Goal: Transaction & Acquisition: Book appointment/travel/reservation

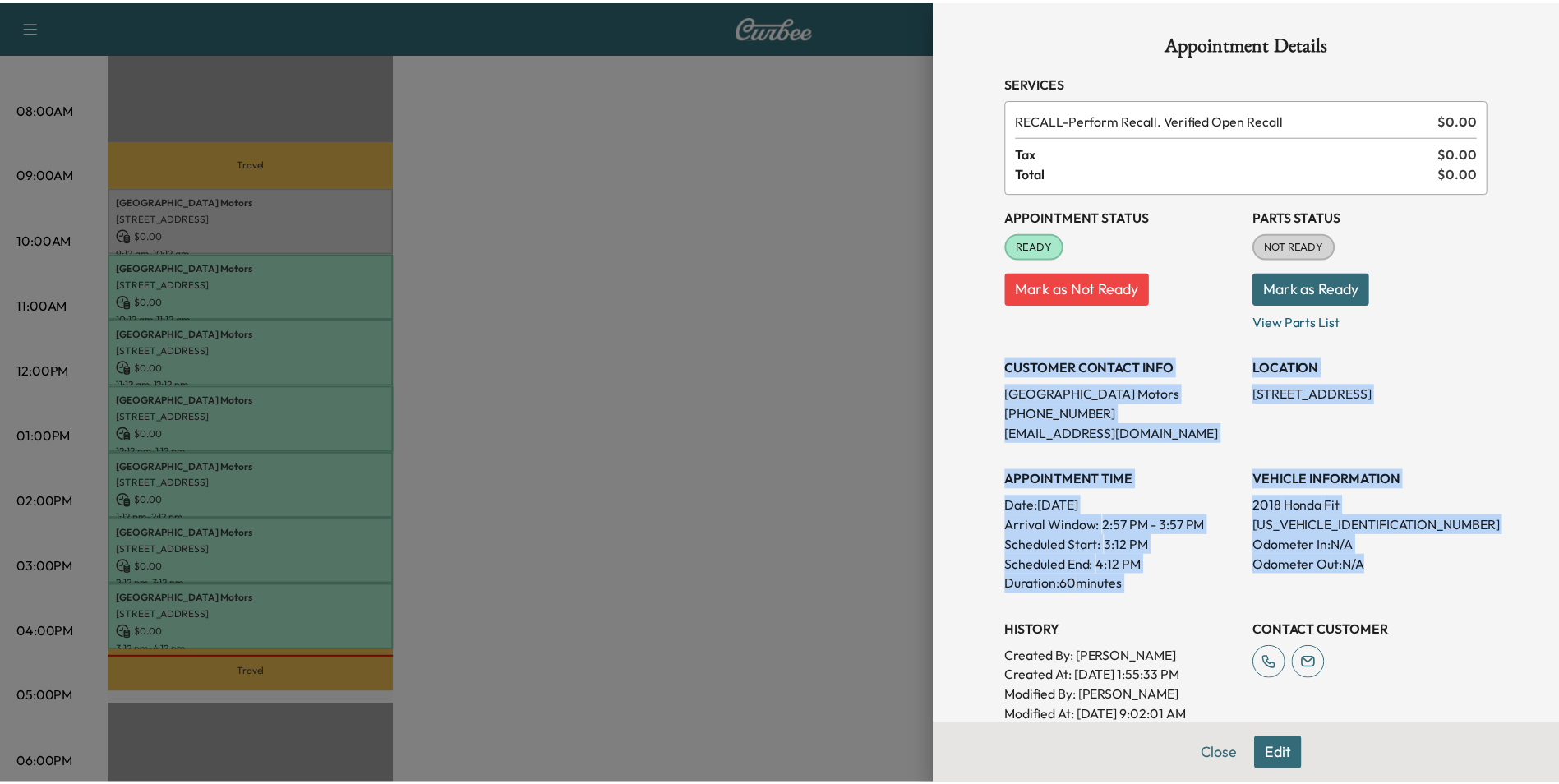
scroll to position [164, 0]
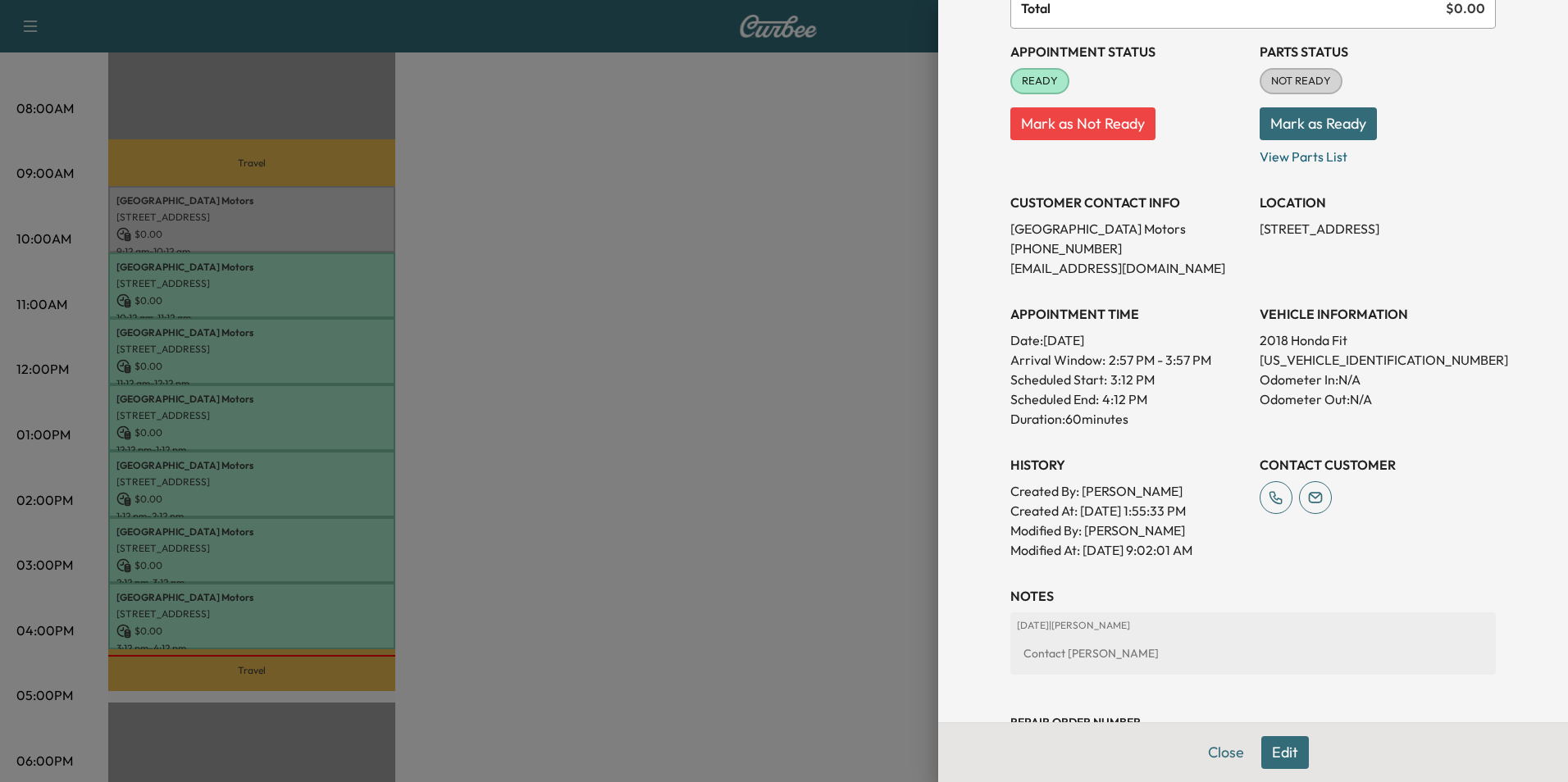
click at [825, 279] on div at bounding box center [784, 391] width 1568 height 782
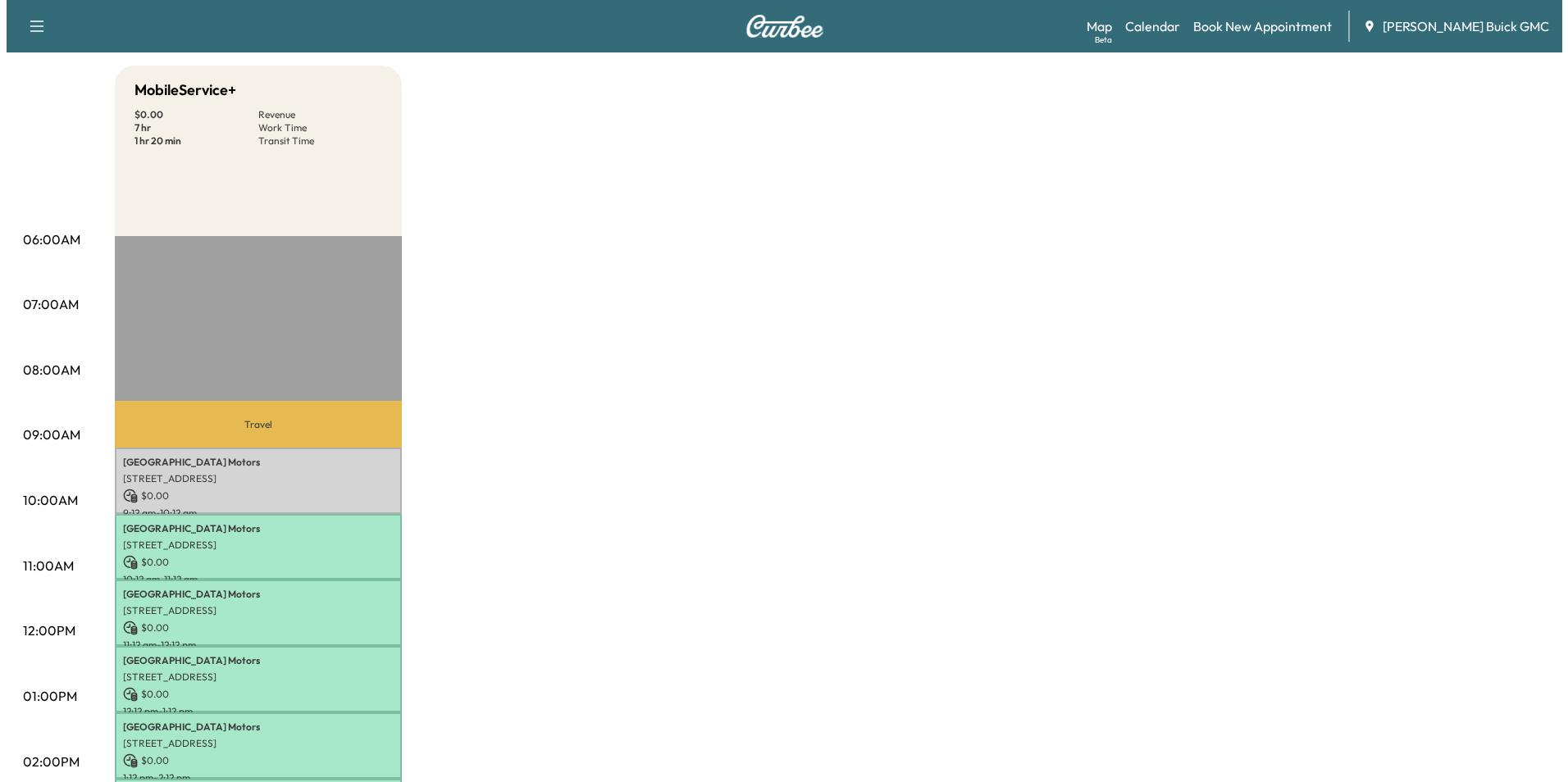
scroll to position [0, 0]
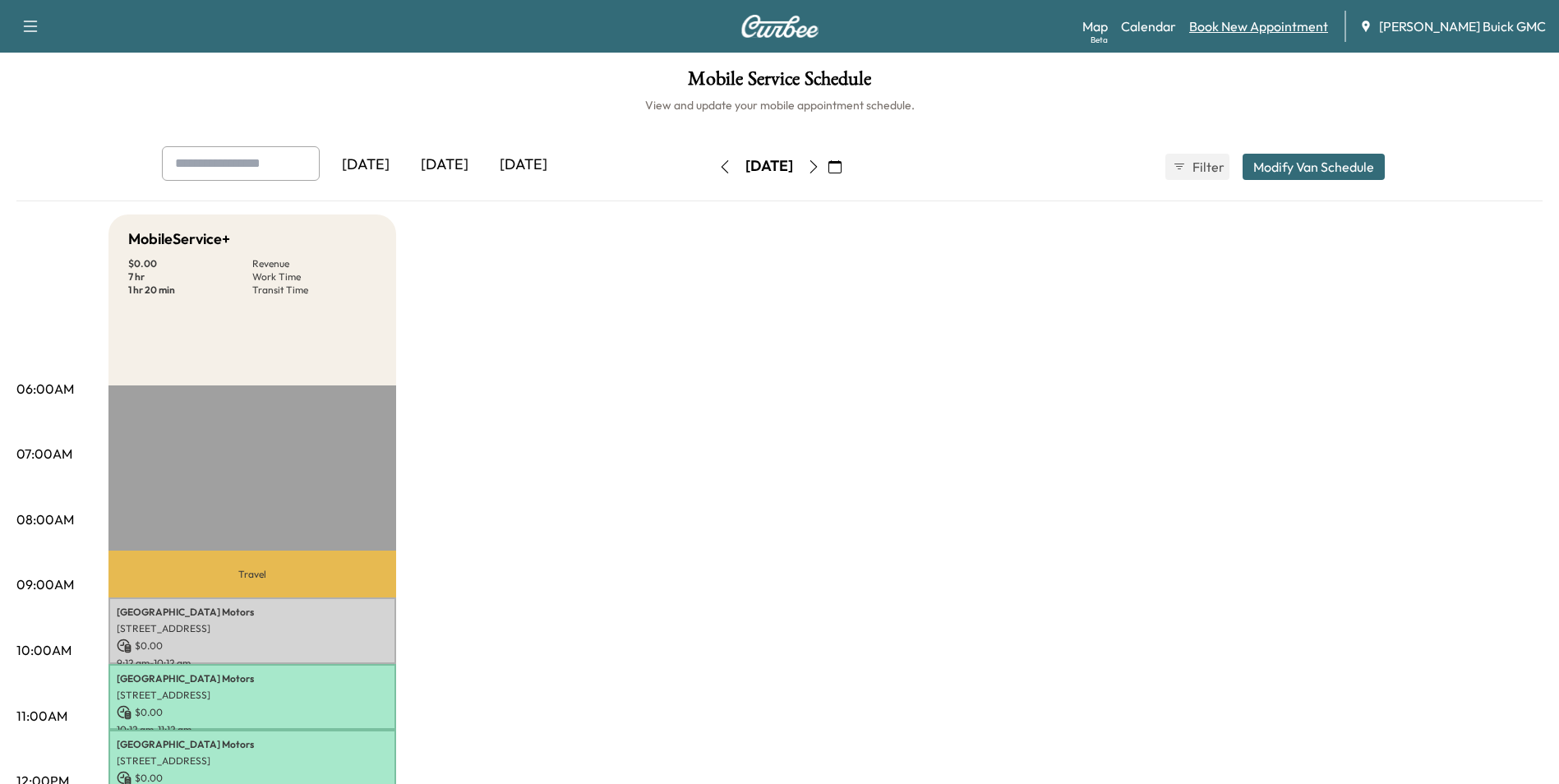
click at [1257, 23] on link "Book New Appointment" at bounding box center [1259, 26] width 139 height 20
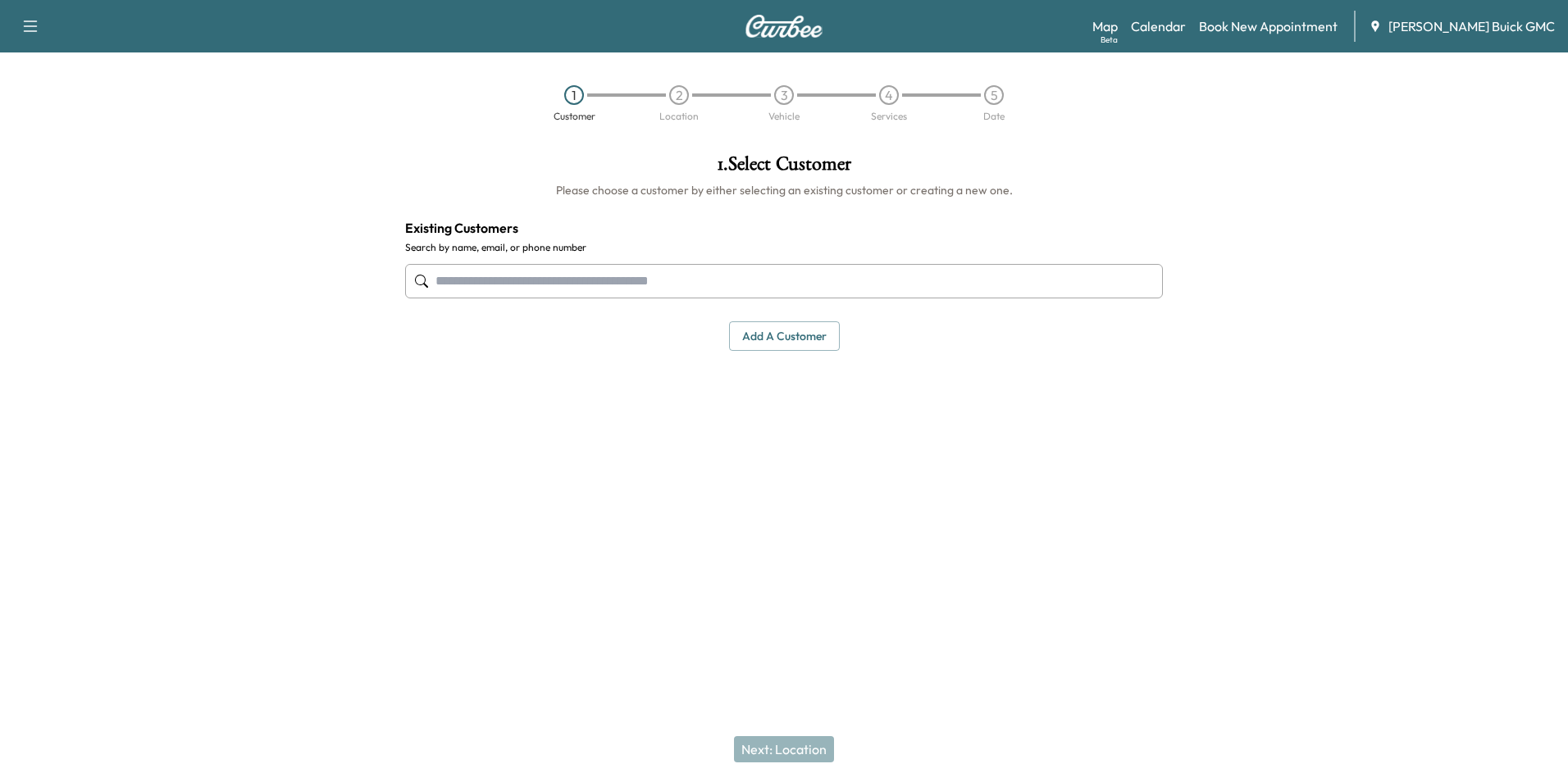
click at [534, 279] on input "text" at bounding box center [784, 281] width 758 height 34
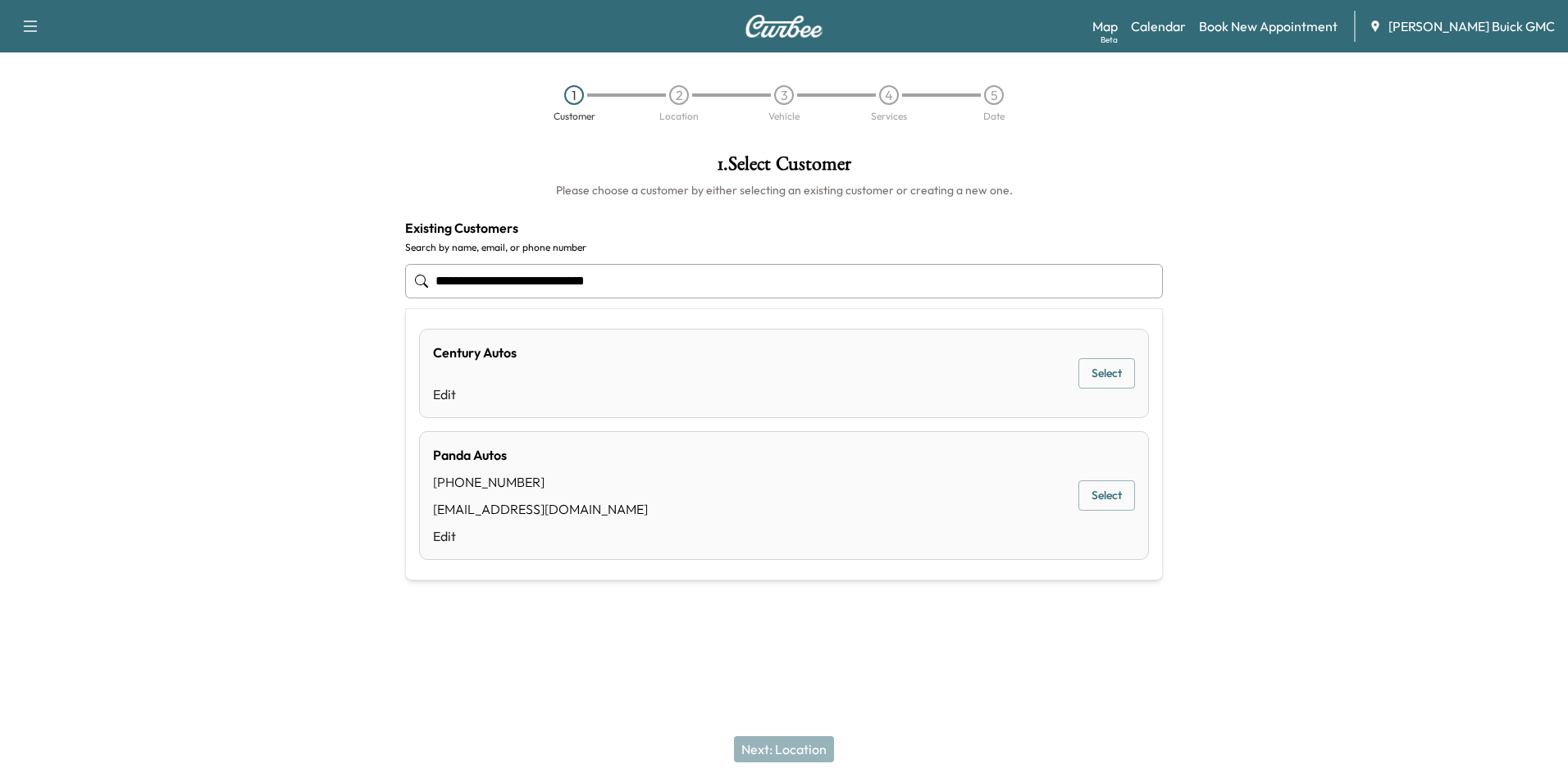
type input "**********"
click at [1311, 183] on div at bounding box center [1372, 337] width 392 height 391
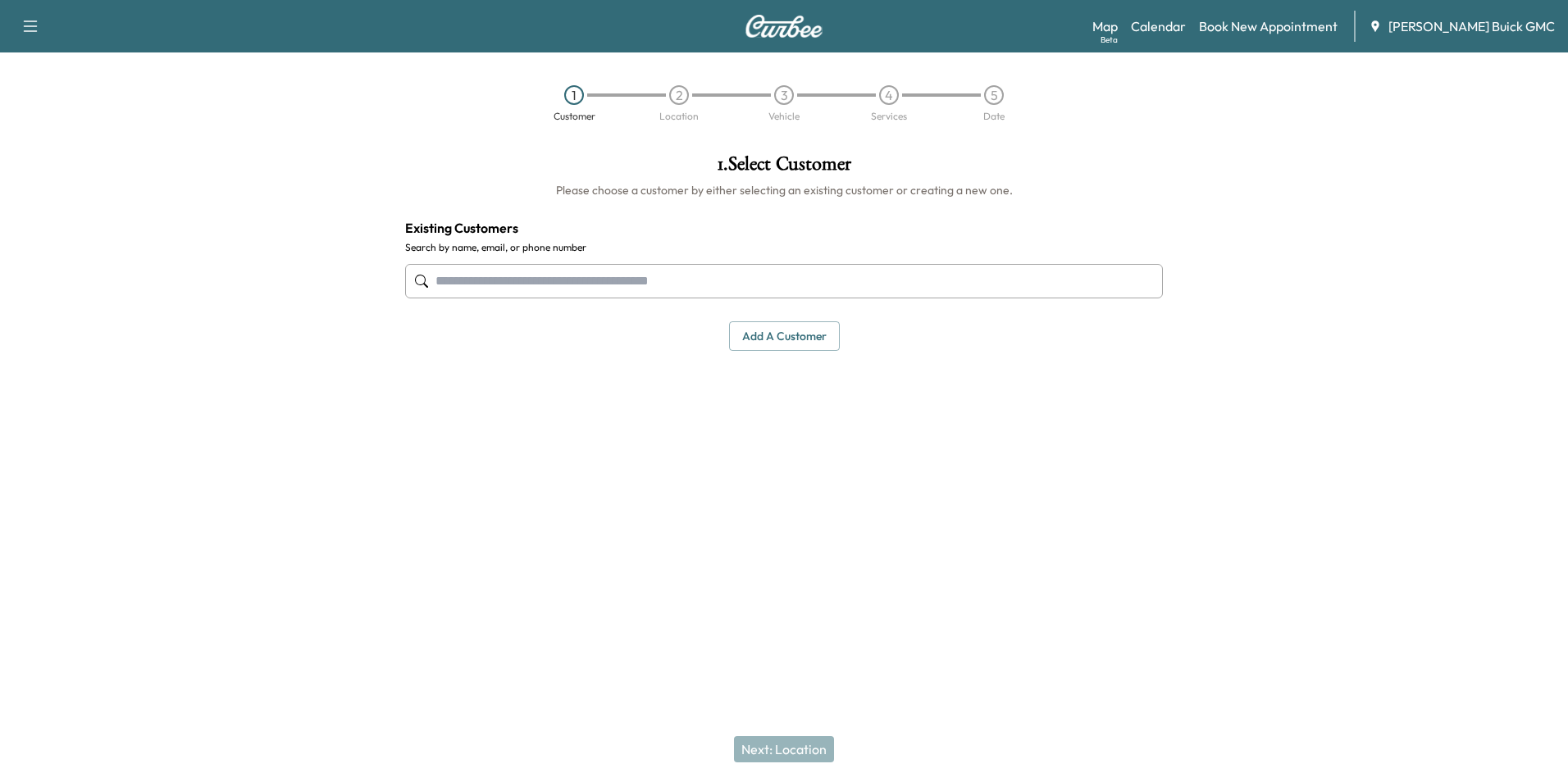
click at [618, 277] on input "text" at bounding box center [784, 281] width 758 height 34
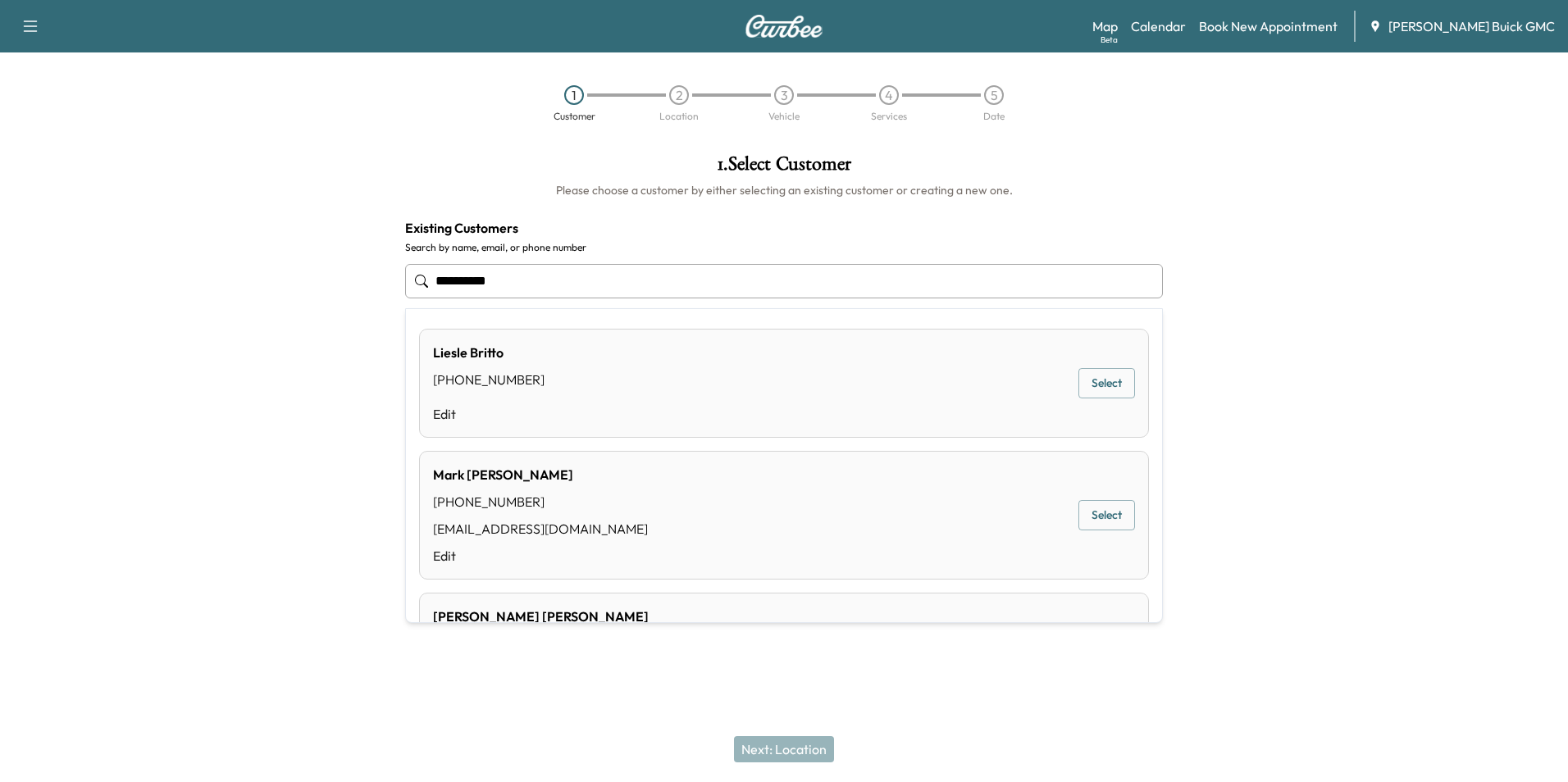
click at [567, 277] on input "**********" at bounding box center [784, 281] width 758 height 34
type input "*"
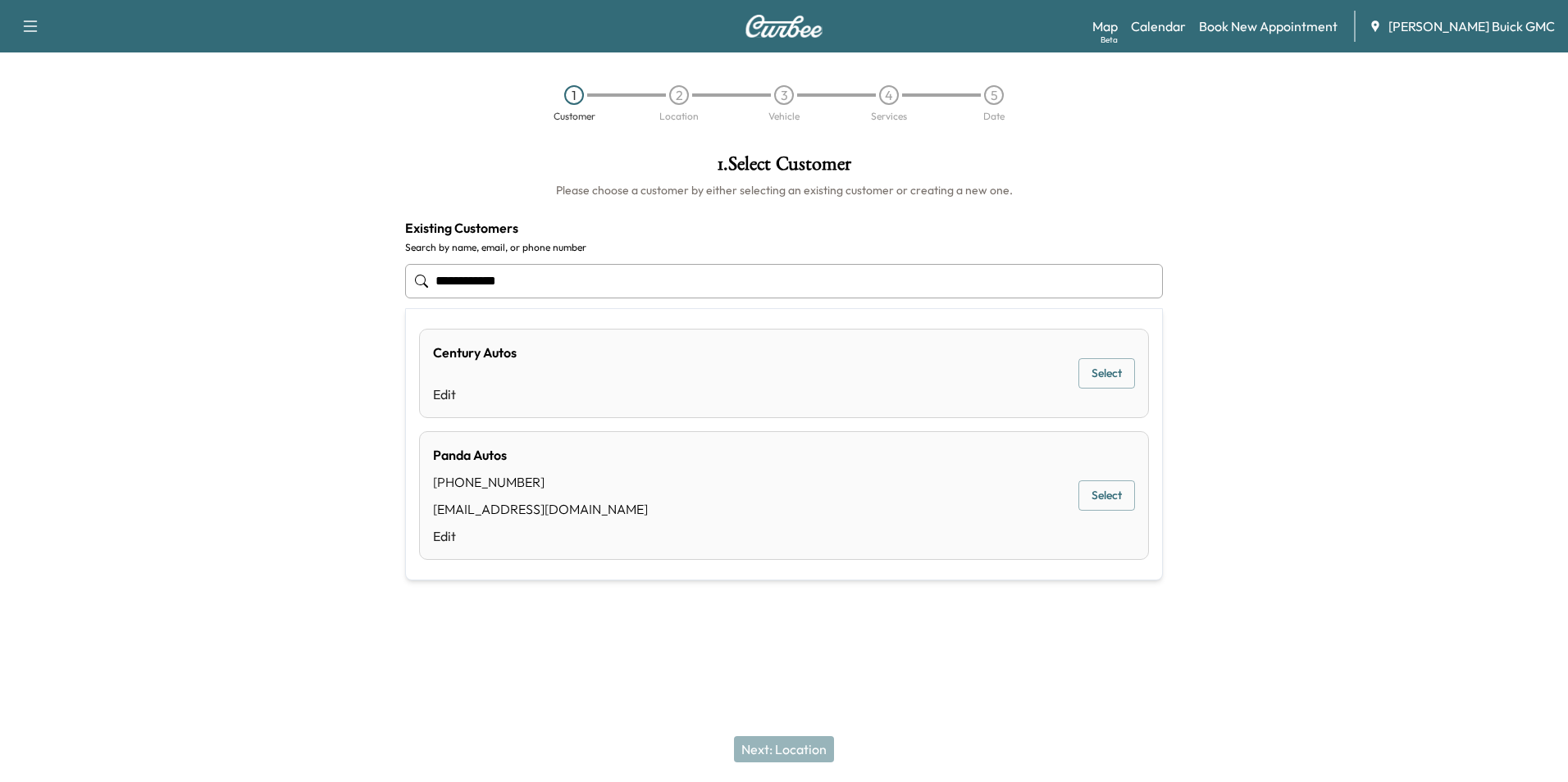
click at [528, 281] on input "**********" at bounding box center [784, 281] width 758 height 34
type input "*"
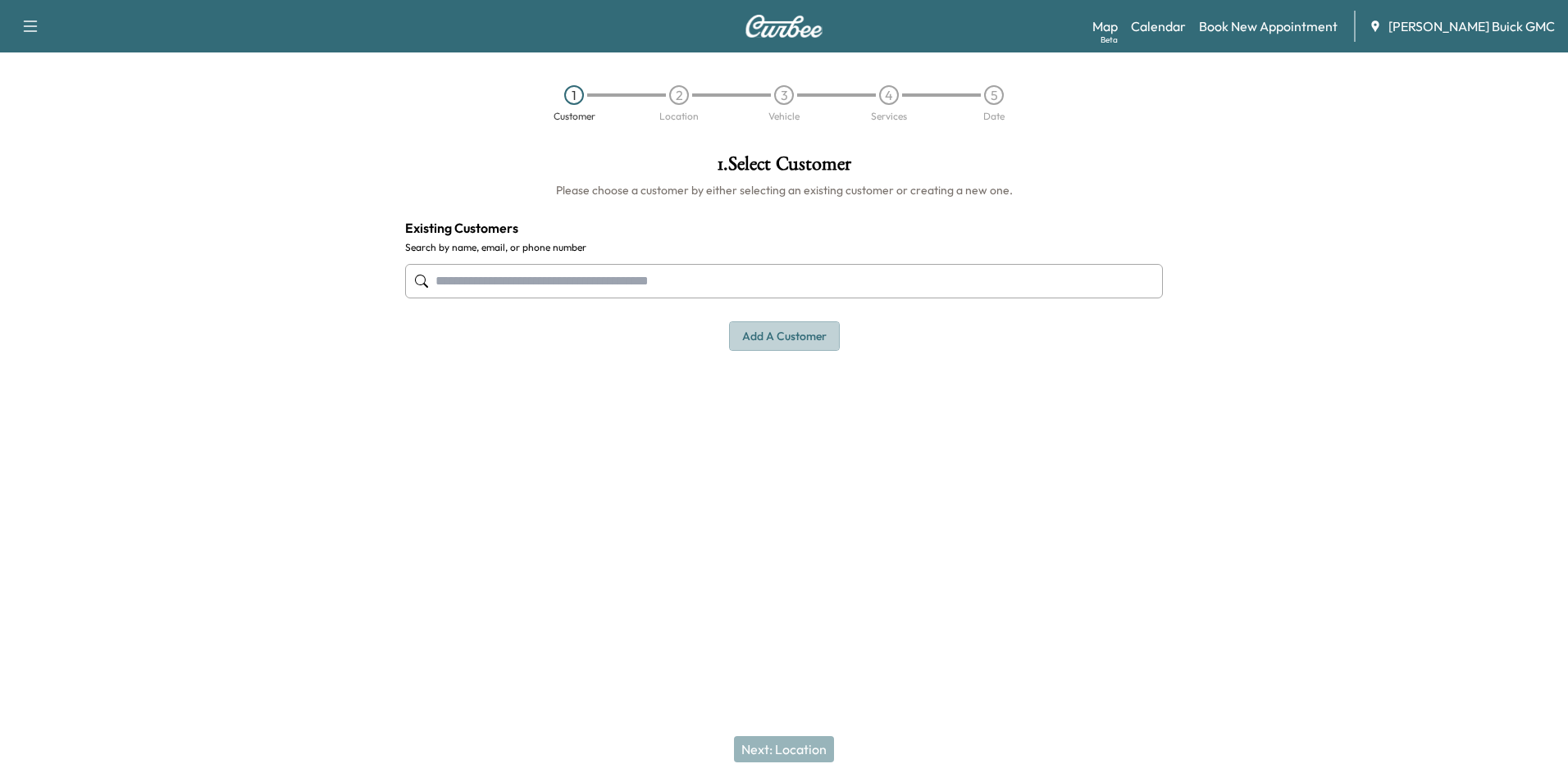
click at [791, 337] on button "Add a customer" at bounding box center [784, 337] width 111 height 31
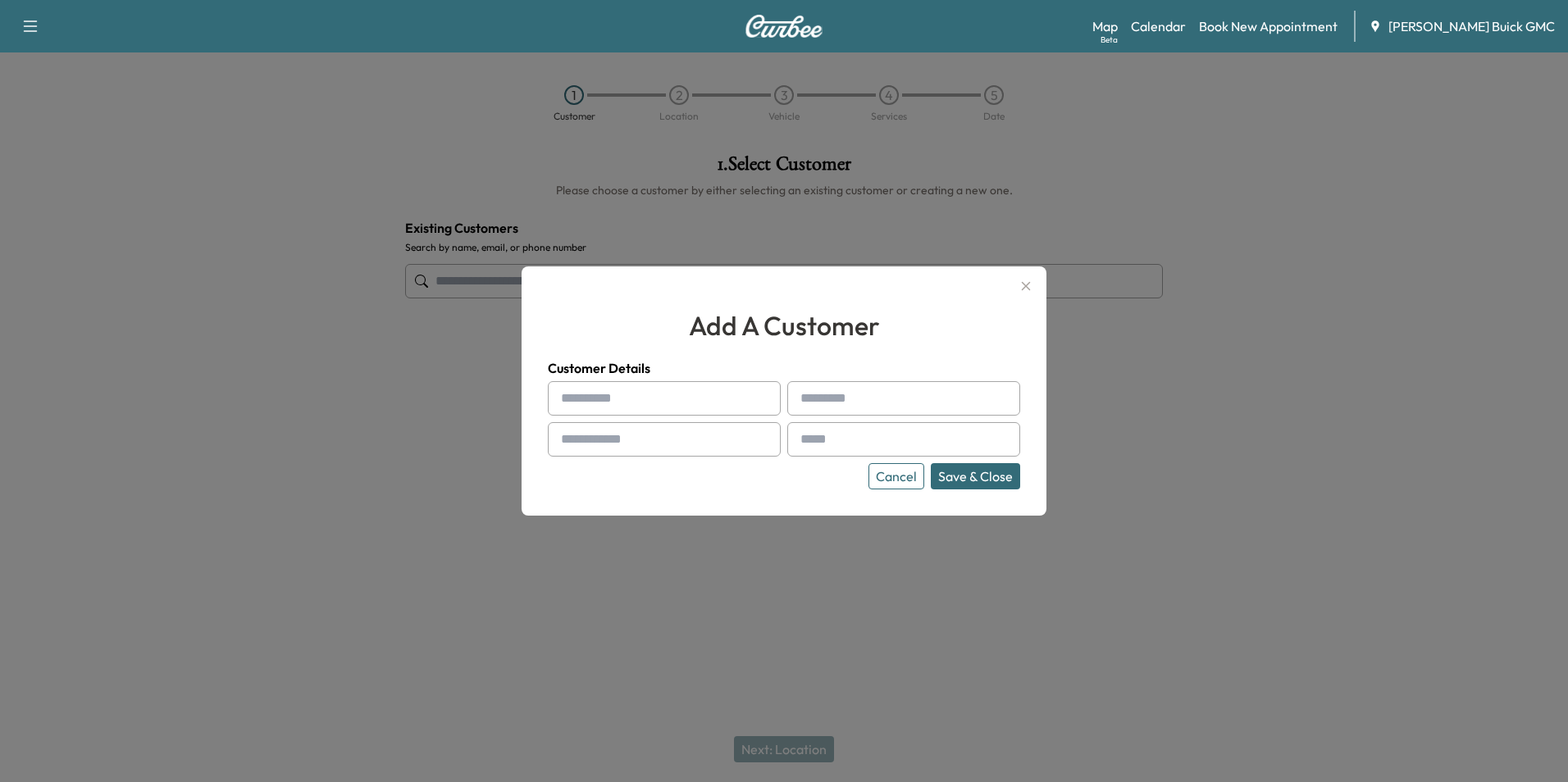
click at [606, 398] on input "text" at bounding box center [664, 398] width 232 height 34
type input "**********"
click at [877, 435] on input "text" at bounding box center [904, 440] width 232 height 34
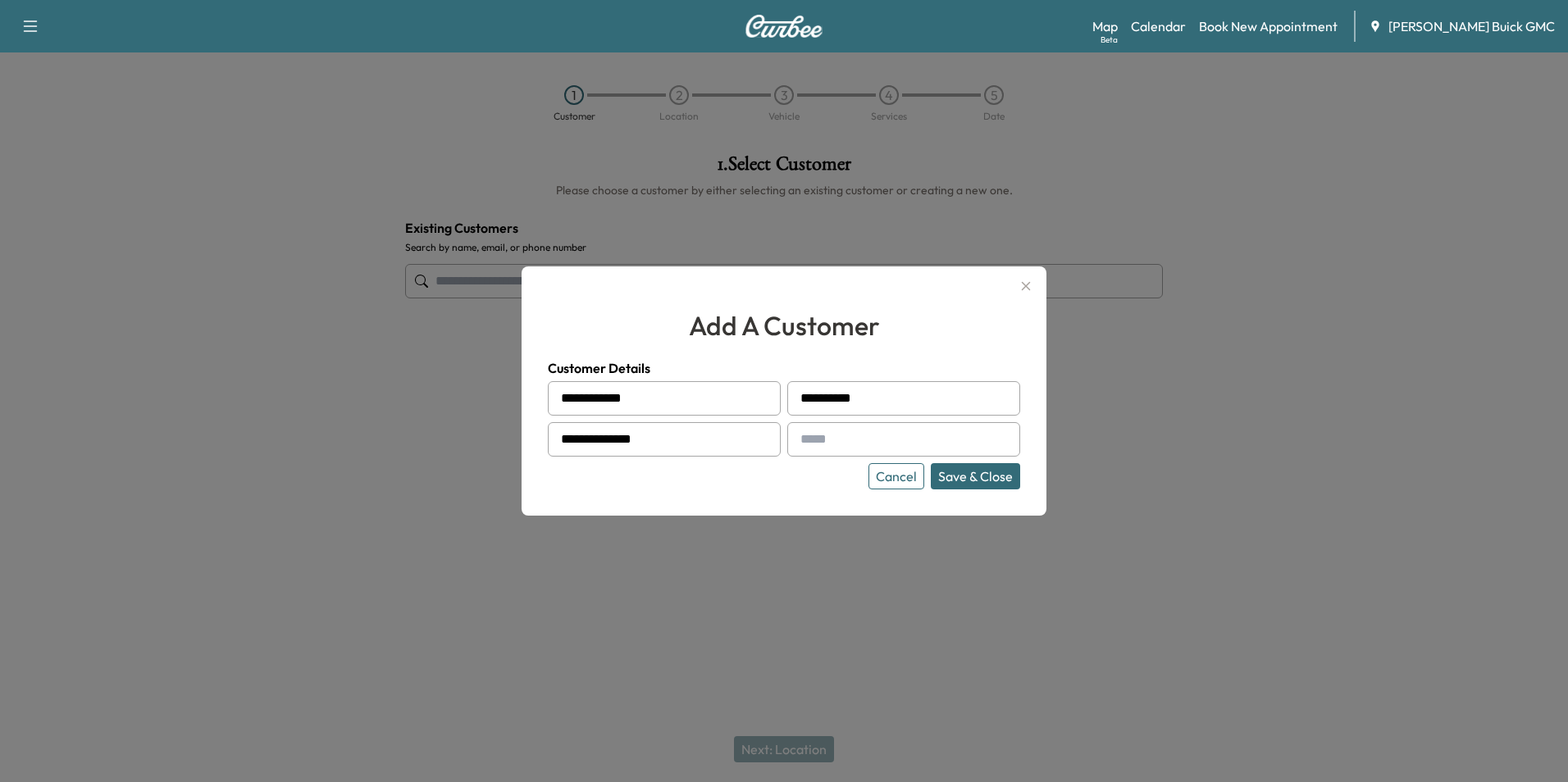
type input "**********"
click at [754, 490] on div "**********" at bounding box center [784, 391] width 524 height 250
click at [956, 473] on button "Save & Close" at bounding box center [975, 476] width 89 height 26
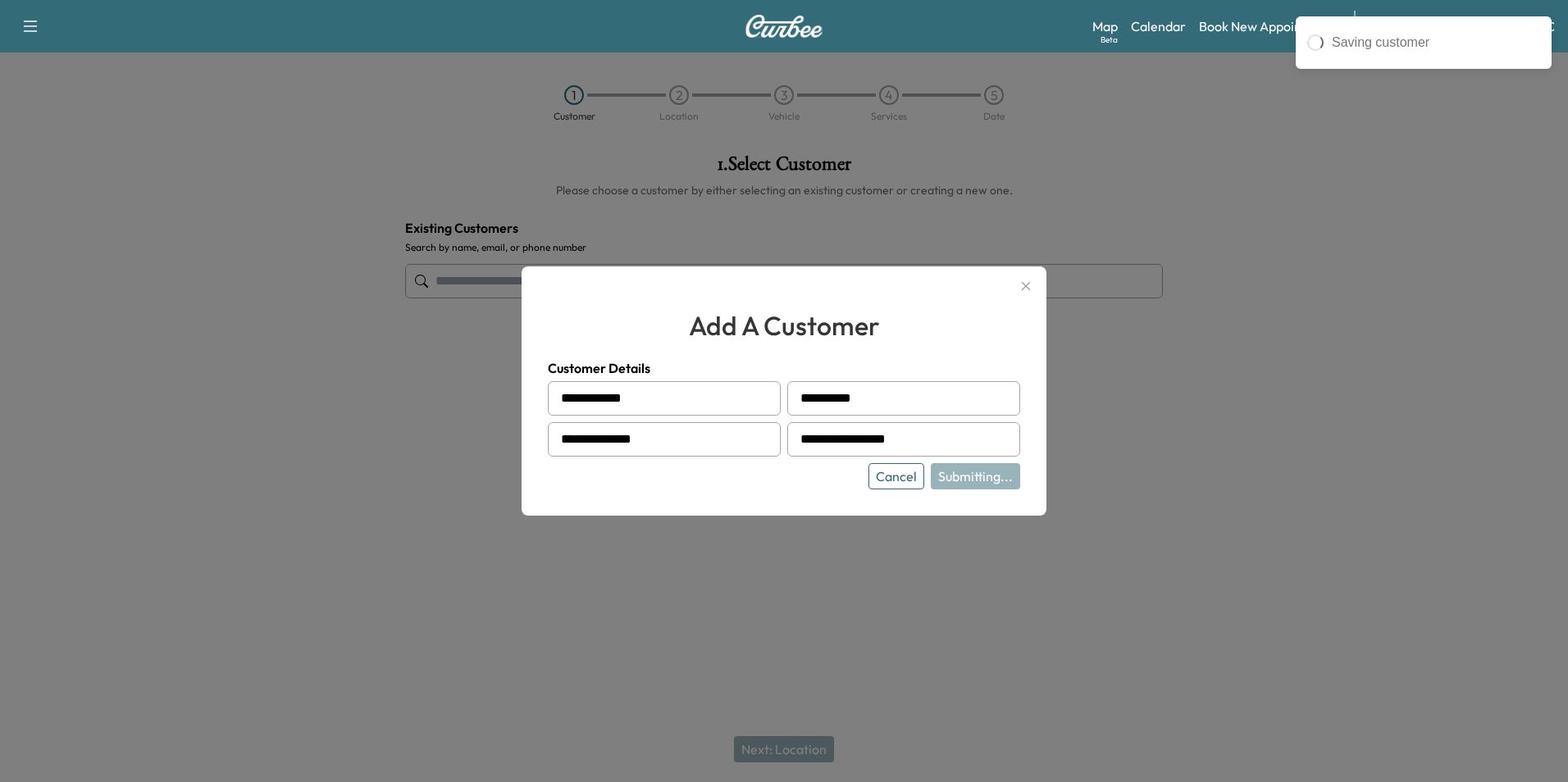
type input "**********"
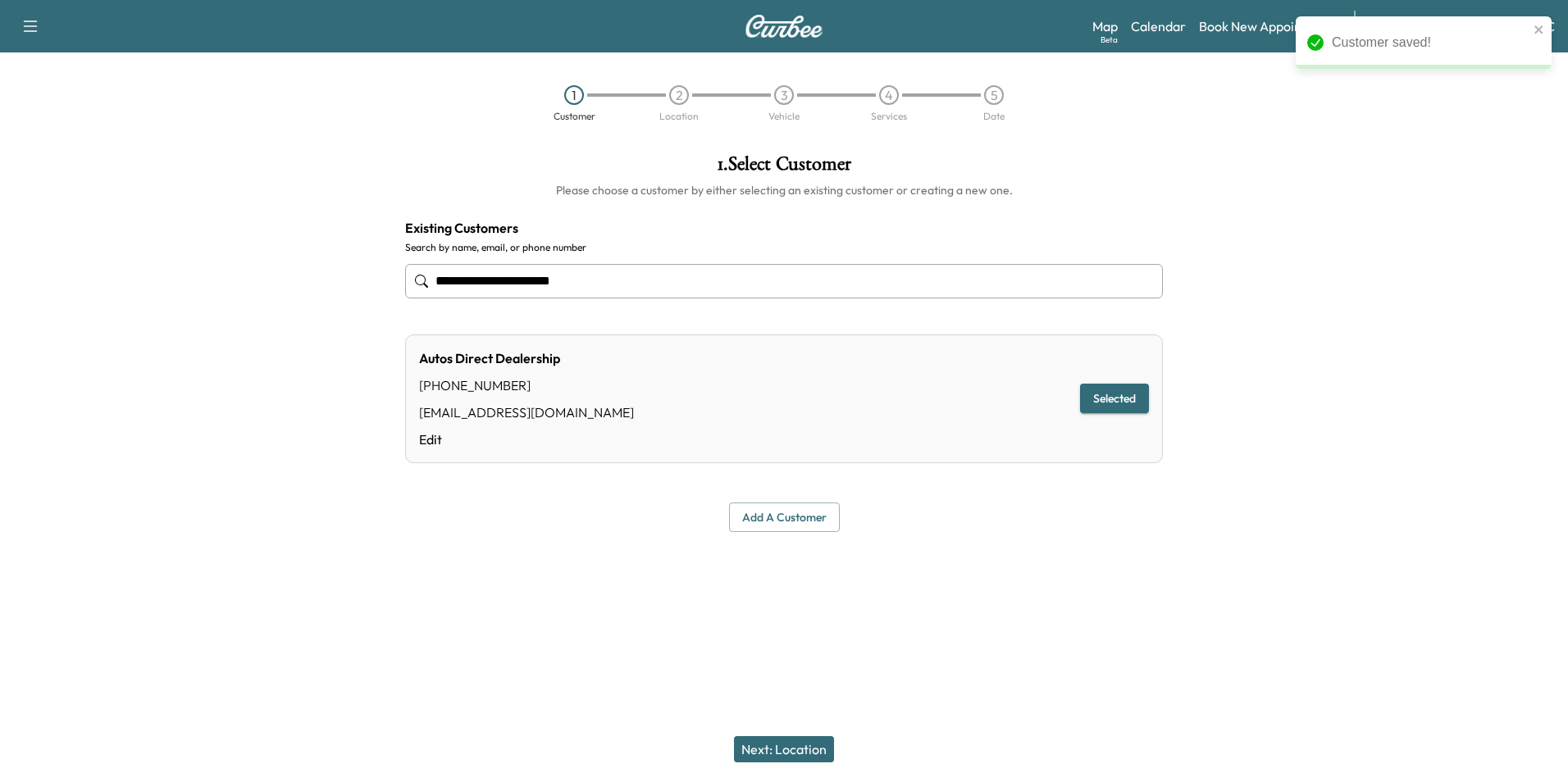
click at [1079, 550] on div at bounding box center [784, 571] width 1568 height 52
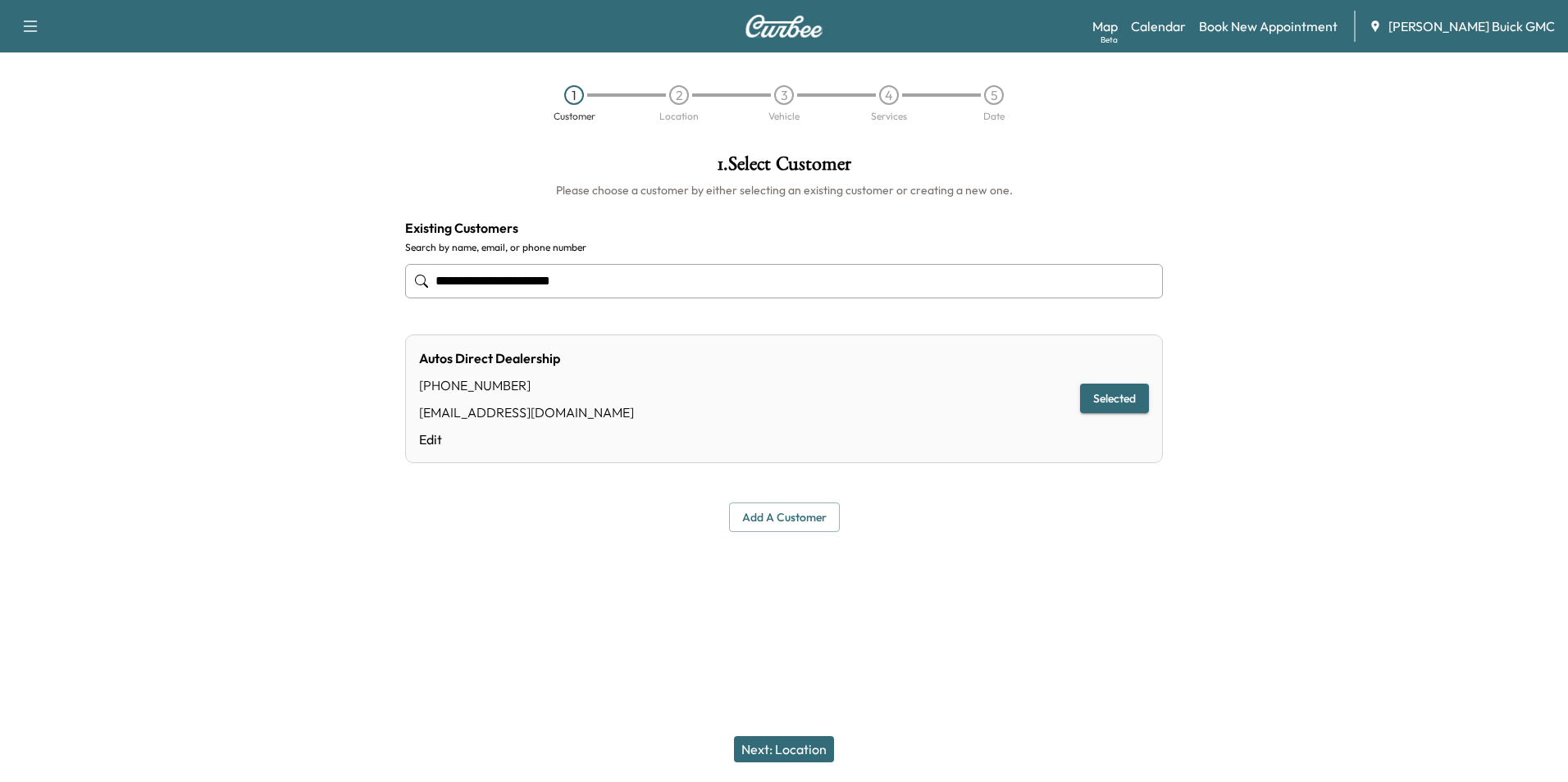
click at [798, 744] on button "Next: Location" at bounding box center [783, 749] width 100 height 26
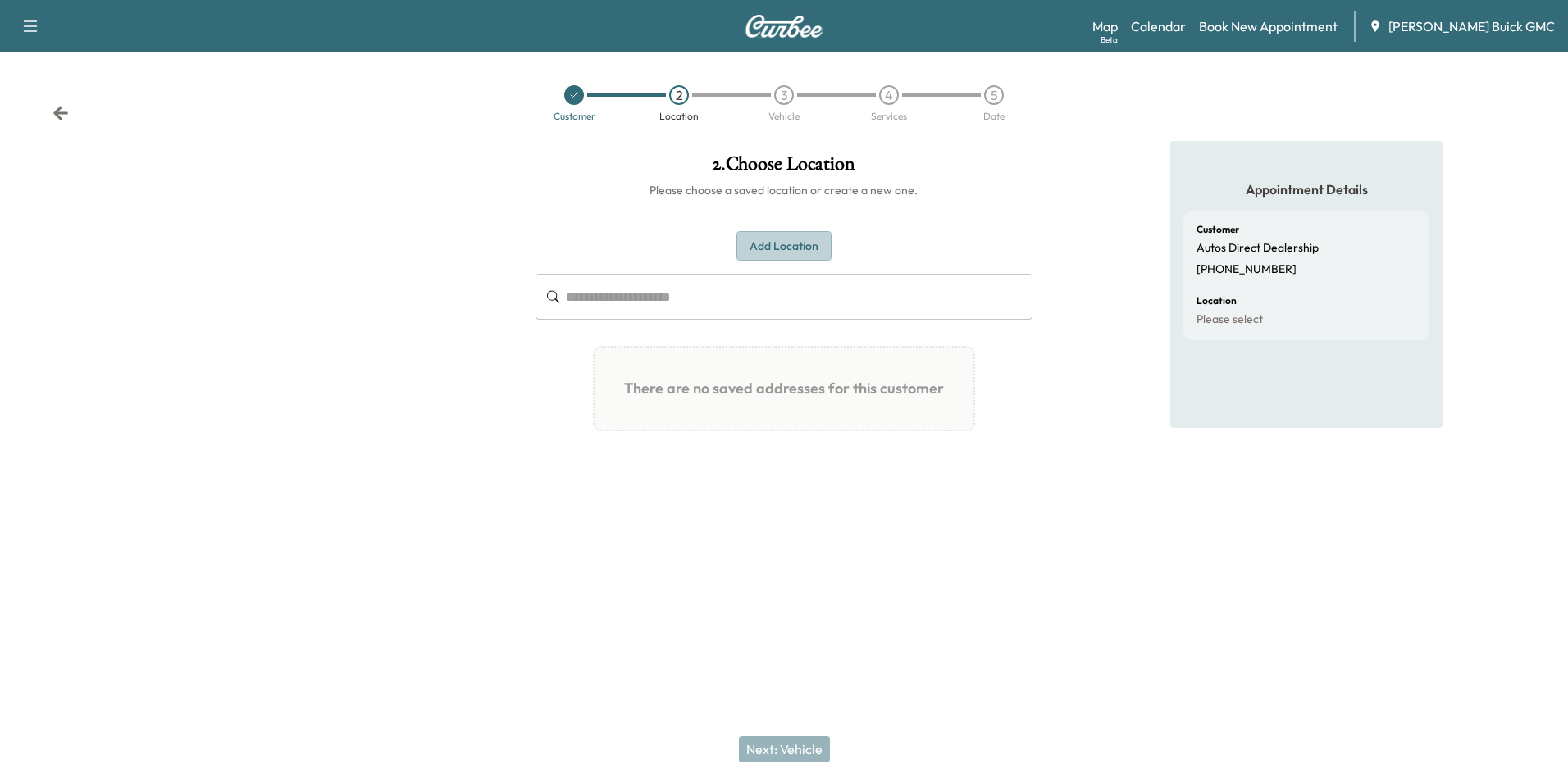
click at [781, 239] on button "Add Location" at bounding box center [784, 247] width 96 height 31
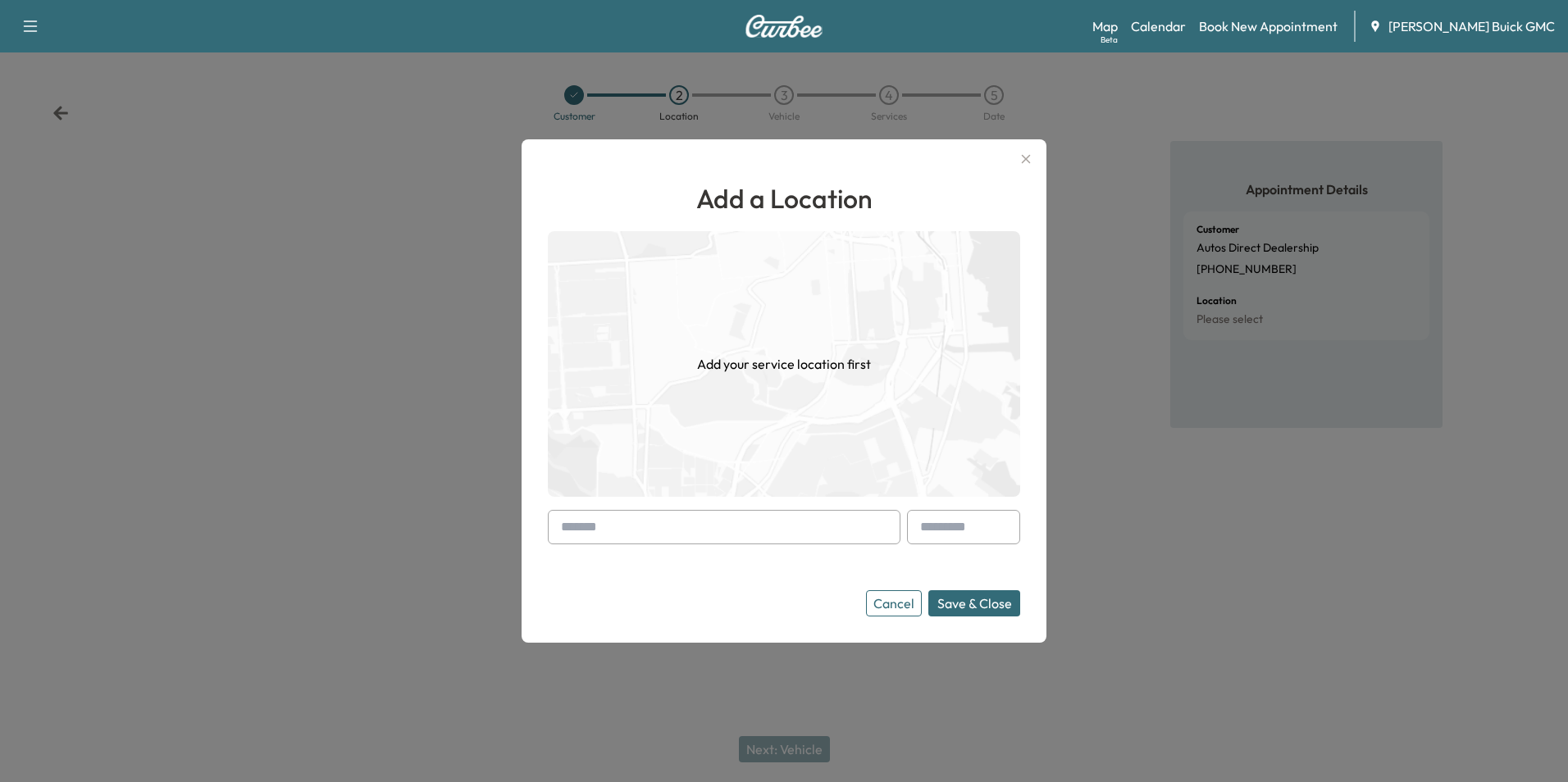
click at [672, 522] on input "text" at bounding box center [724, 527] width 352 height 34
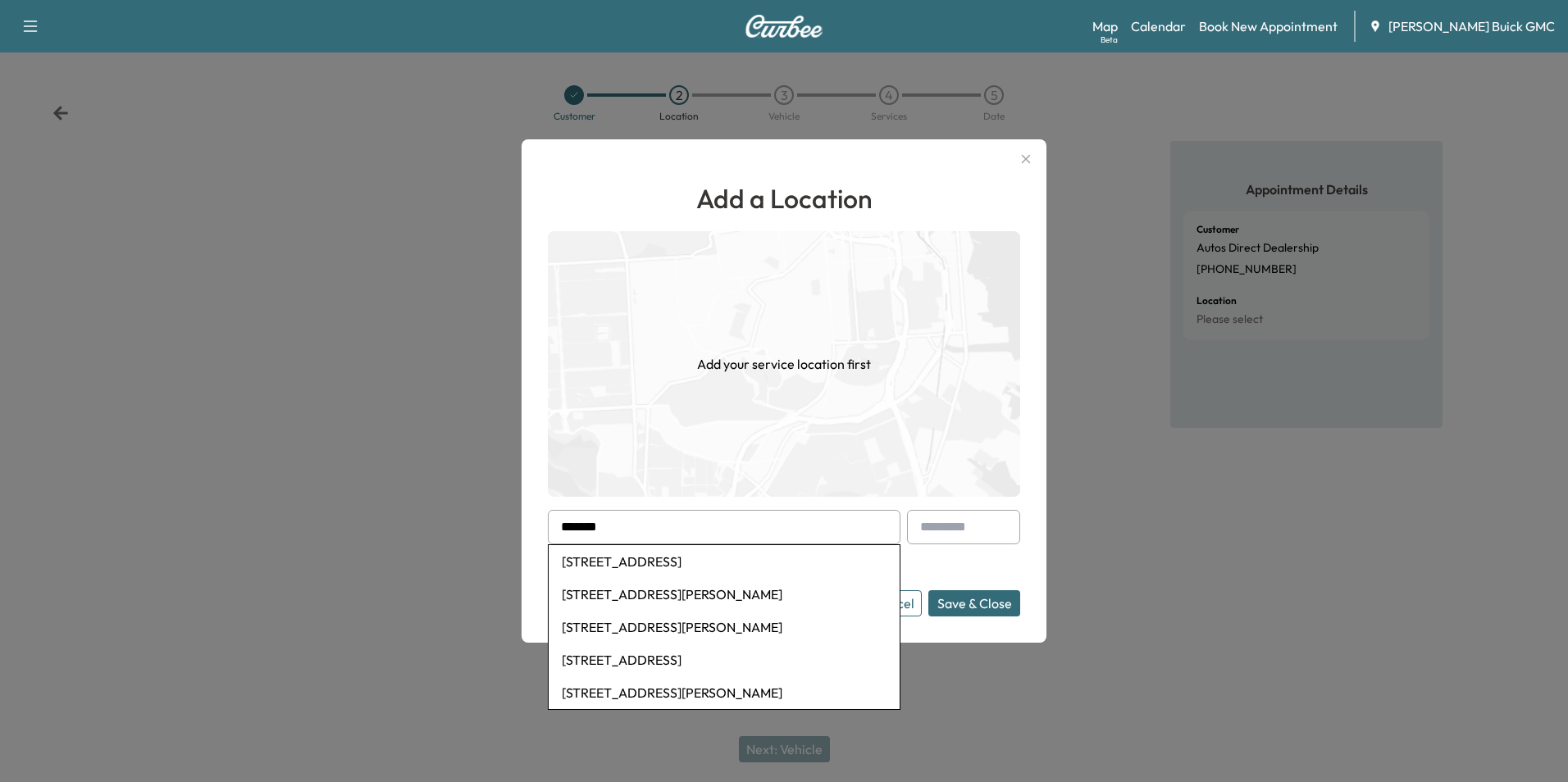
click at [684, 557] on li "[STREET_ADDRESS]" at bounding box center [724, 561] width 351 height 32
type input "**********"
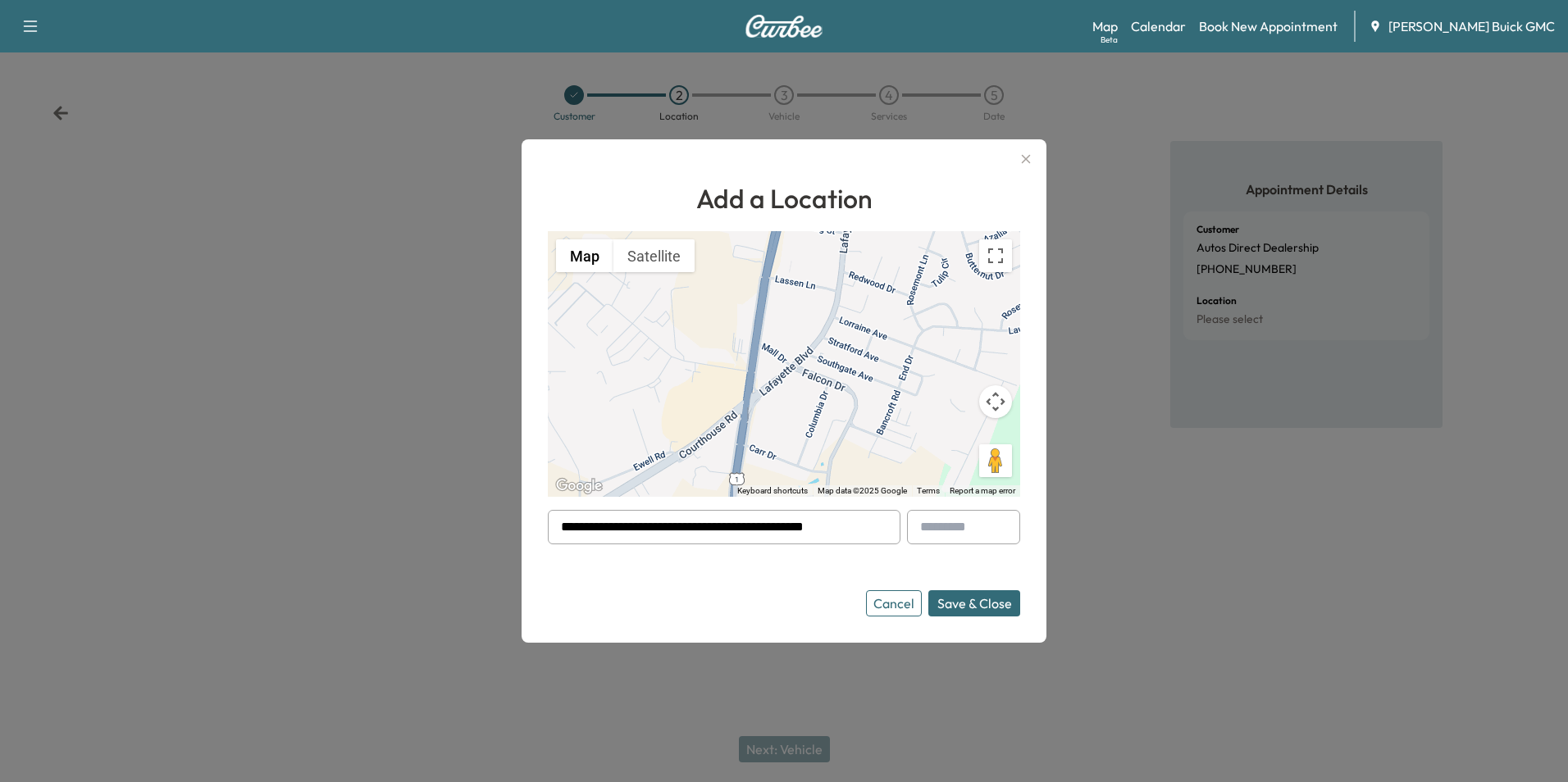
click at [966, 599] on button "Save & Close" at bounding box center [974, 603] width 92 height 26
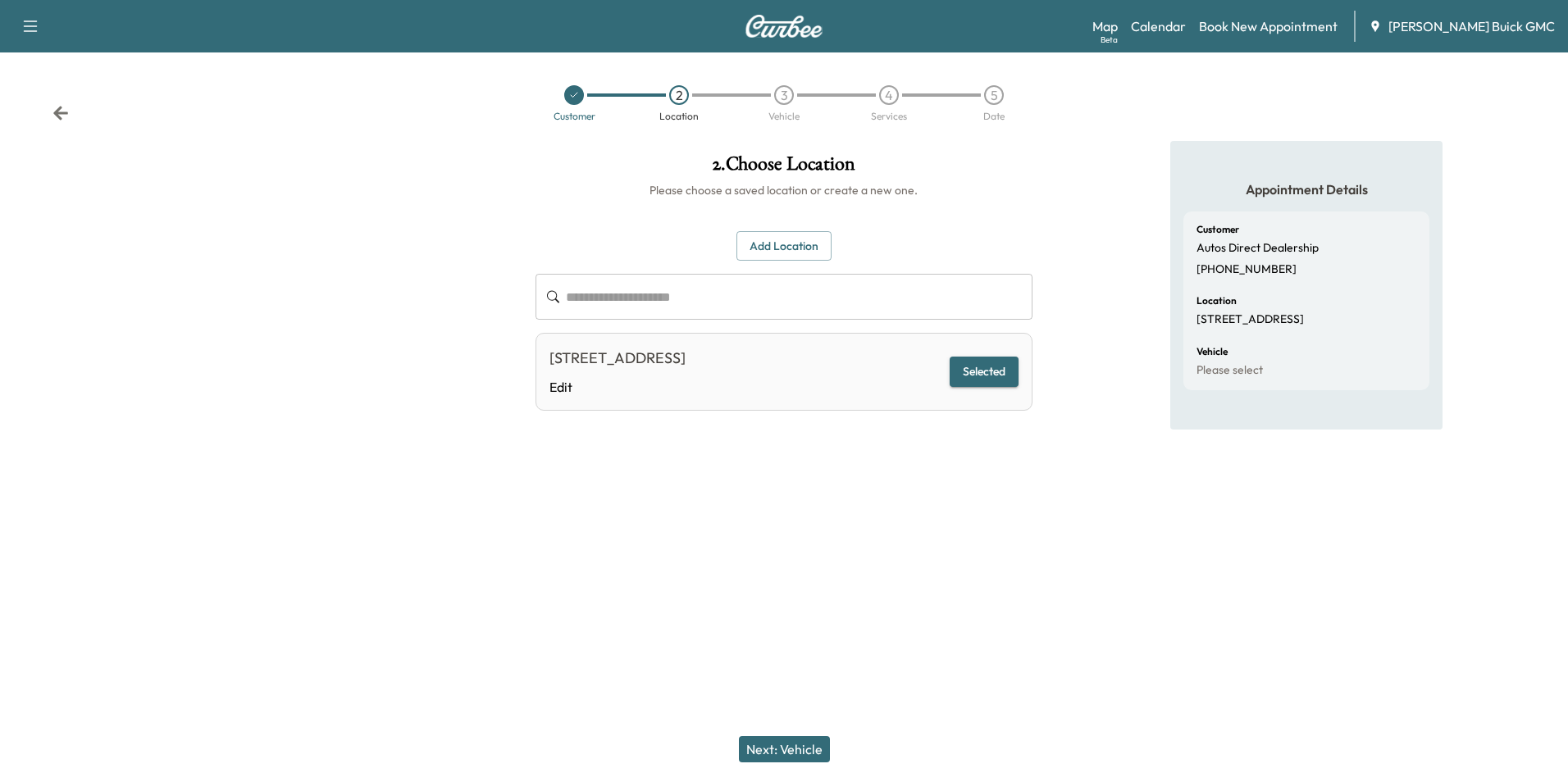
click at [1063, 572] on div at bounding box center [784, 559] width 1568 height 52
click at [801, 745] on button "Next: Vehicle" at bounding box center [784, 749] width 91 height 26
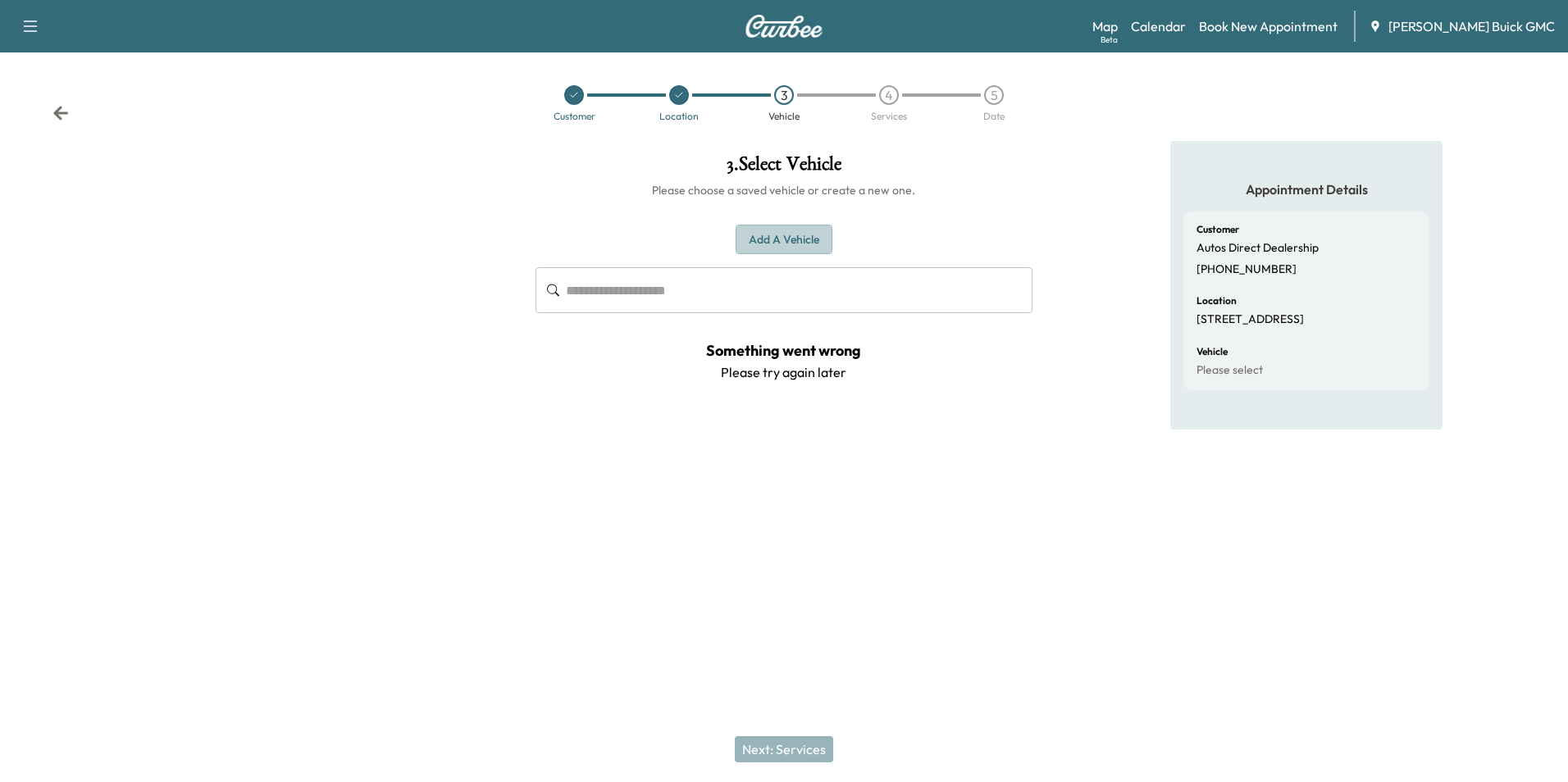
click at [786, 232] on button "Add a Vehicle" at bounding box center [783, 240] width 96 height 31
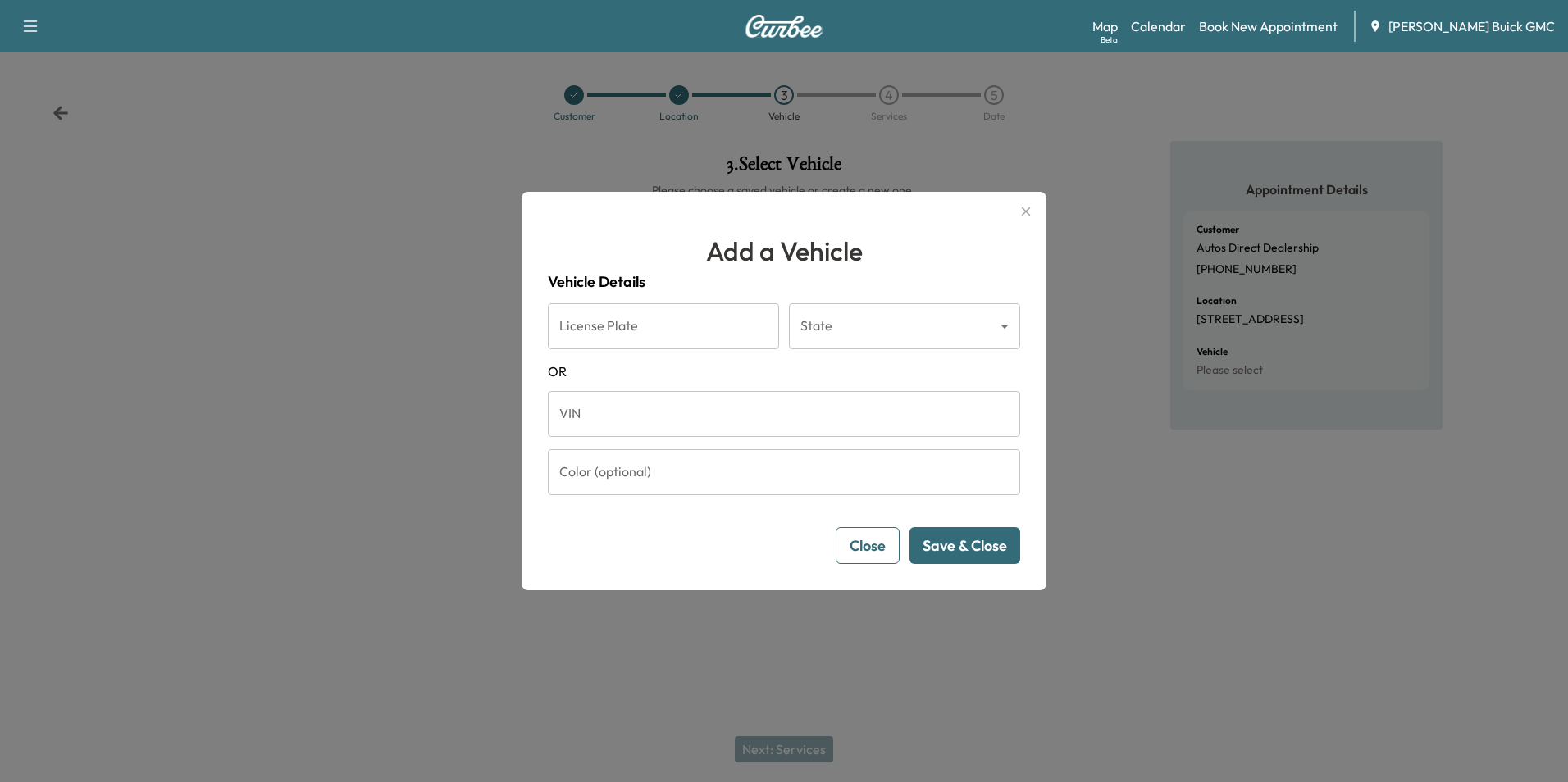
click at [612, 415] on input "VIN" at bounding box center [784, 414] width 472 height 46
type input "**********"
click at [970, 548] on button "Save & Close" at bounding box center [964, 545] width 111 height 37
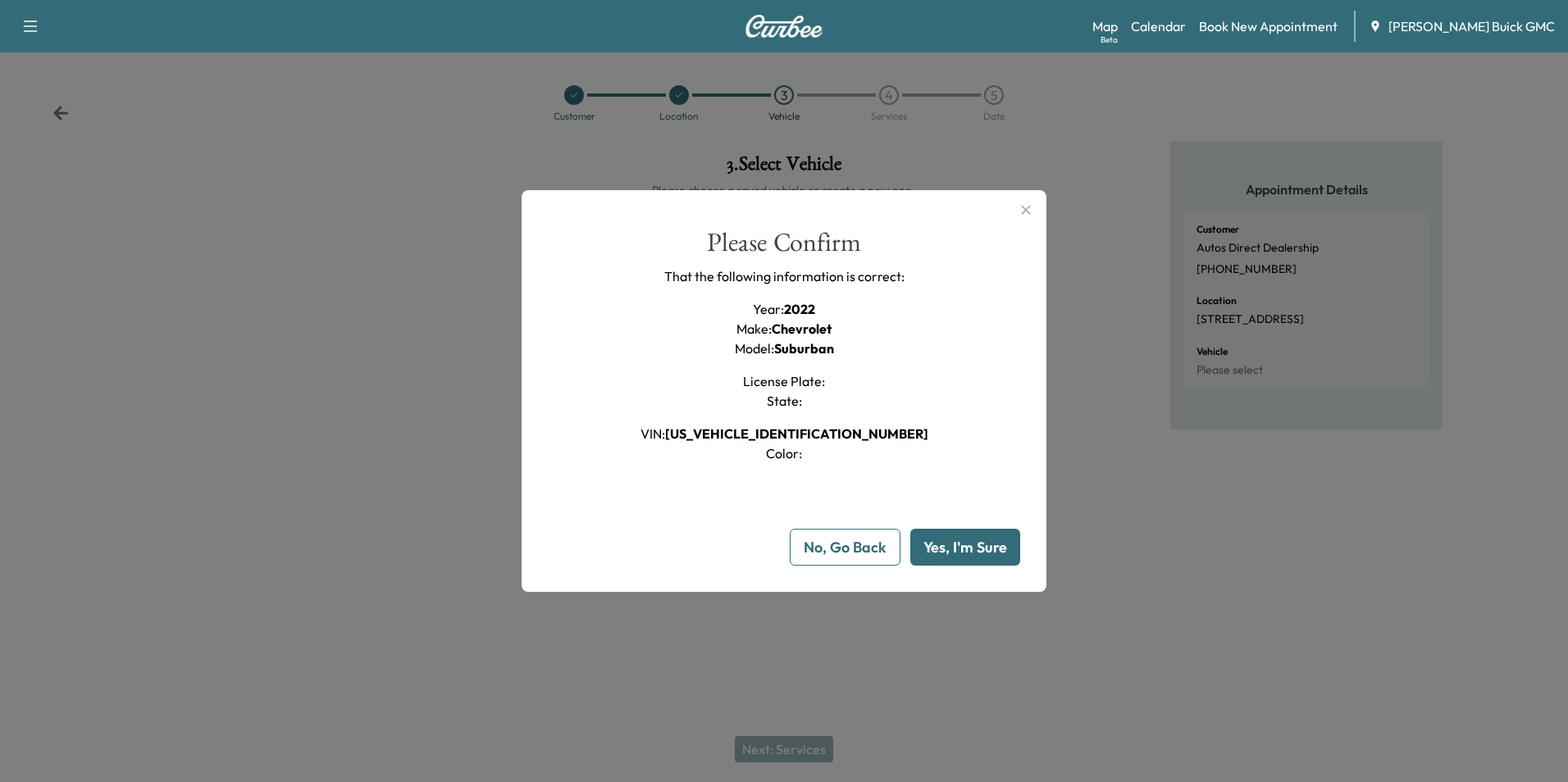
click at [973, 541] on button "Yes, I'm Sure" at bounding box center [965, 547] width 110 height 37
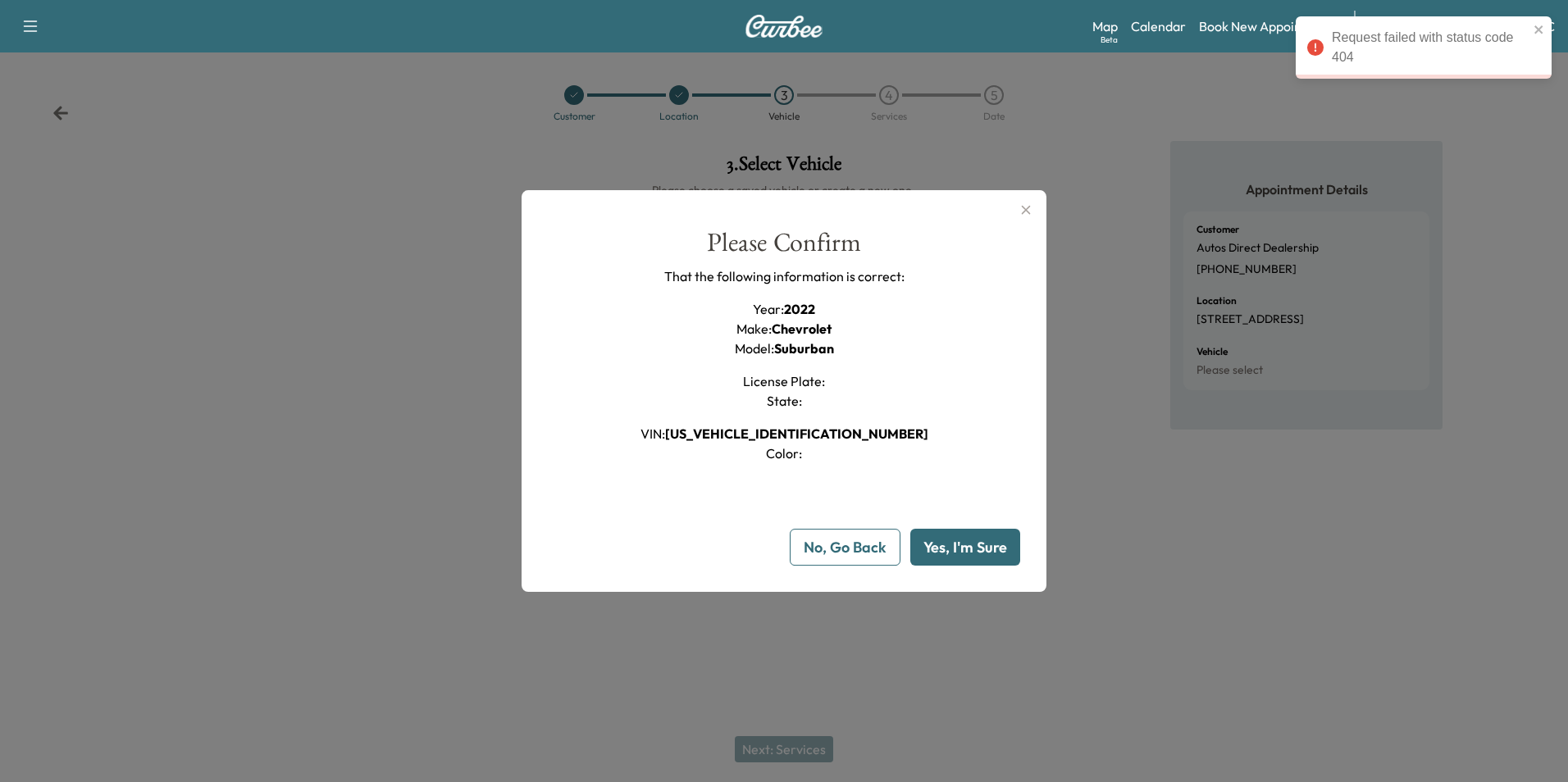
click at [970, 546] on button "Yes, I'm Sure" at bounding box center [965, 547] width 110 height 37
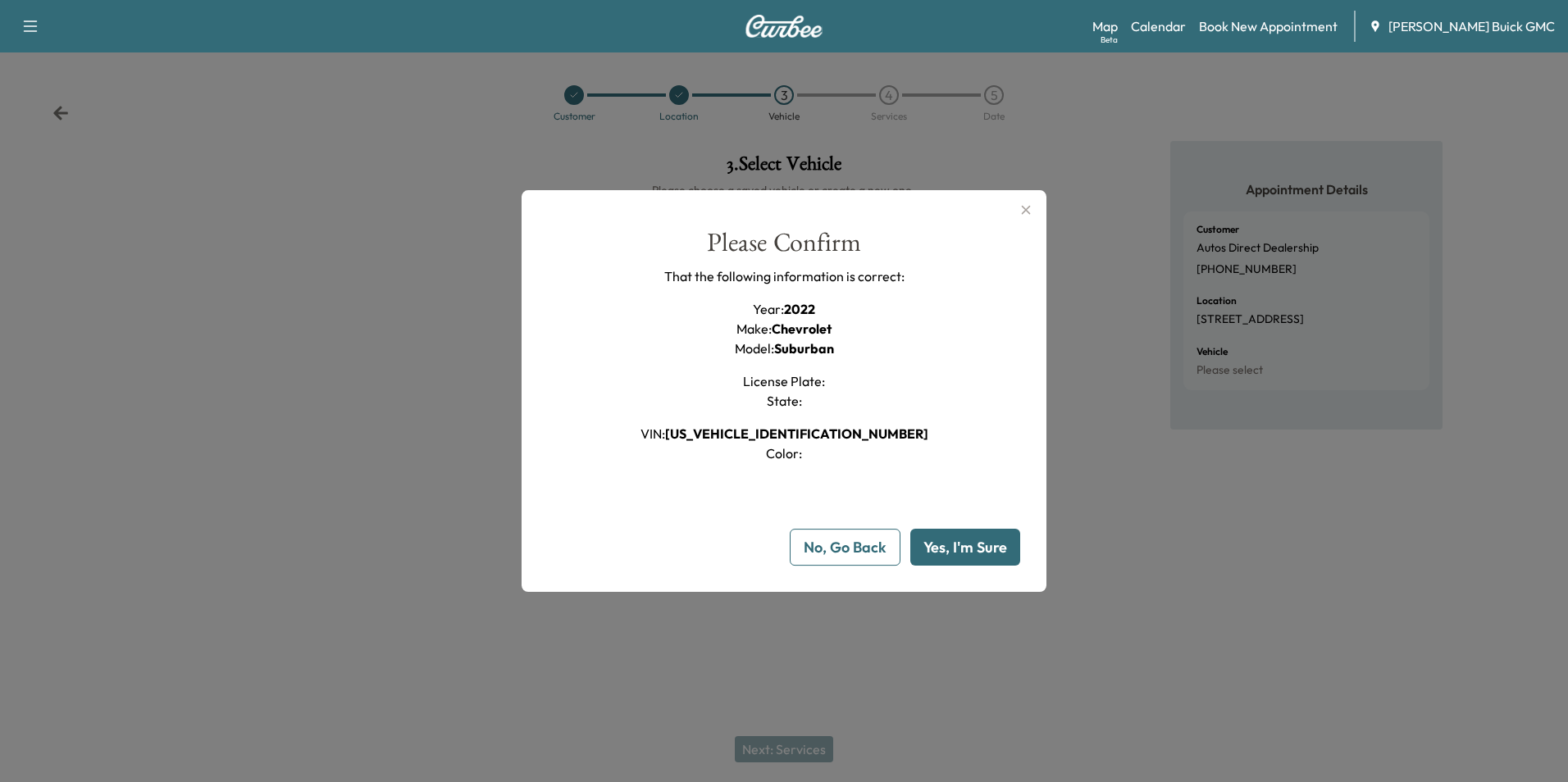
click at [980, 412] on div "Please Confirm That the following information is correct: Year : 2022 Make : Ch…" at bounding box center [784, 346] width 472 height 233
click at [980, 411] on div "Please Confirm That the following information is correct: Year : 2022 Make : Ch…" at bounding box center [784, 346] width 472 height 233
click at [952, 535] on button "Yes, I'm Sure" at bounding box center [965, 547] width 110 height 37
click at [1026, 206] on icon "button" at bounding box center [1026, 210] width 20 height 20
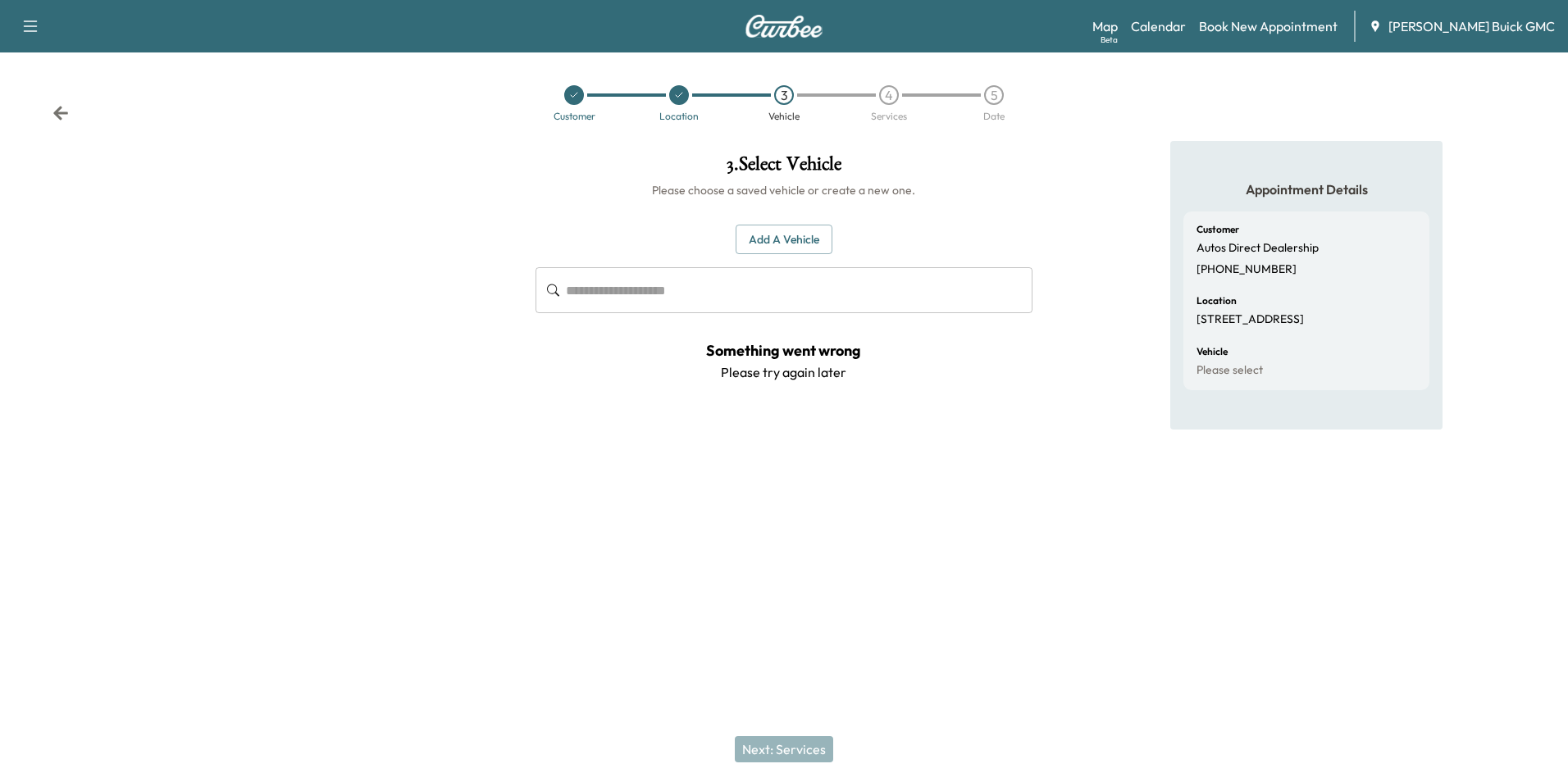
drag, startPoint x: 1079, startPoint y: 240, endPoint x: 1088, endPoint y: 234, distance: 10.8
click at [1080, 239] on div "Appointment Details Customer Autos Direct Dealership [PHONE_NUMBER] Location [S…" at bounding box center [1307, 337] width 523 height 391
click at [1098, 277] on div "Appointment Details Customer Autos Direct Dealership [PHONE_NUMBER] Location [S…" at bounding box center [1307, 337] width 523 height 391
click at [674, 288] on input "text" at bounding box center [798, 290] width 466 height 46
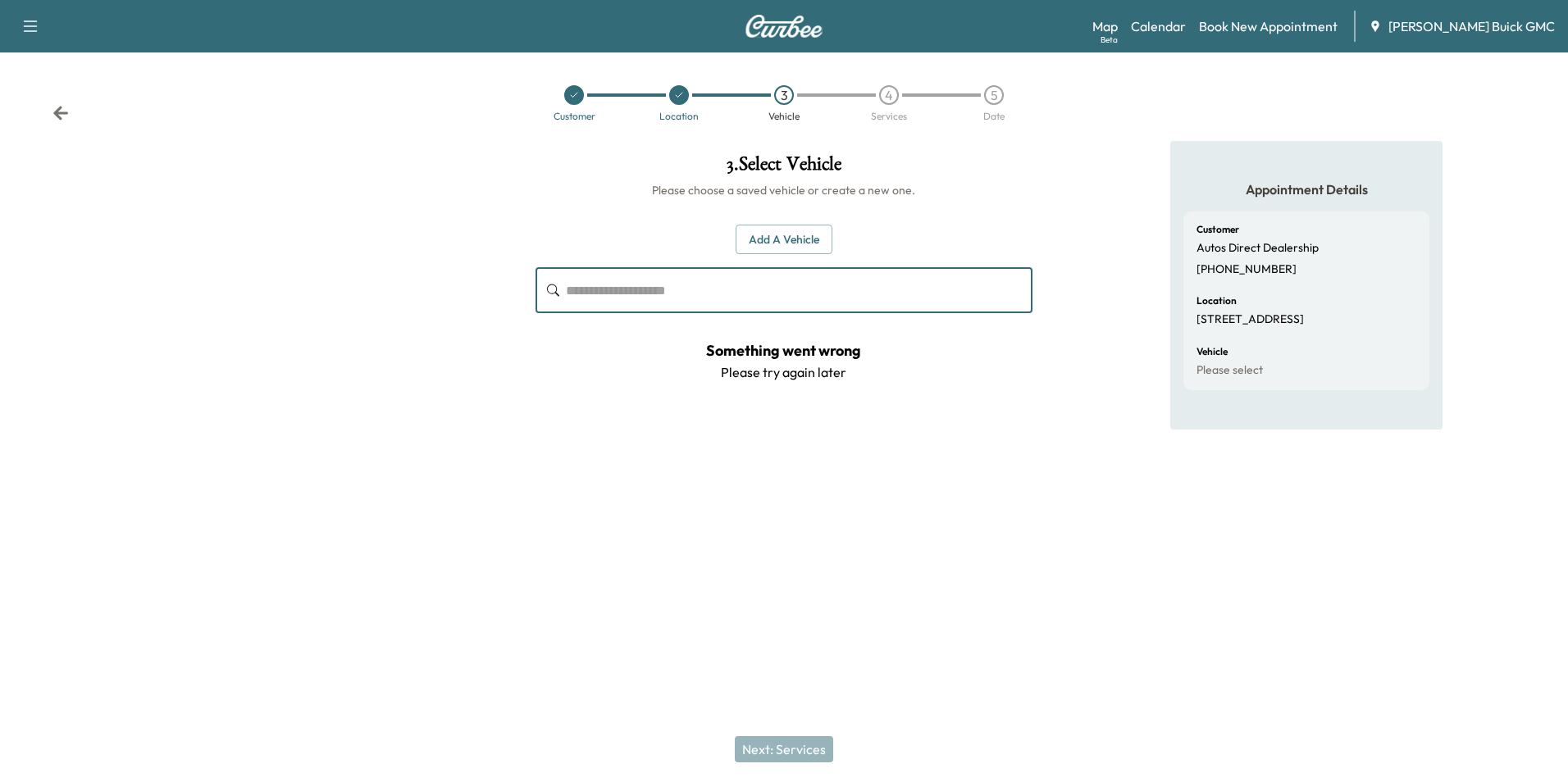
click at [679, 90] on icon at bounding box center [679, 95] width 10 height 10
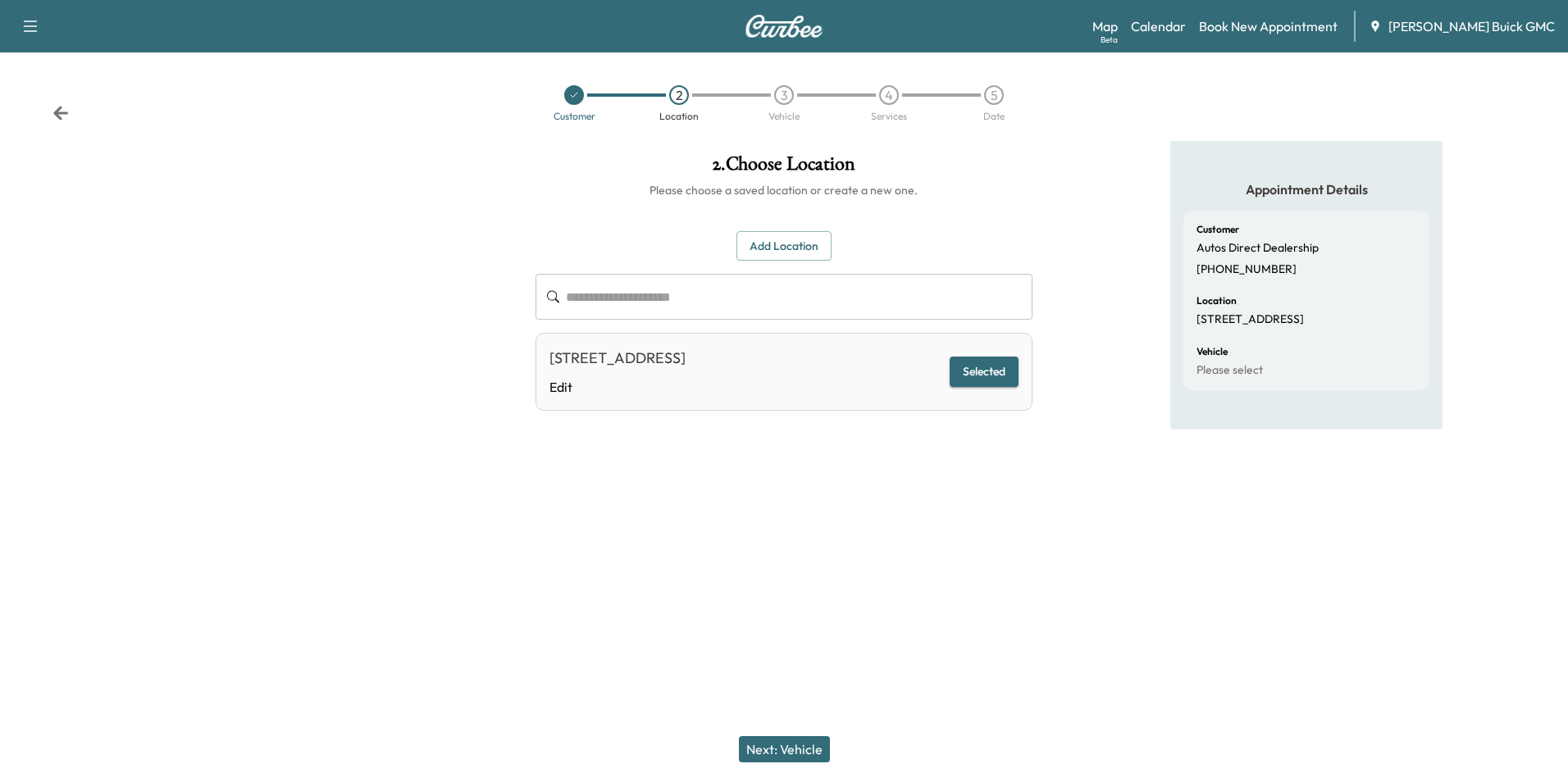
click at [896, 541] on div at bounding box center [784, 559] width 1568 height 52
click at [1048, 507] on div "Appointment Details Customer Autos Direct Dealership [PHONE_NUMBER] Location [S…" at bounding box center [1307, 337] width 523 height 391
click at [602, 300] on input "text" at bounding box center [798, 296] width 466 height 46
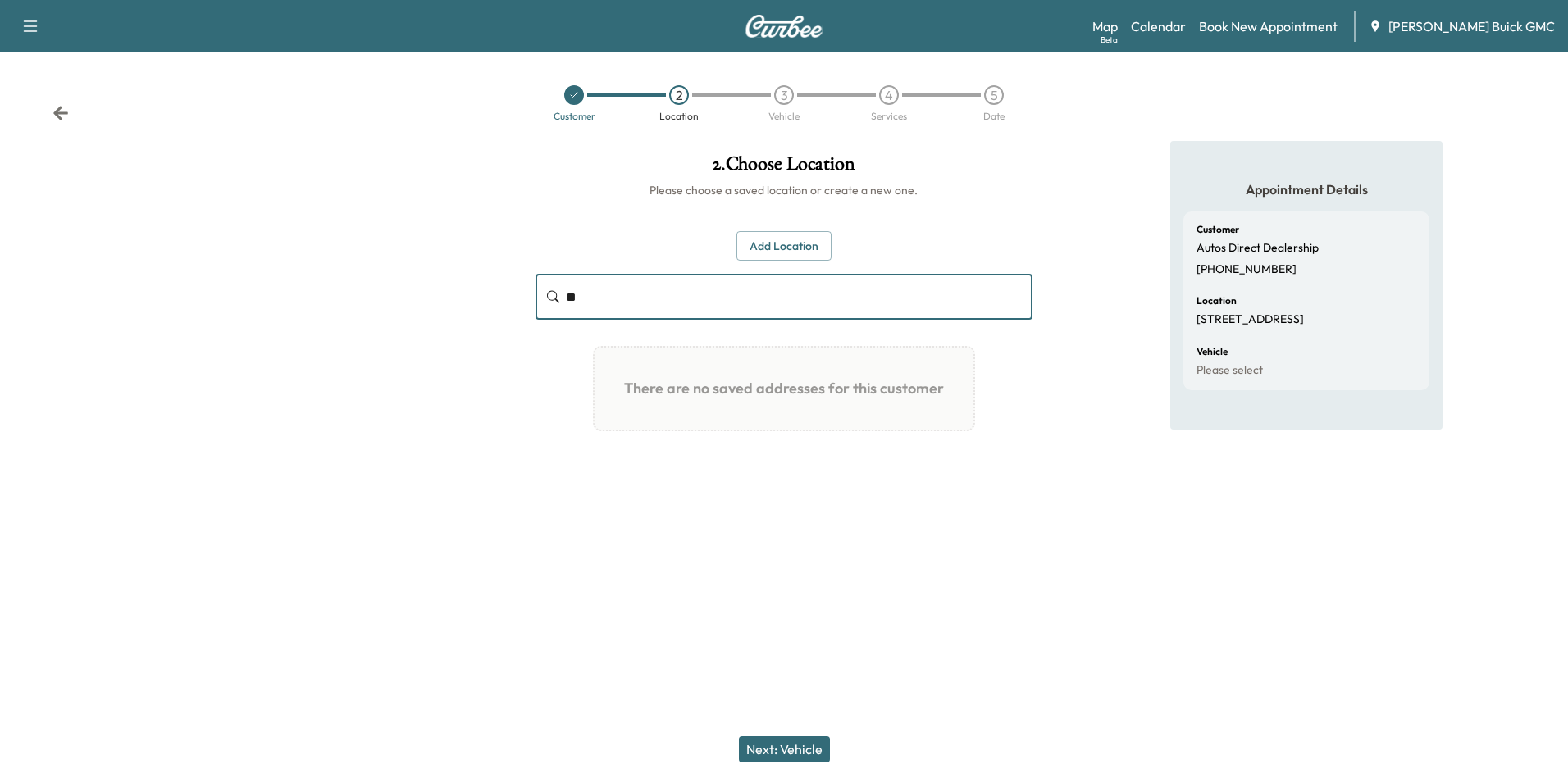
type input "*"
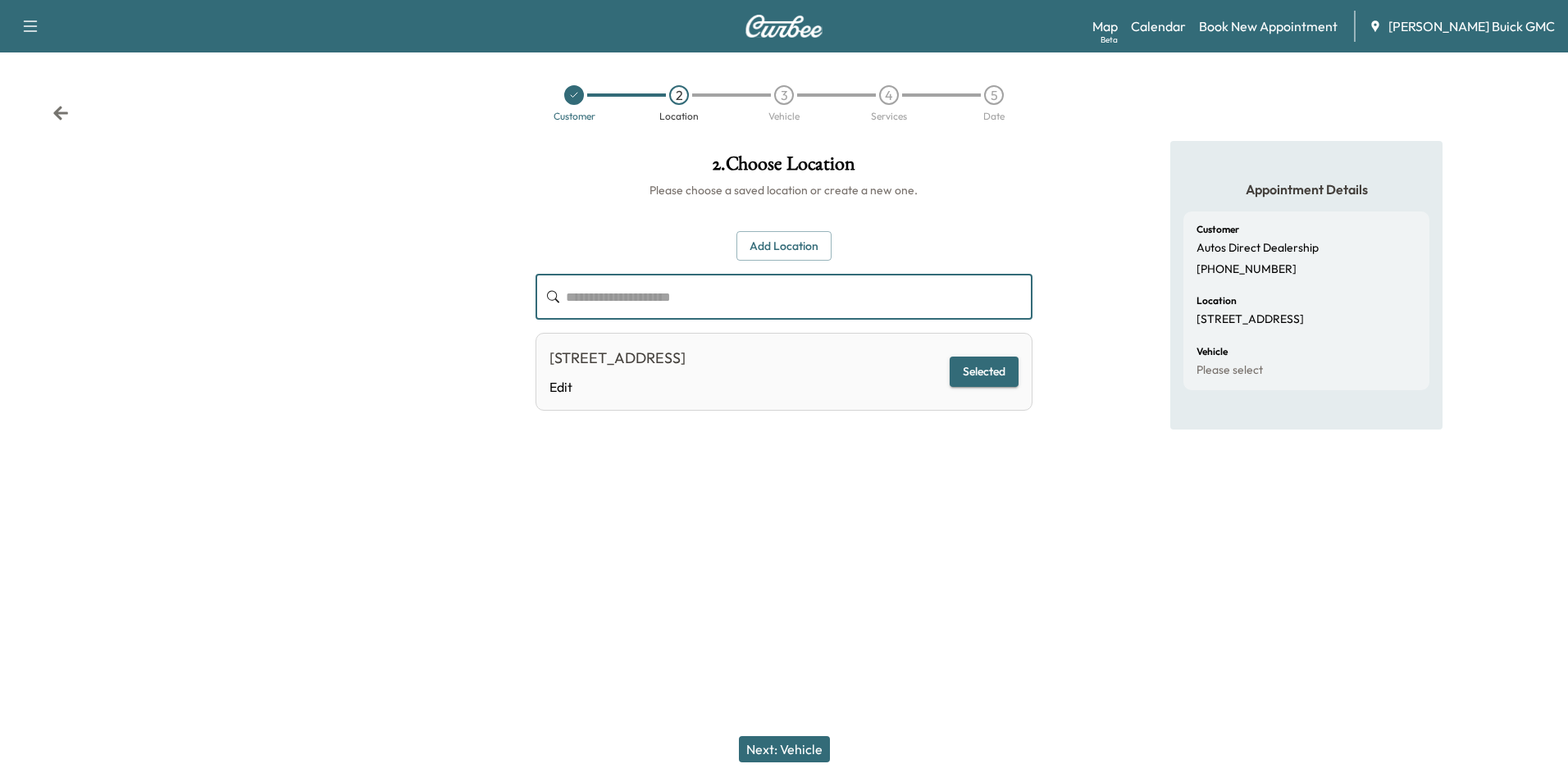
click at [784, 248] on button "Add Location" at bounding box center [784, 247] width 96 height 31
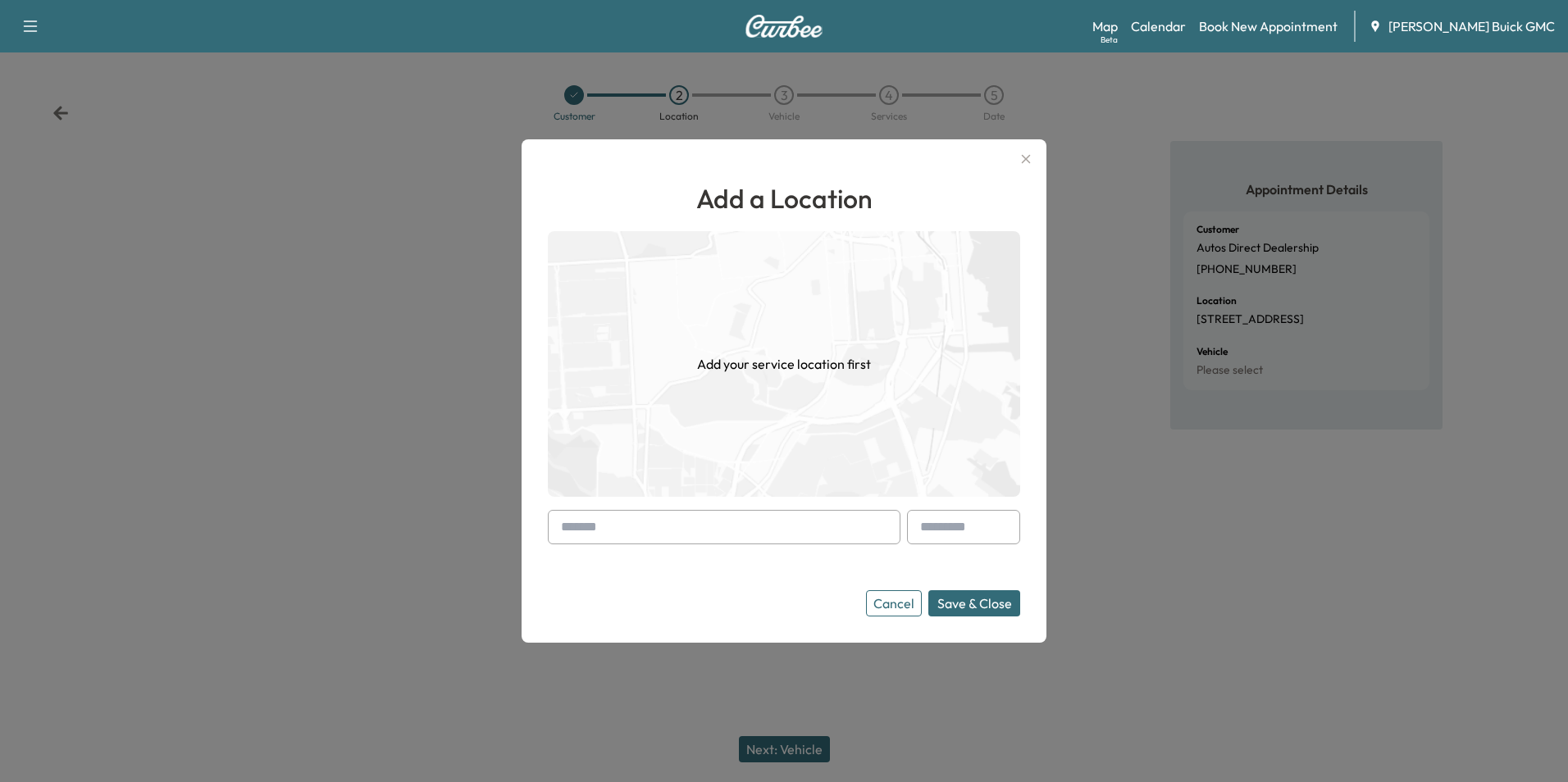
click at [646, 520] on input "text" at bounding box center [724, 527] width 352 height 34
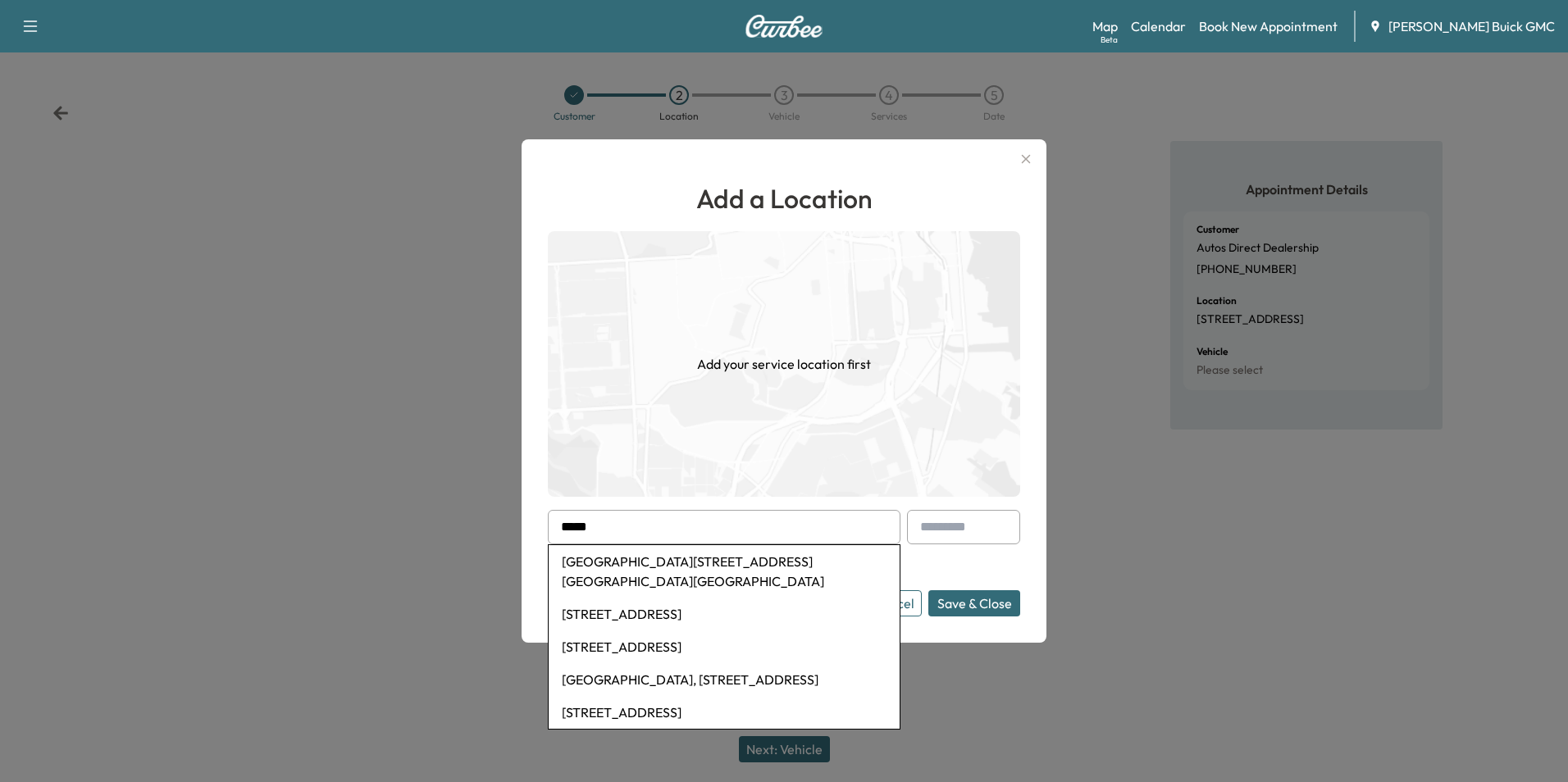
click at [618, 559] on li "[GEOGRAPHIC_DATA][STREET_ADDRESS][GEOGRAPHIC_DATA][GEOGRAPHIC_DATA]" at bounding box center [724, 571] width 351 height 52
type input "**********"
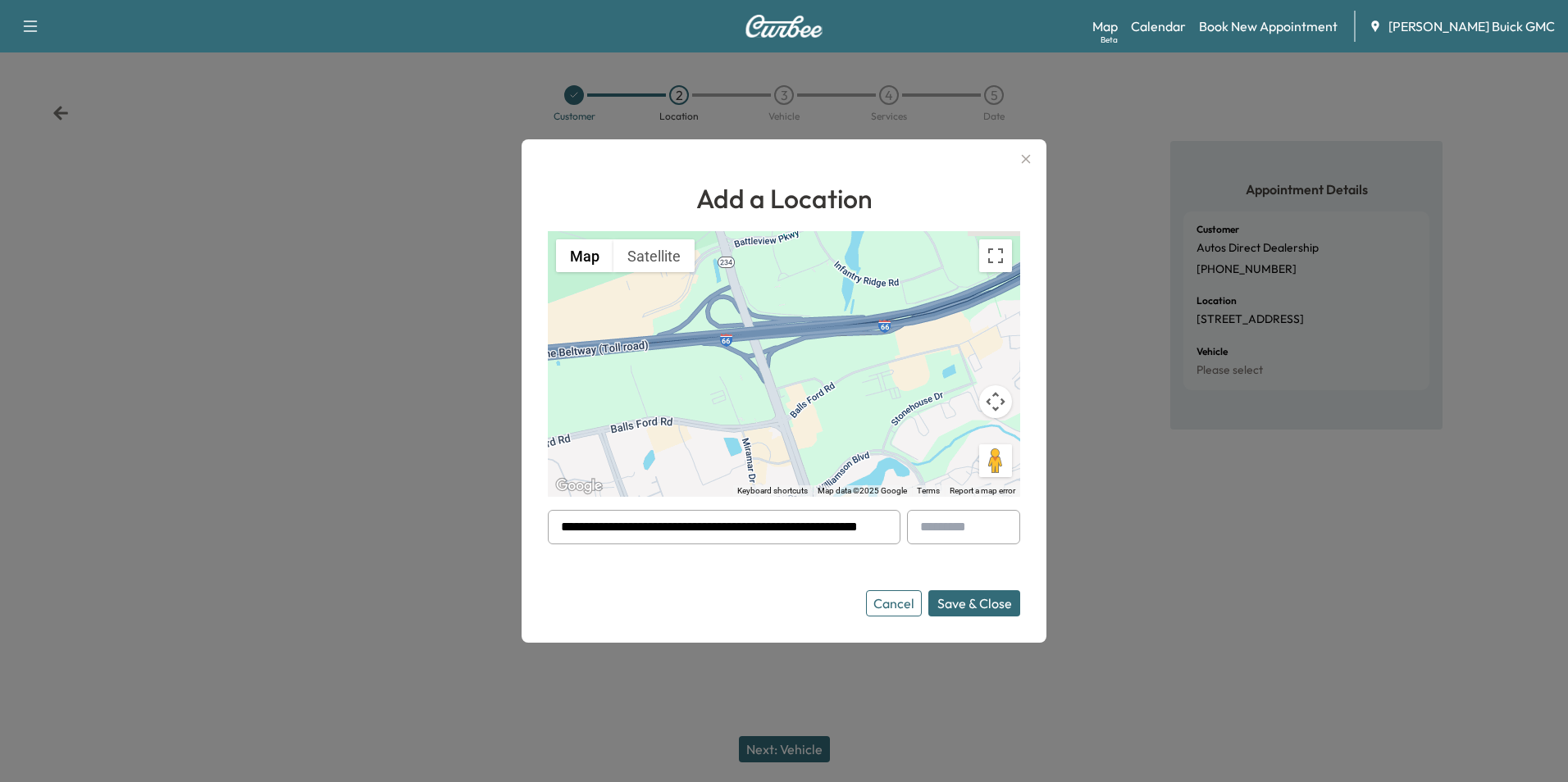
click at [764, 586] on form "**********" at bounding box center [784, 563] width 472 height 106
click at [955, 601] on button "Save & Close" at bounding box center [974, 603] width 92 height 26
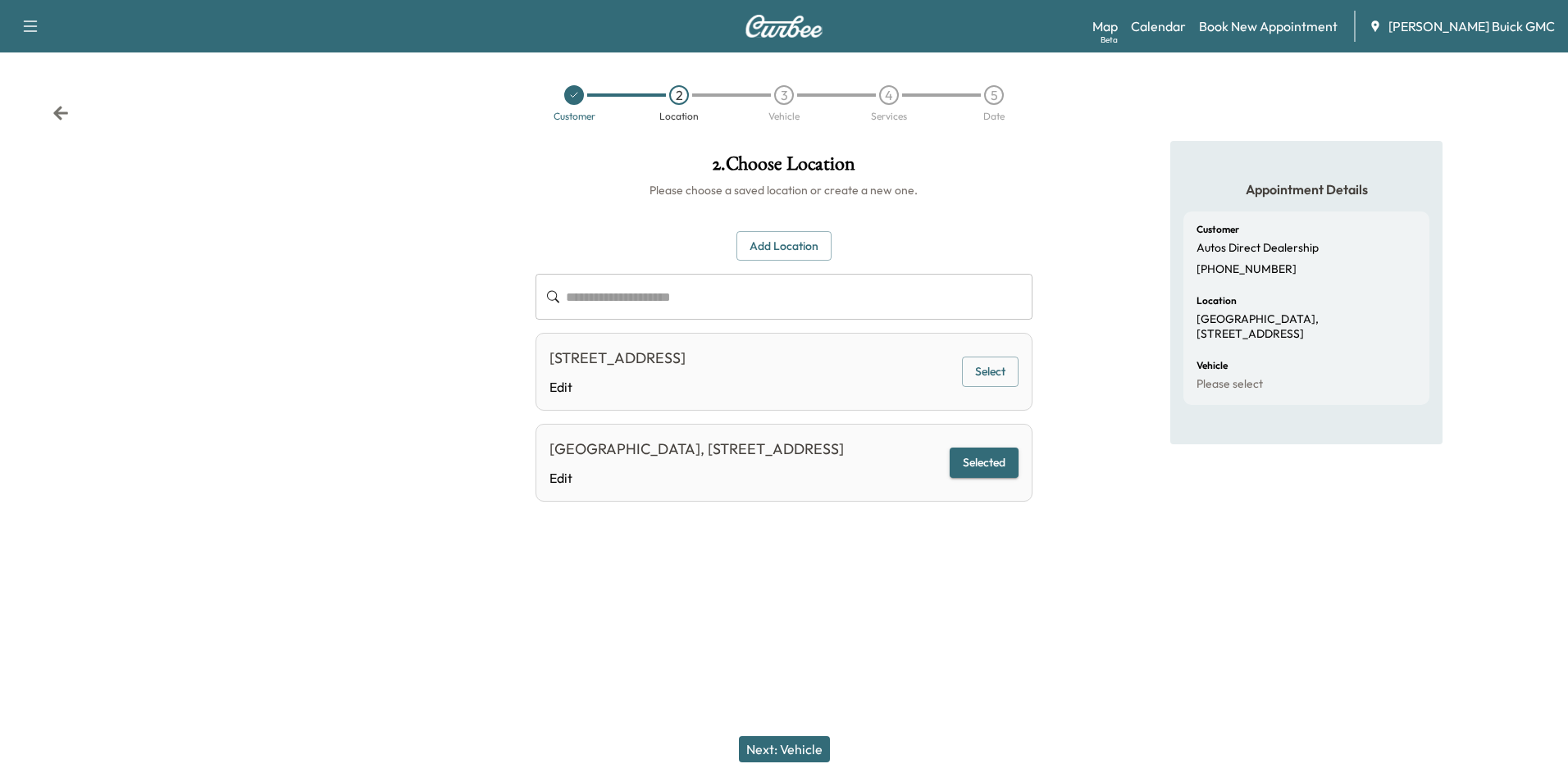
click at [809, 747] on button "Next: Vehicle" at bounding box center [784, 749] width 91 height 26
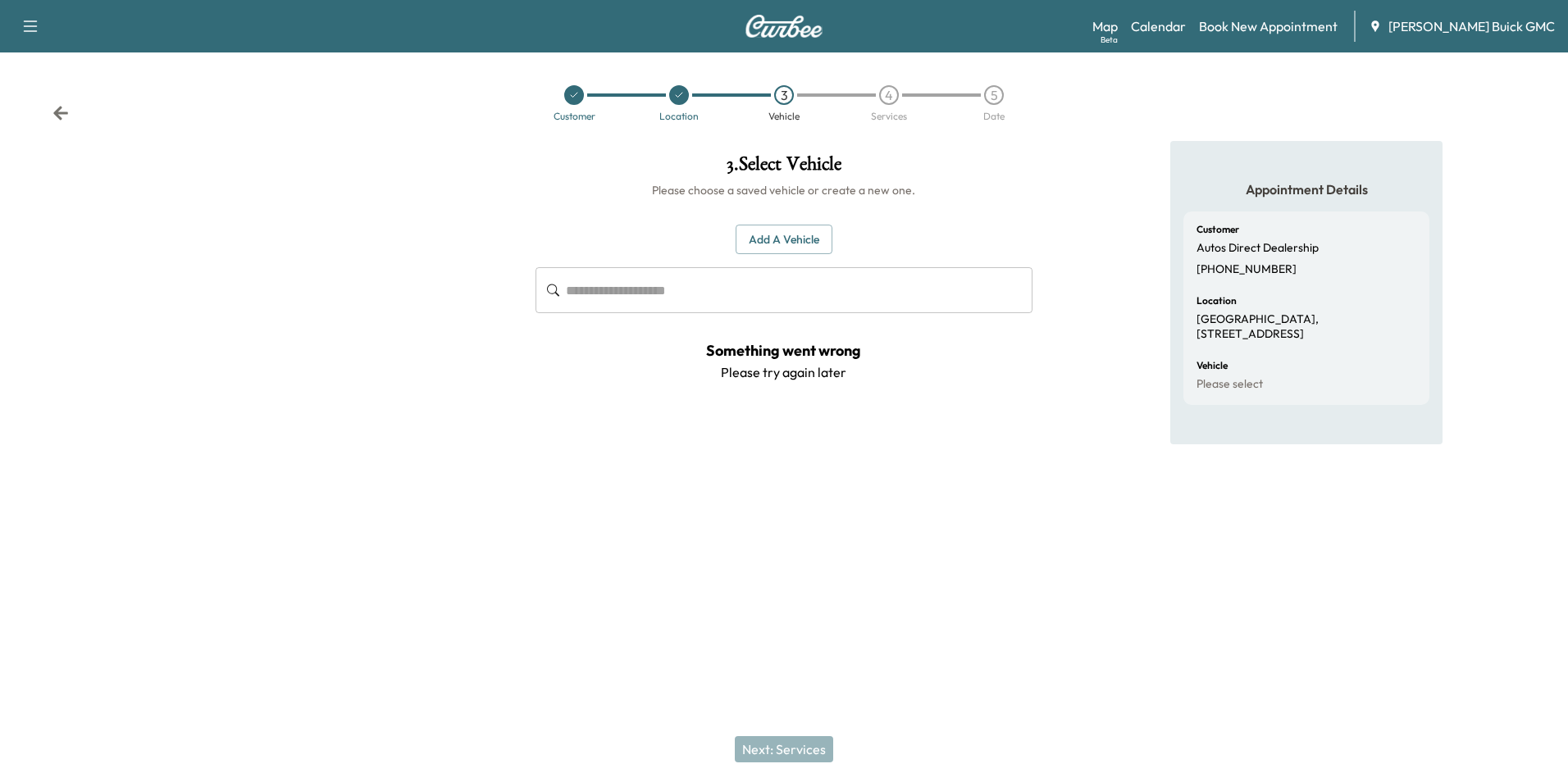
click at [776, 241] on button "Add a Vehicle" at bounding box center [783, 240] width 96 height 31
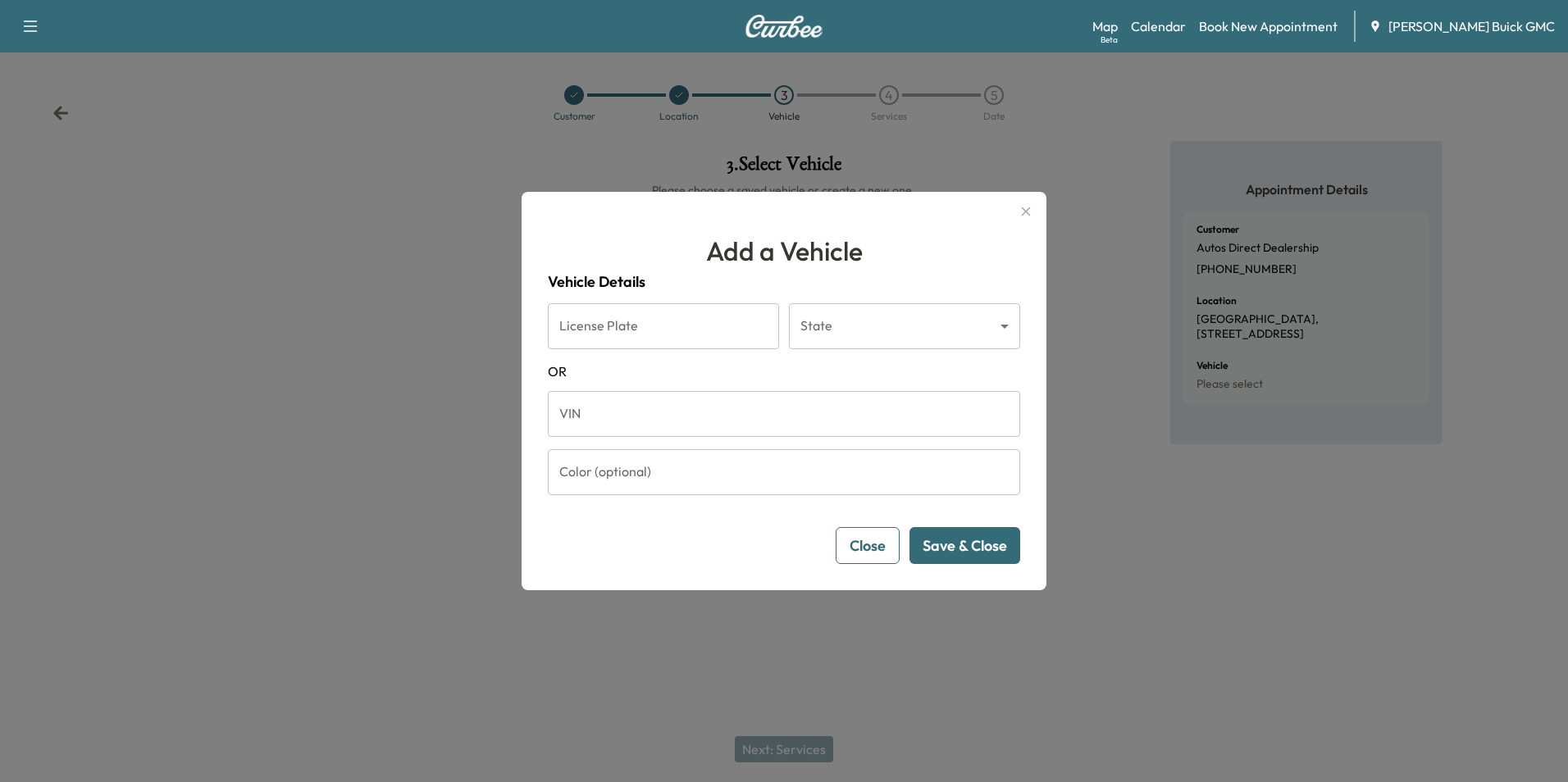
click at [650, 405] on input "VIN" at bounding box center [784, 414] width 472 height 46
type input "**********"
click at [946, 539] on button "Save & Close" at bounding box center [964, 545] width 111 height 37
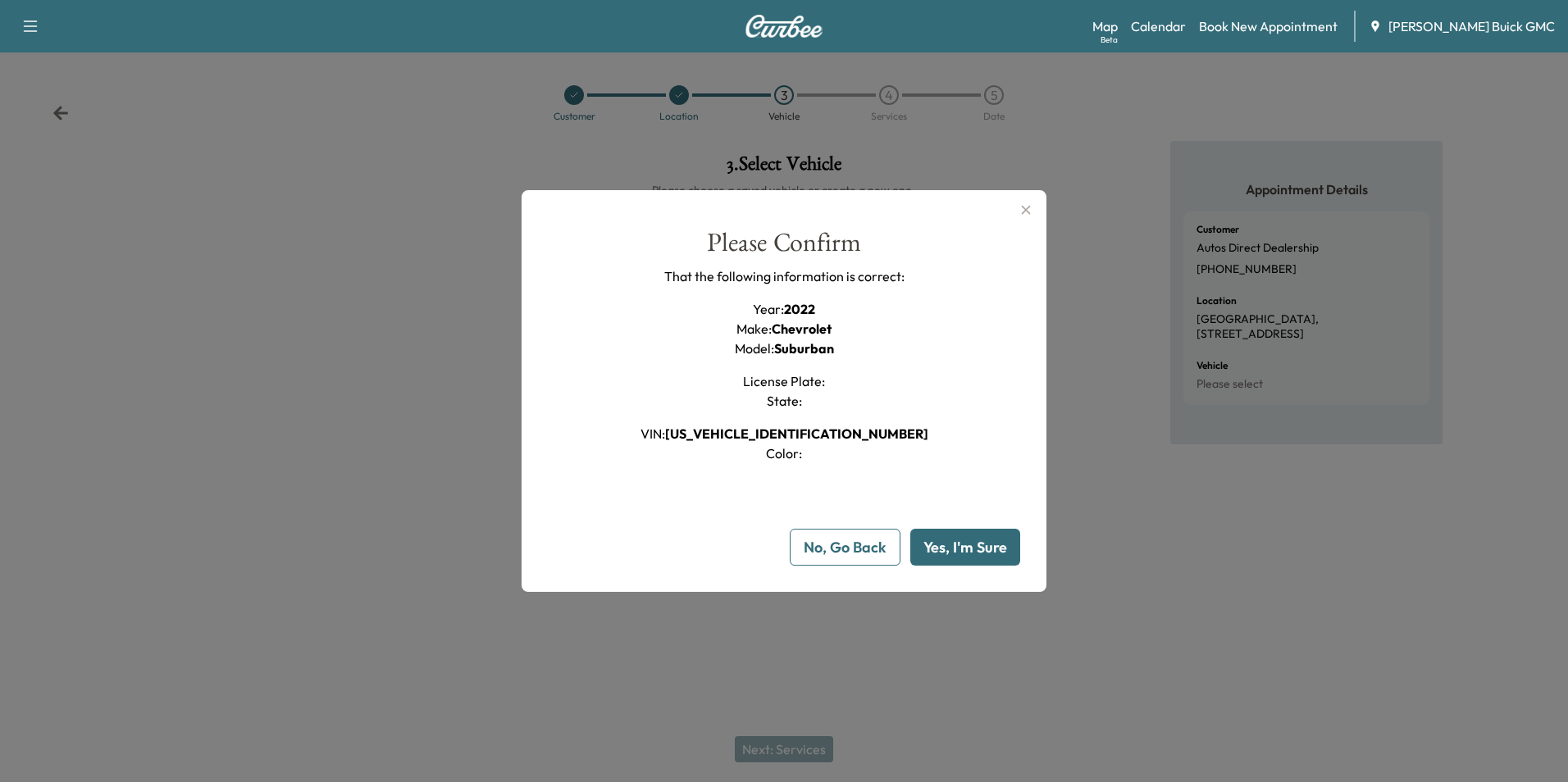
click at [955, 541] on button "Yes, I'm Sure" at bounding box center [965, 547] width 110 height 37
click at [956, 549] on button "Yes, I'm Sure" at bounding box center [965, 547] width 110 height 37
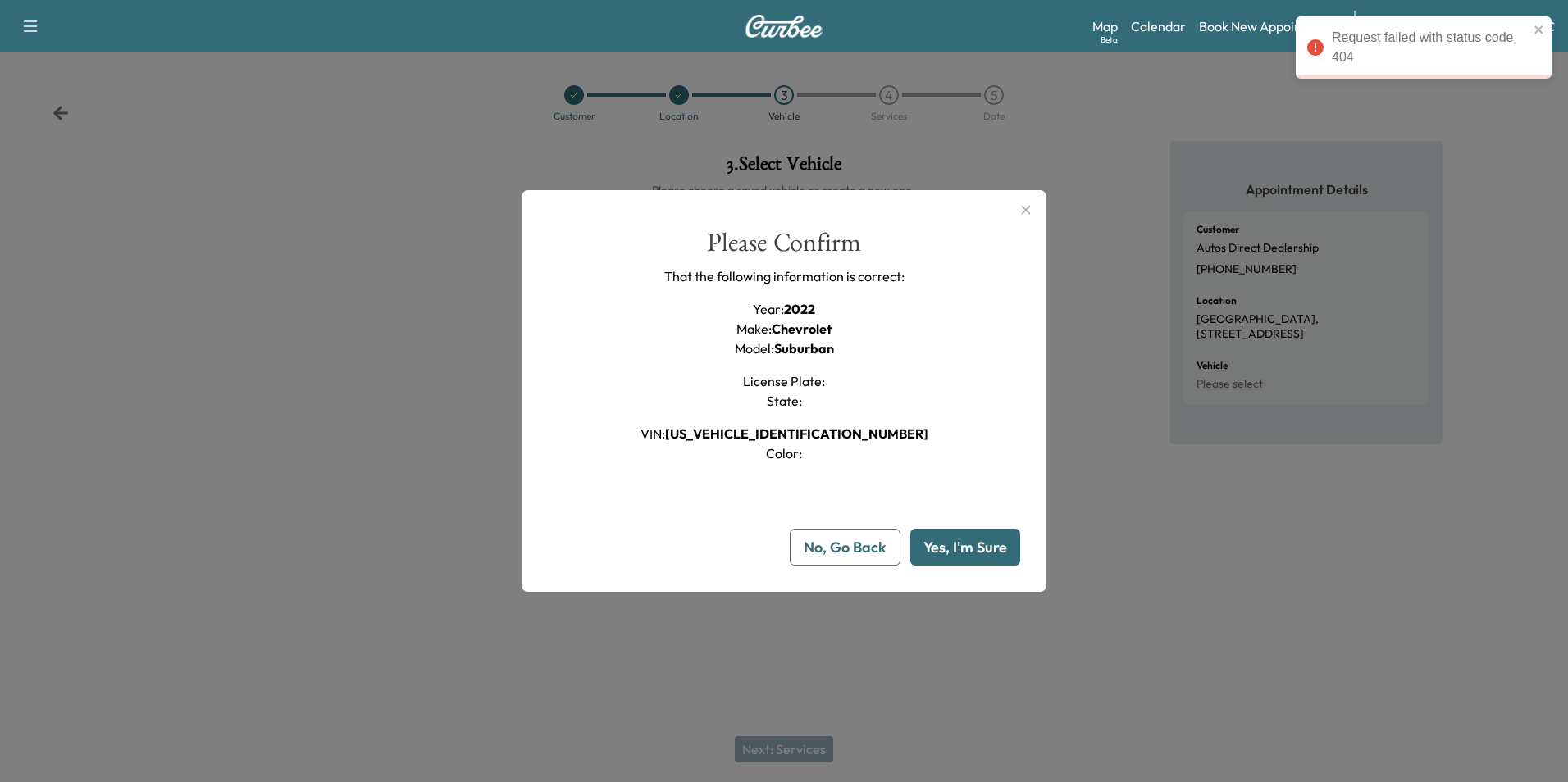
click at [1021, 205] on icon "button" at bounding box center [1026, 210] width 20 height 20
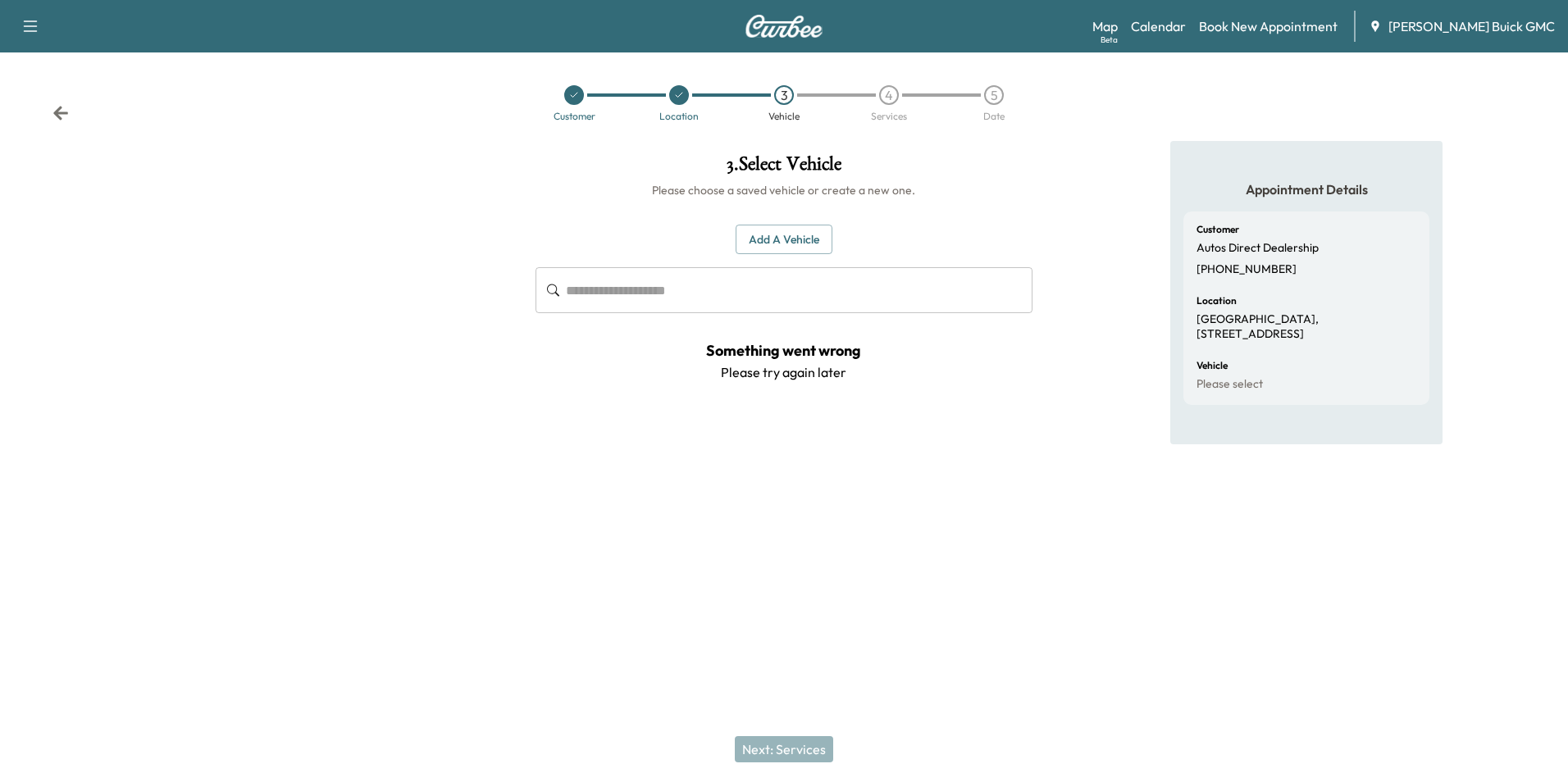
click at [1046, 163] on div "Appointment Details Customer Autos Direct Dealership [PHONE_NUMBER] Location [G…" at bounding box center [1307, 337] width 523 height 391
click at [1071, 174] on div "Appointment Details Customer Autos Direct Dealership [PHONE_NUMBER] Location [G…" at bounding box center [1307, 337] width 523 height 391
click at [1070, 170] on div "Appointment Details Customer Autos Direct Dealership [PHONE_NUMBER] Location [G…" at bounding box center [1307, 337] width 523 height 391
click at [678, 93] on icon at bounding box center [679, 95] width 10 height 10
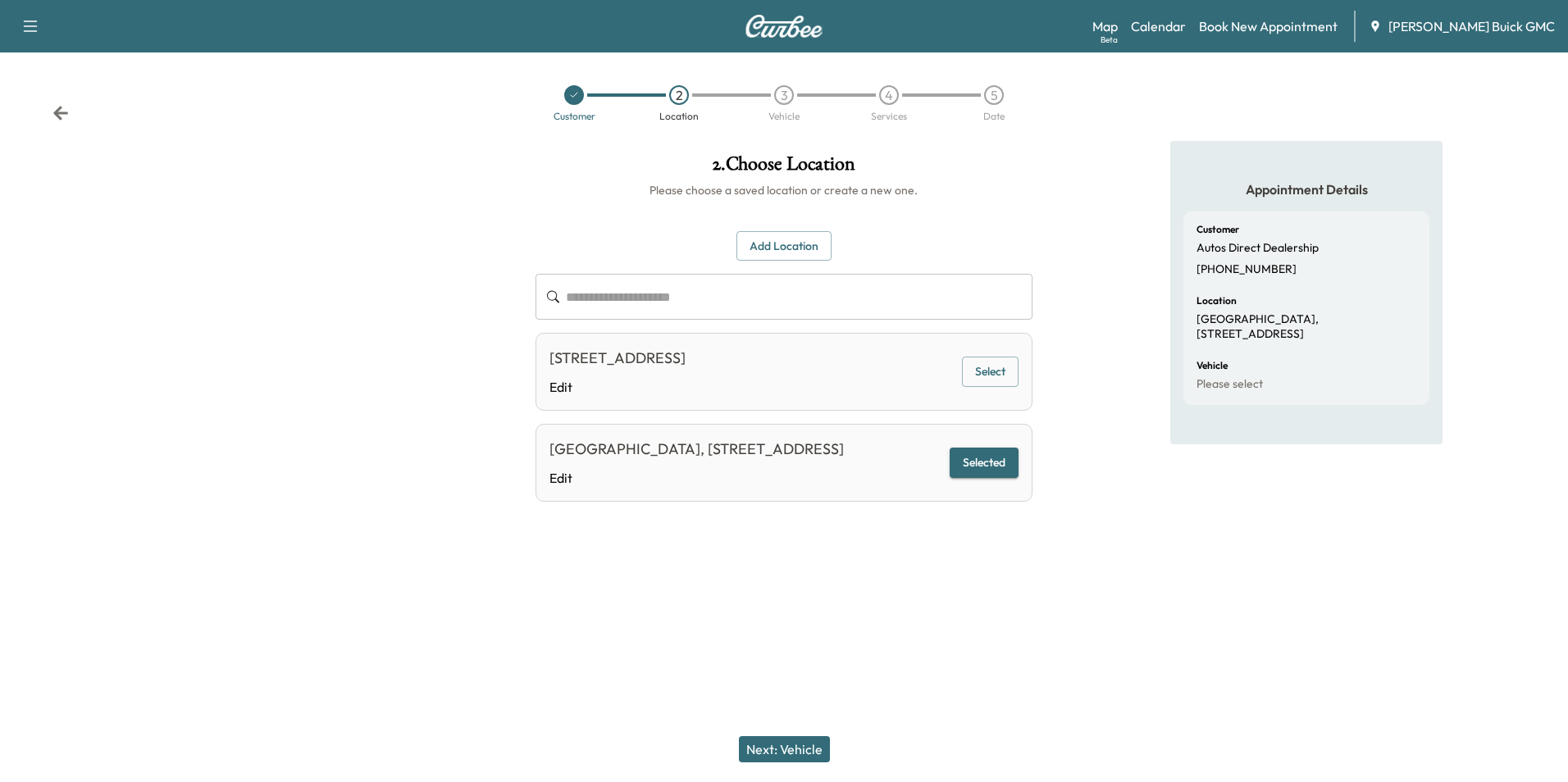
click at [748, 449] on div "[GEOGRAPHIC_DATA], [STREET_ADDRESS]" at bounding box center [697, 449] width 295 height 23
click at [969, 466] on button "Selected" at bounding box center [984, 463] width 68 height 31
click at [794, 747] on button "Next: Vehicle" at bounding box center [784, 749] width 91 height 26
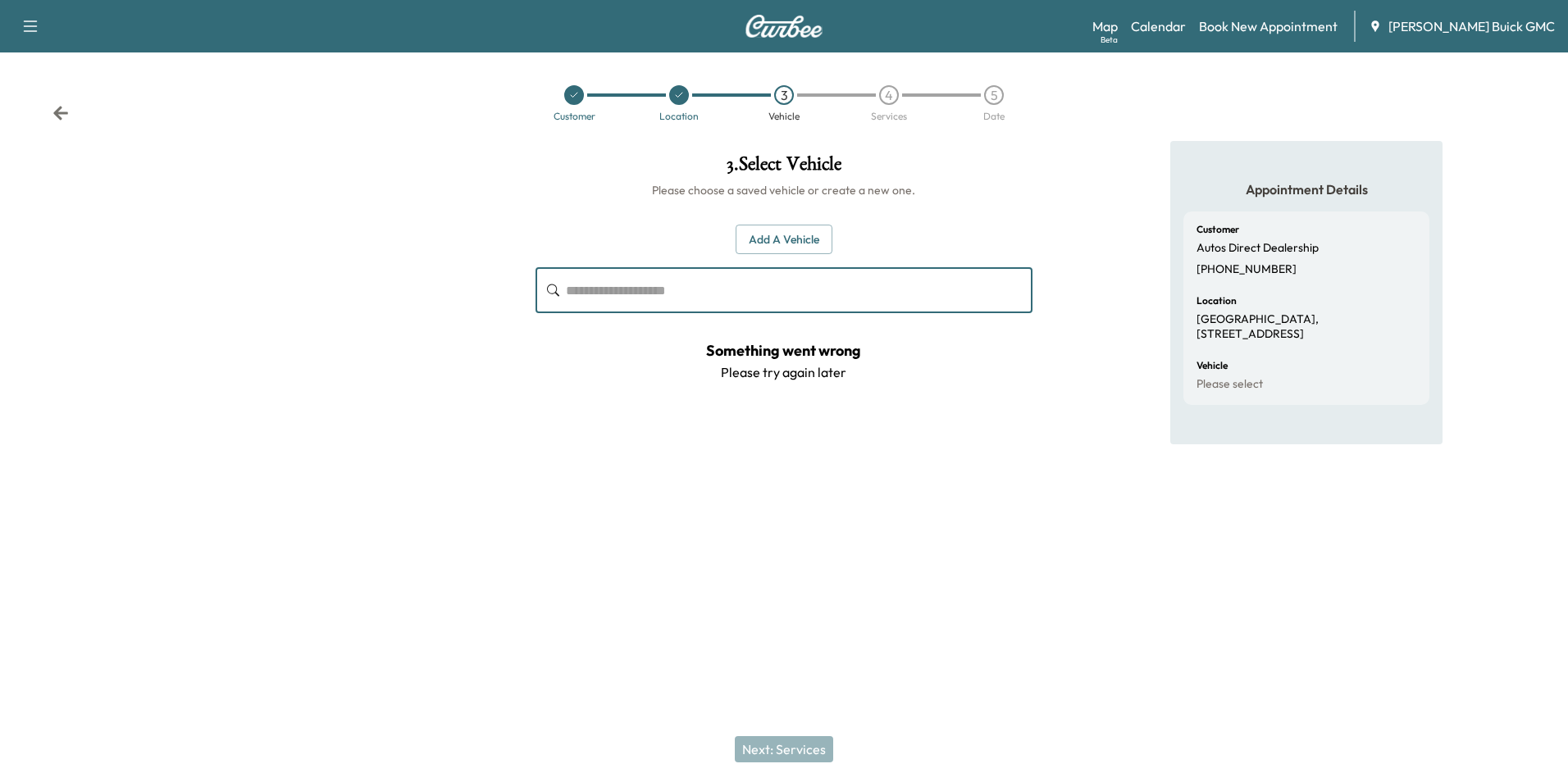
click at [667, 287] on input "text" at bounding box center [798, 290] width 466 height 46
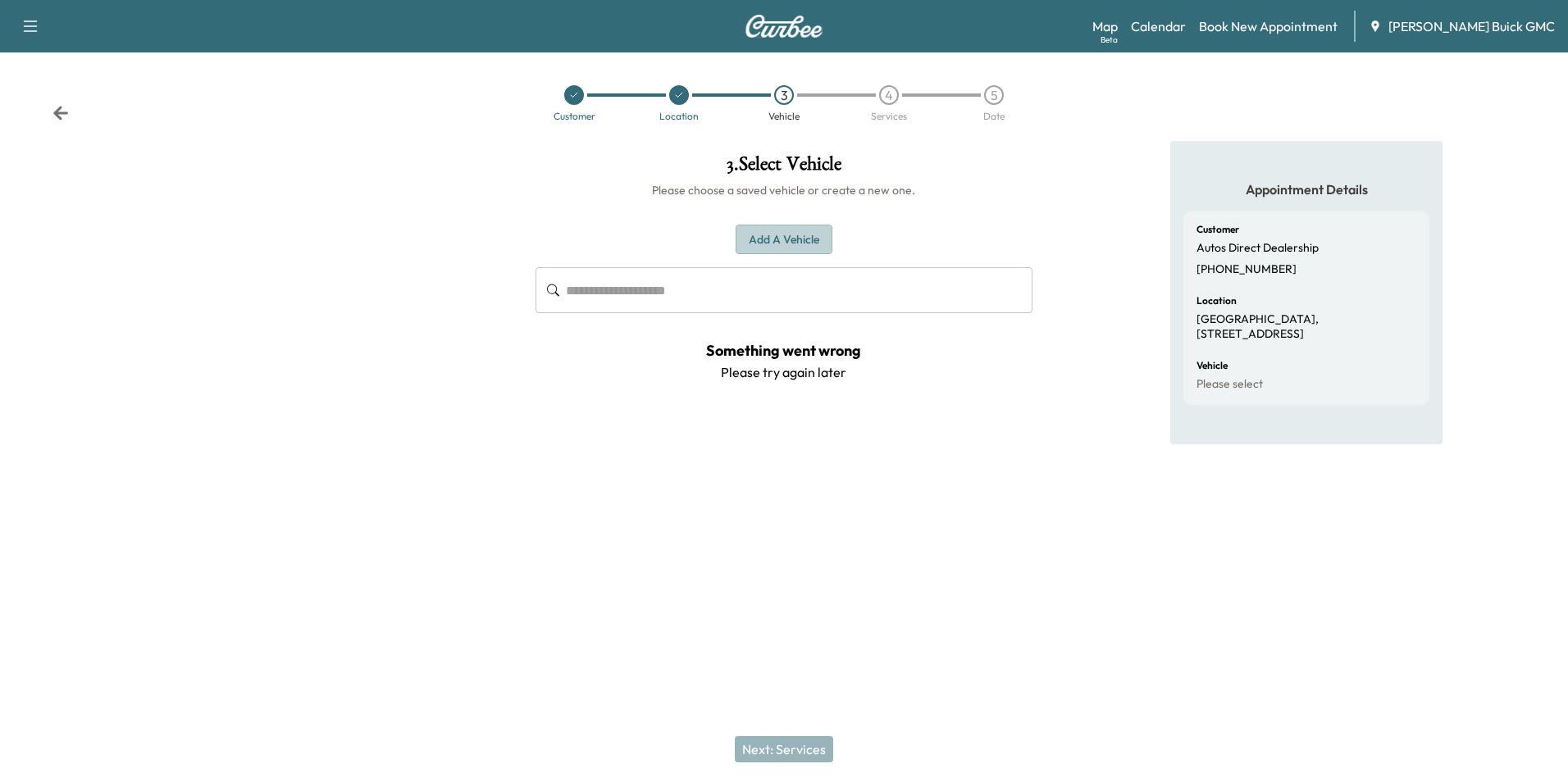
click at [792, 237] on button "Add a Vehicle" at bounding box center [783, 240] width 96 height 31
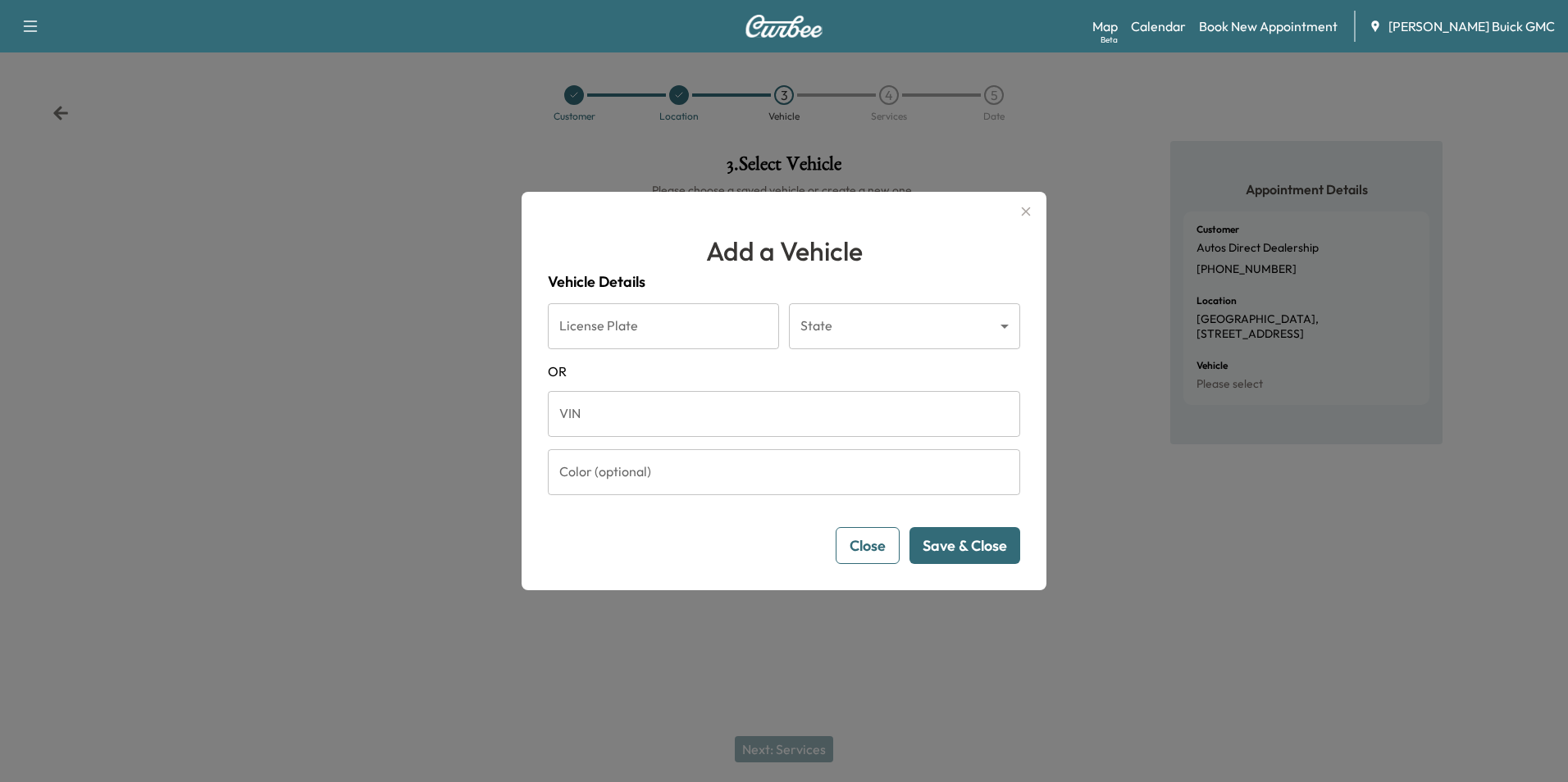
click at [916, 423] on input "VIN" at bounding box center [784, 414] width 472 height 46
click at [678, 418] on input "VIN" at bounding box center [784, 414] width 472 height 46
click at [1025, 207] on icon "button" at bounding box center [1026, 212] width 20 height 20
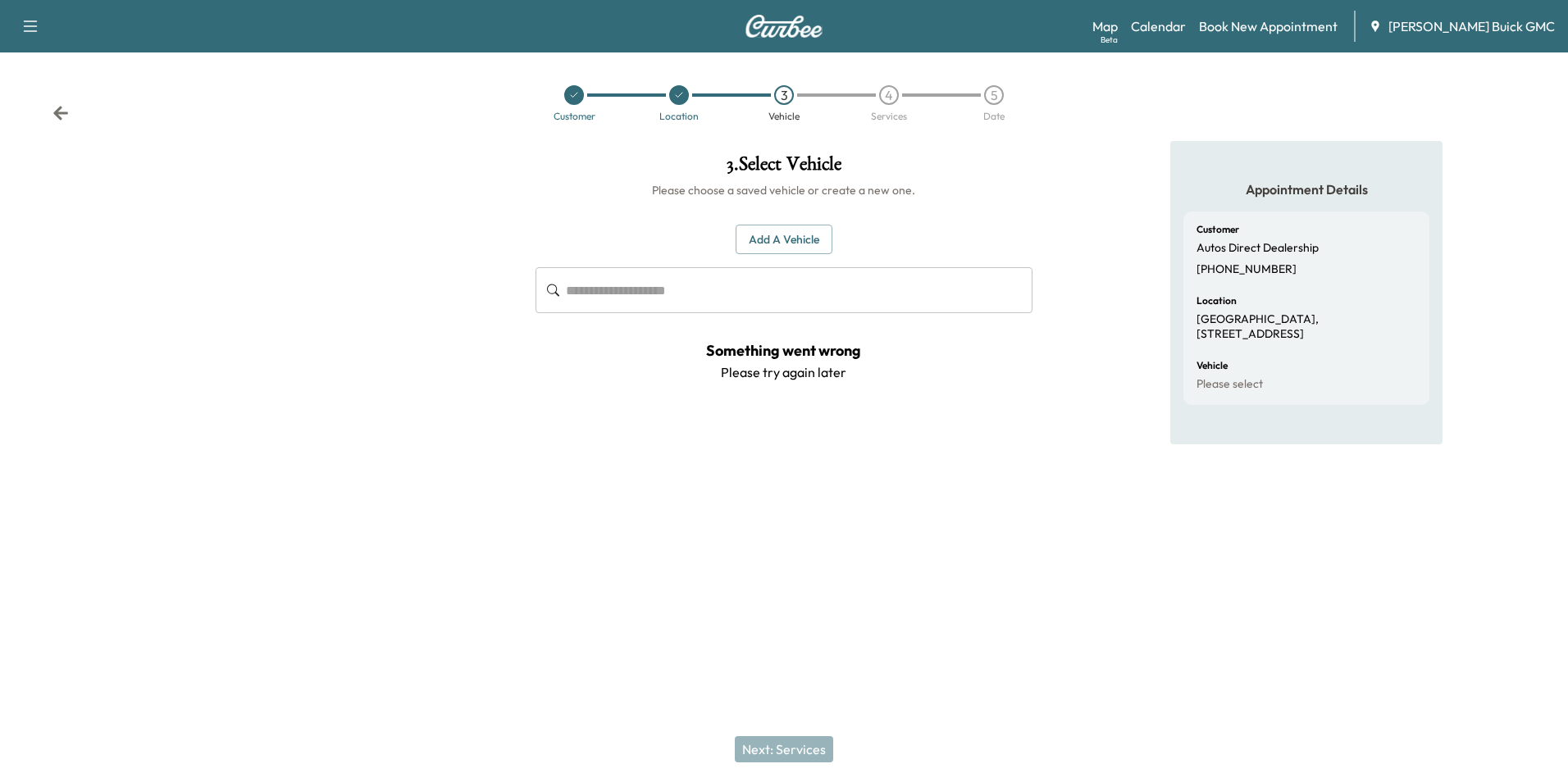
click at [1098, 189] on div "Appointment Details Customer Autos Direct Dealership [PHONE_NUMBER] Location [G…" at bounding box center [1307, 337] width 523 height 391
click at [570, 95] on icon at bounding box center [574, 95] width 10 height 10
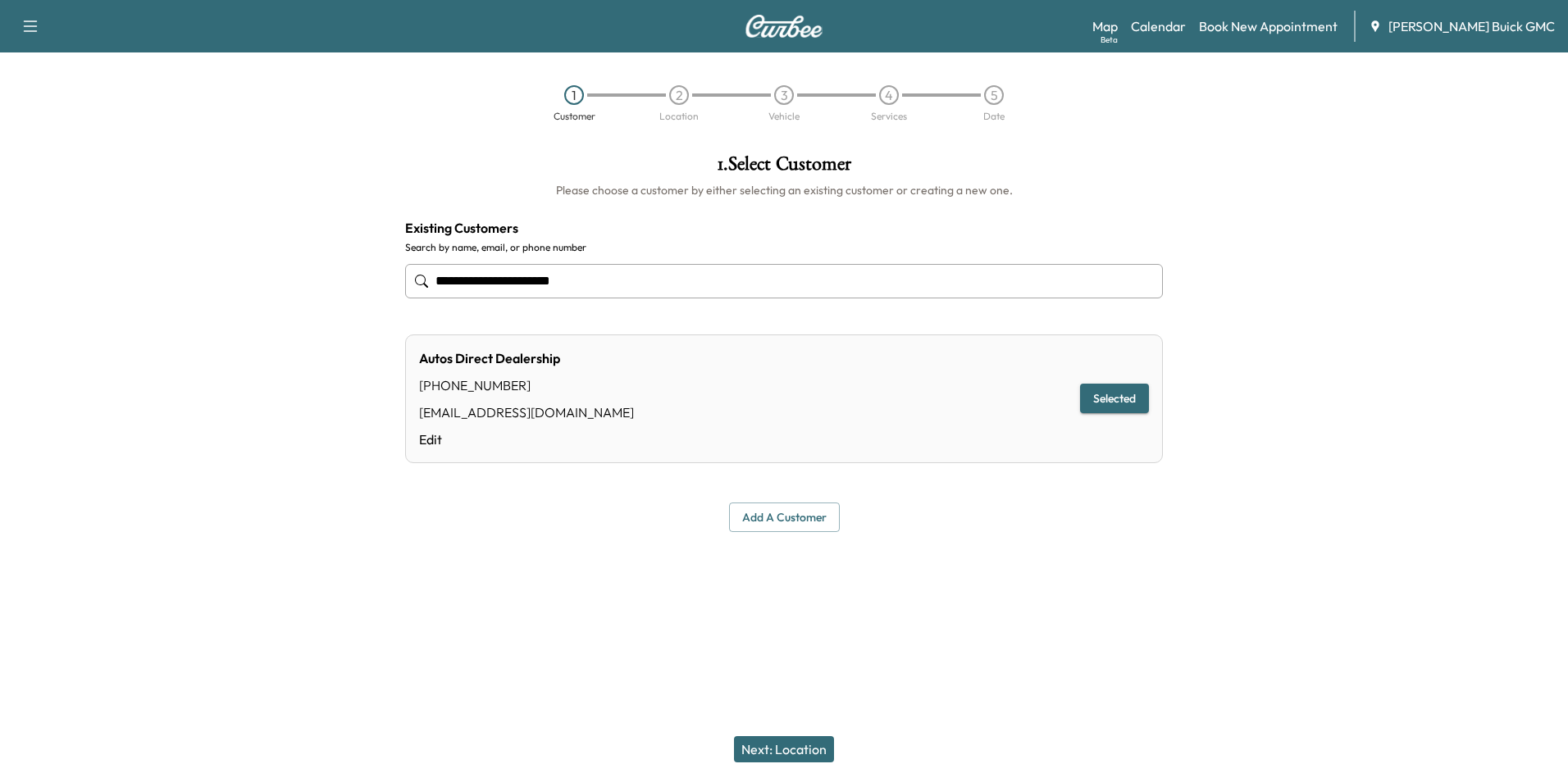
click at [1263, 352] on div at bounding box center [1372, 343] width 392 height 405
click at [1258, 377] on div at bounding box center [1372, 343] width 392 height 405
click at [1230, 425] on div at bounding box center [1372, 343] width 392 height 405
click at [1091, 391] on button "Selected" at bounding box center [1114, 399] width 68 height 31
click at [799, 747] on button "Next: Location" at bounding box center [783, 749] width 100 height 26
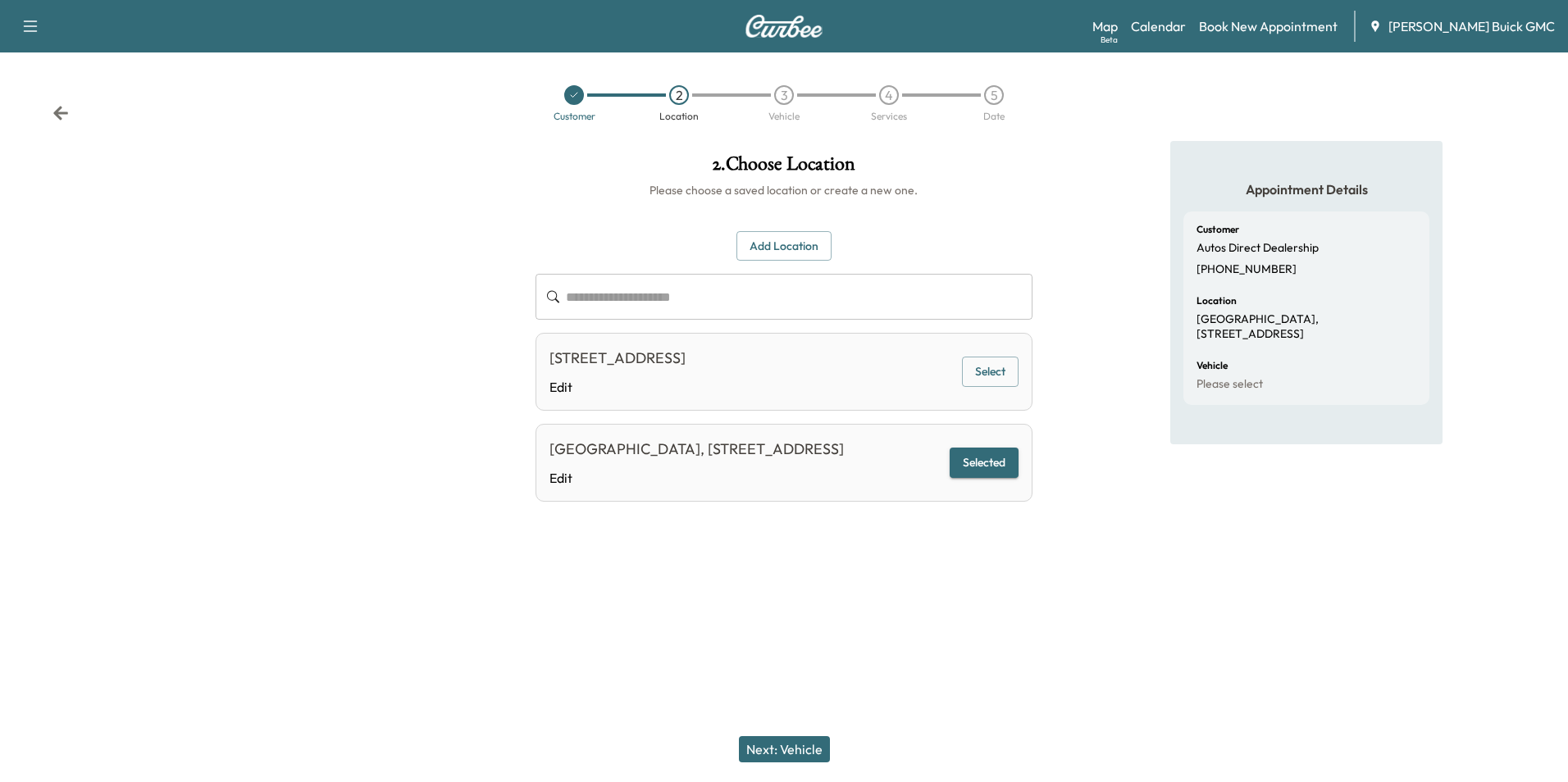
click at [772, 448] on div "[GEOGRAPHIC_DATA], [STREET_ADDRESS]" at bounding box center [697, 449] width 295 height 23
click at [979, 469] on button "Selected" at bounding box center [984, 463] width 68 height 31
click at [803, 743] on button "Next: Vehicle" at bounding box center [784, 749] width 91 height 26
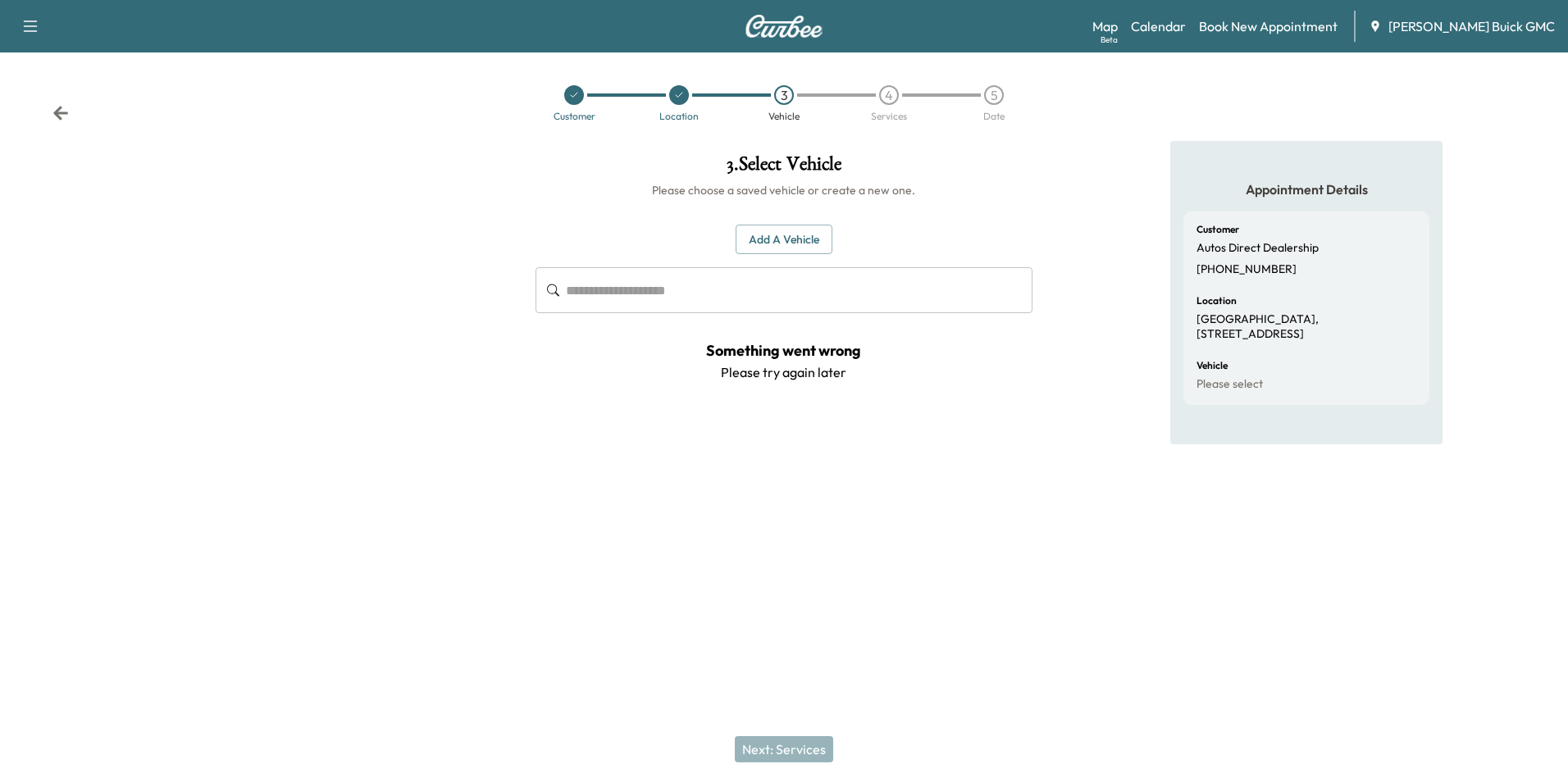
click at [793, 232] on button "Add a Vehicle" at bounding box center [783, 240] width 96 height 31
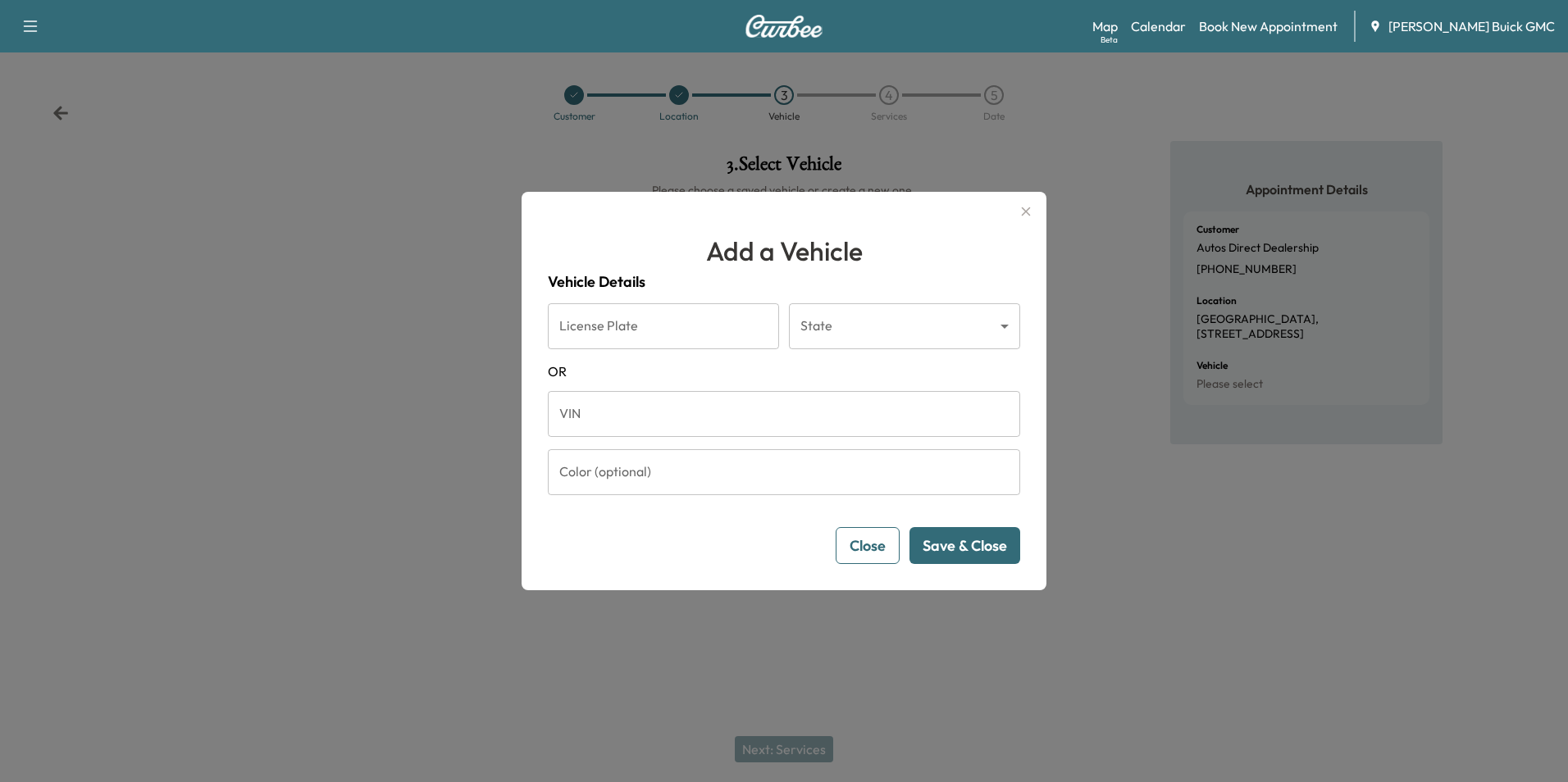
click at [624, 410] on input "VIN" at bounding box center [784, 414] width 472 height 46
type input "**********"
click at [718, 423] on input "**********" at bounding box center [784, 414] width 472 height 46
click at [712, 412] on input "**********" at bounding box center [784, 414] width 472 height 46
drag, startPoint x: 712, startPoint y: 412, endPoint x: 549, endPoint y: 417, distance: 163.1
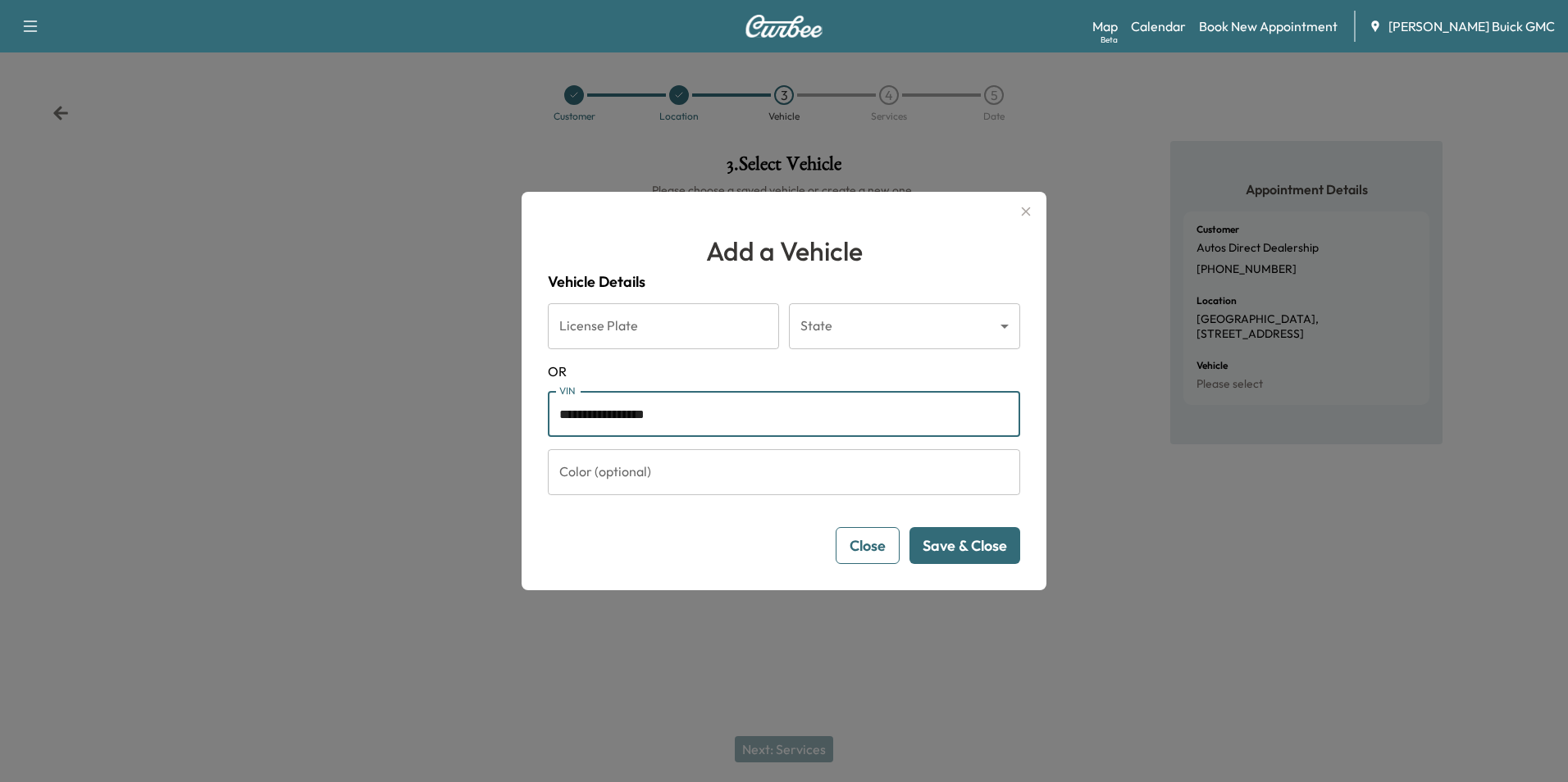
click at [549, 417] on input "**********" at bounding box center [784, 414] width 472 height 46
click at [926, 542] on button "Save & Close" at bounding box center [964, 545] width 111 height 37
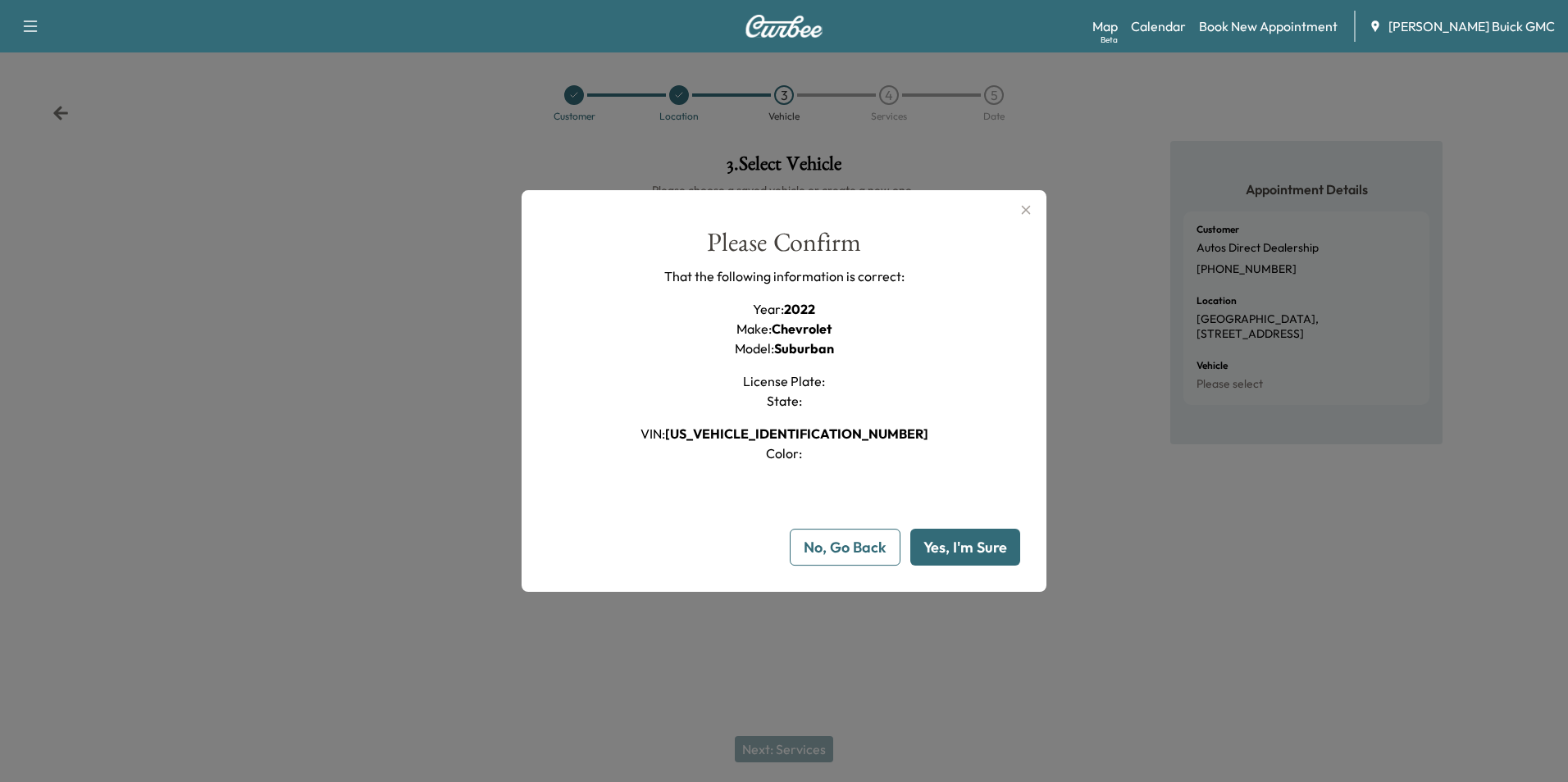
click at [967, 540] on button "Yes, I'm Sure" at bounding box center [965, 547] width 110 height 37
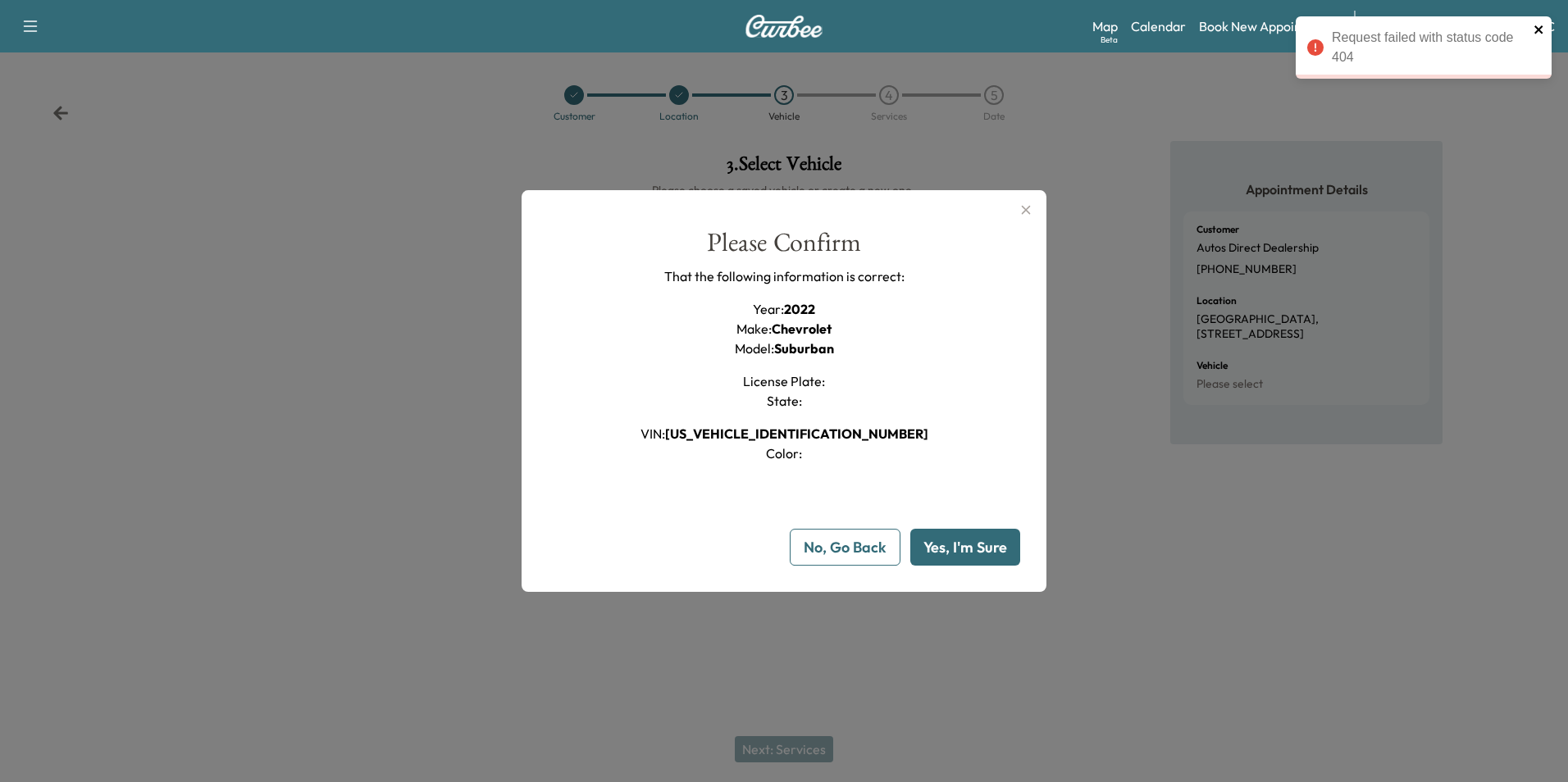
click at [1535, 28] on icon "close" at bounding box center [1539, 29] width 12 height 14
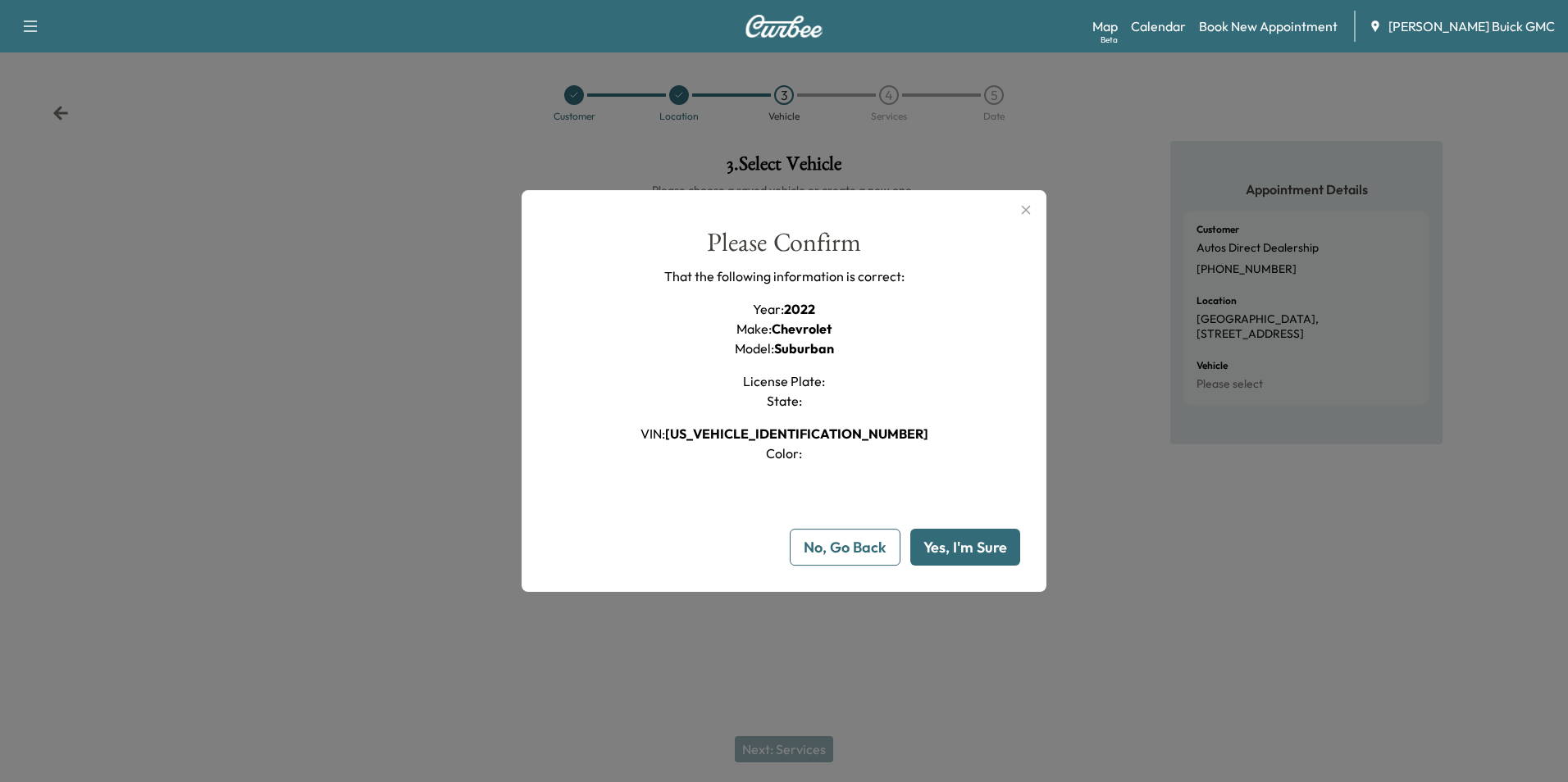
click at [1025, 208] on icon "button" at bounding box center [1026, 210] width 20 height 20
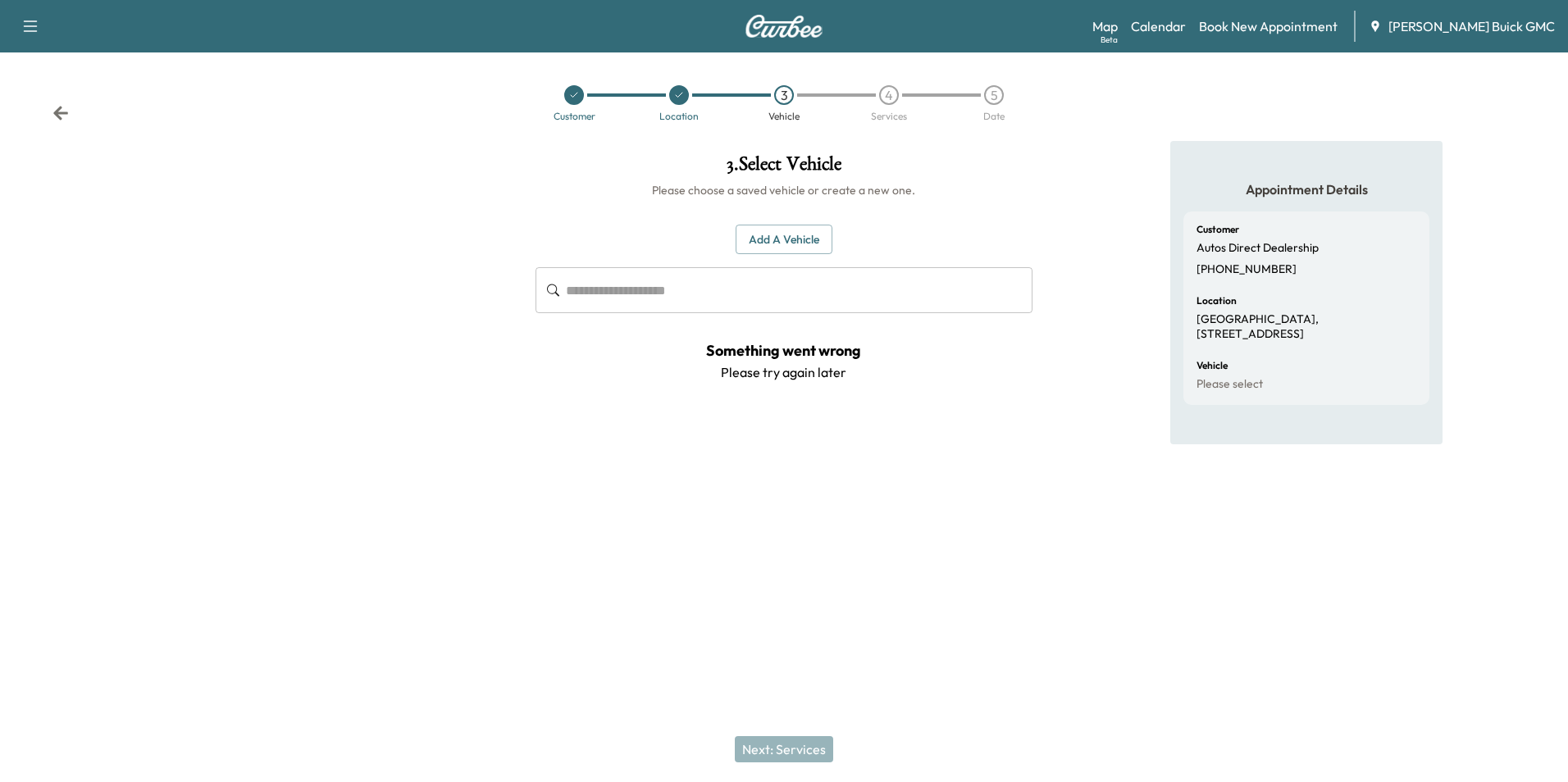
click at [1097, 178] on div "Appointment Details Customer Autos Direct Dealership [PHONE_NUMBER] Location [G…" at bounding box center [1307, 337] width 523 height 391
click at [1098, 181] on div "Appointment Details Customer Autos Direct Dealership [PHONE_NUMBER] Location [G…" at bounding box center [1307, 337] width 523 height 391
click at [1103, 140] on div "Customer Location 3 Vehicle 4 Services 5 Date" at bounding box center [784, 104] width 1568 height 76
click at [1077, 258] on div "Appointment Details Customer Autos Direct Dealership [PHONE_NUMBER] Location [G…" at bounding box center [1307, 337] width 523 height 391
click at [1080, 177] on div "Appointment Details Customer Autos Direct Dealership [PHONE_NUMBER] Location [G…" at bounding box center [1307, 337] width 523 height 391
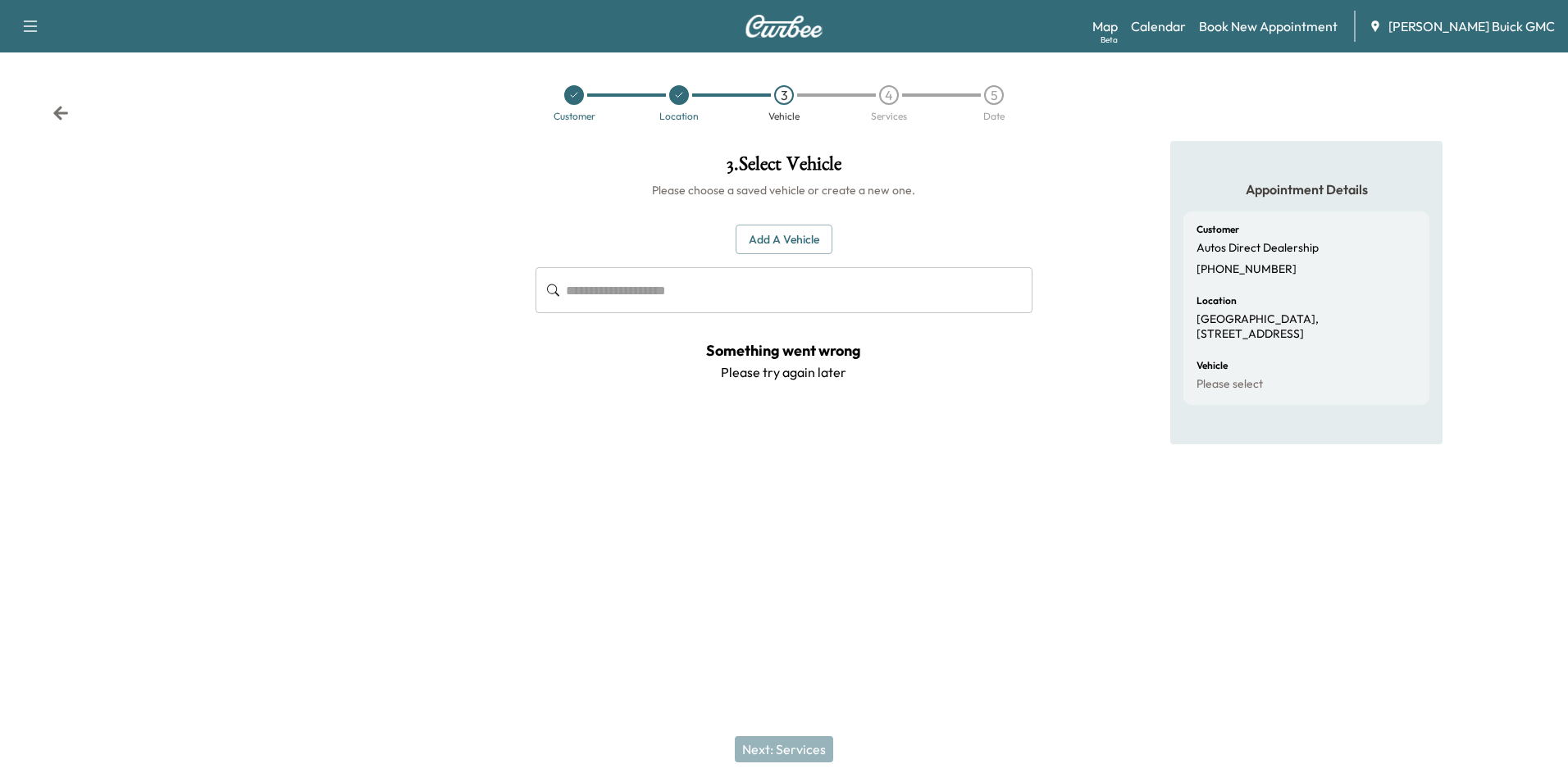
click at [1080, 207] on div "Appointment Details Customer Autos Direct Dealership [PHONE_NUMBER] Location [G…" at bounding box center [1307, 337] width 523 height 391
click at [1080, 214] on div "Appointment Details Customer Autos Direct Dealership [PHONE_NUMBER] Location [G…" at bounding box center [1307, 337] width 523 height 391
click at [943, 420] on div "**********" at bounding box center [784, 281] width 523 height 280
click at [930, 455] on div "**********" at bounding box center [784, 337] width 523 height 391
click at [1044, 136] on div "Customer Location 3 Vehicle 4 Services 5 Date" at bounding box center [784, 104] width 1568 height 76
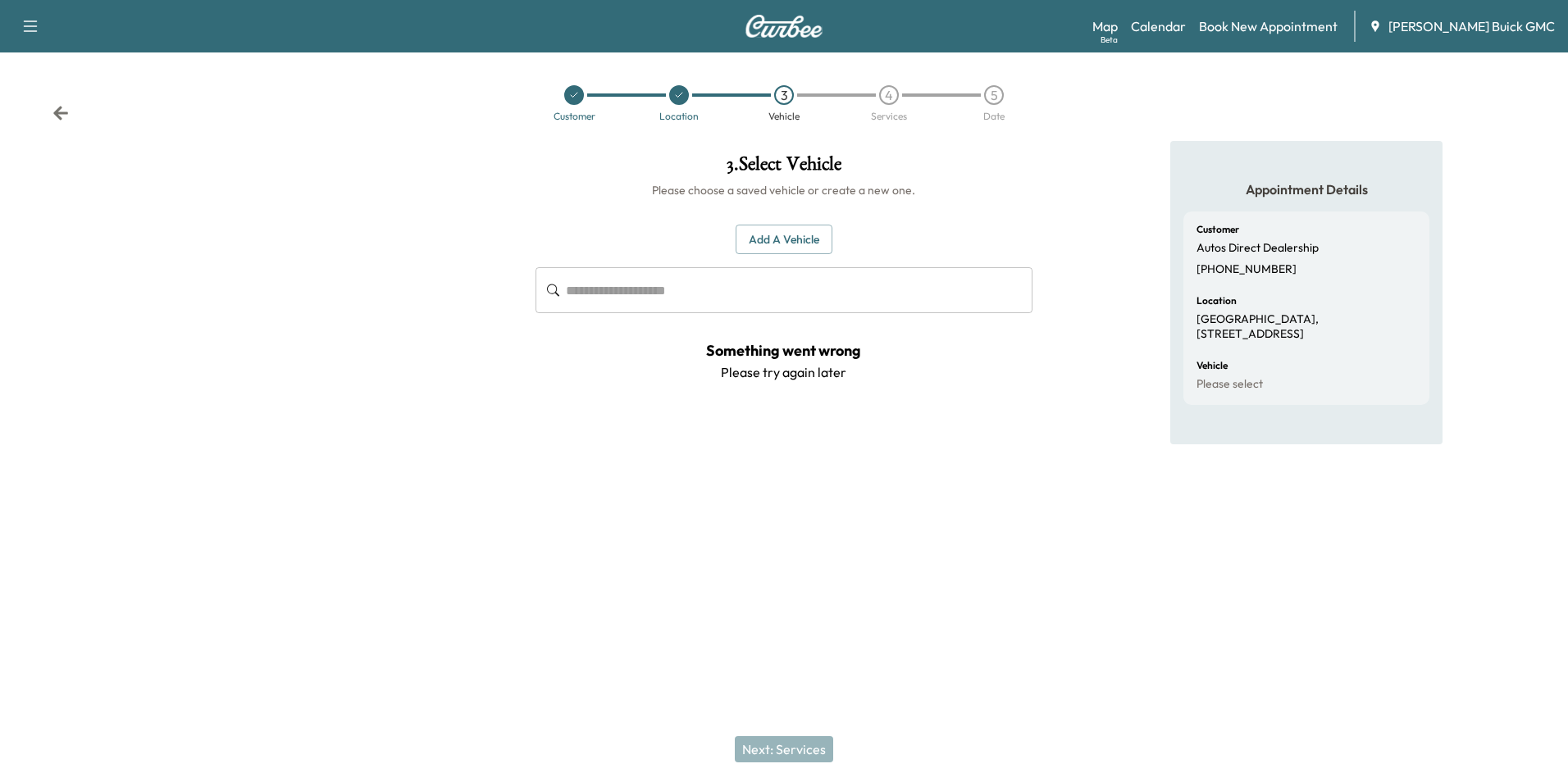
click at [575, 95] on icon at bounding box center [574, 95] width 10 height 10
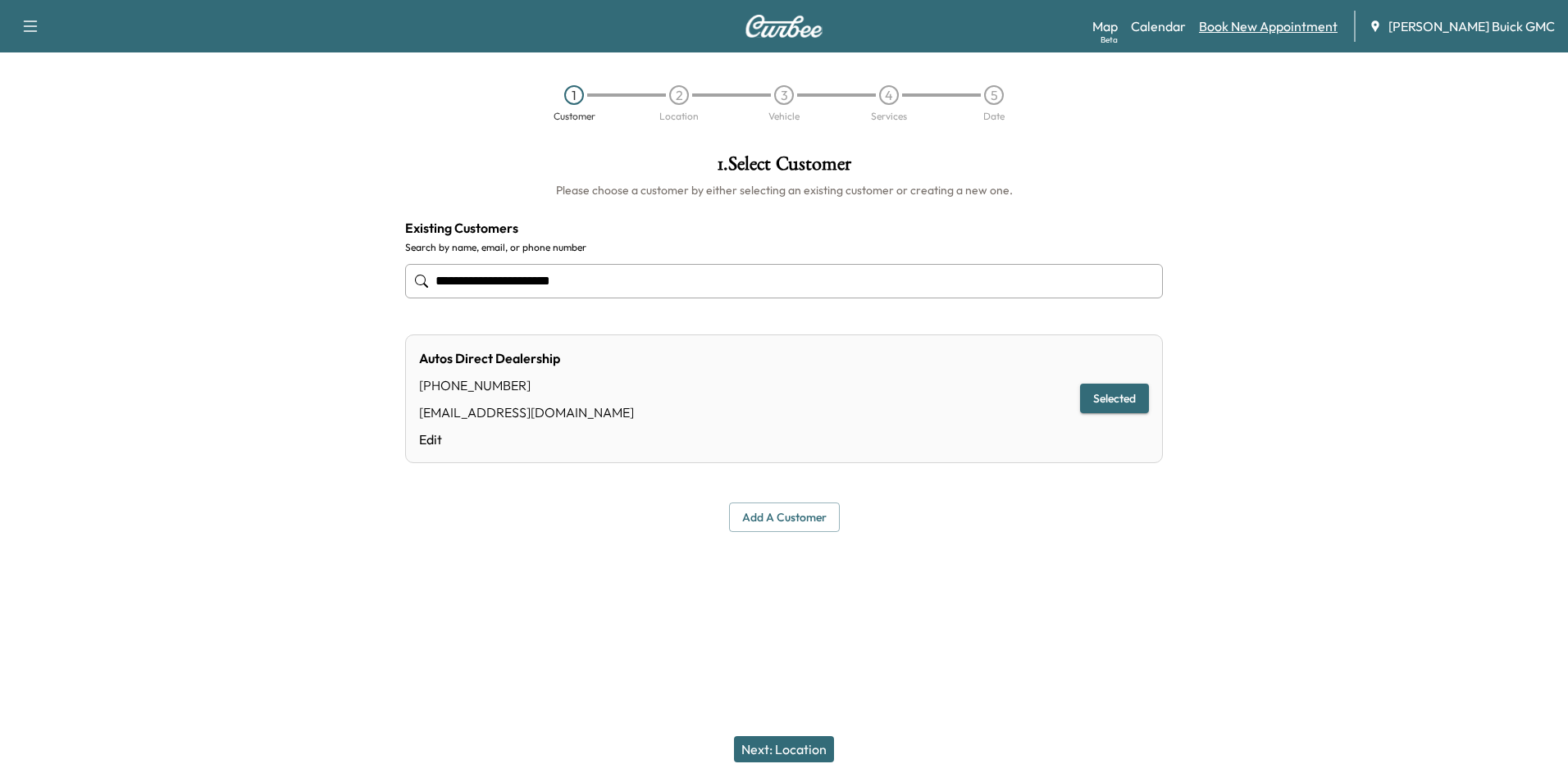
click at [1273, 24] on link "Book New Appointment" at bounding box center [1268, 26] width 139 height 20
click at [1186, 23] on link "Calendar" at bounding box center [1158, 26] width 55 height 20
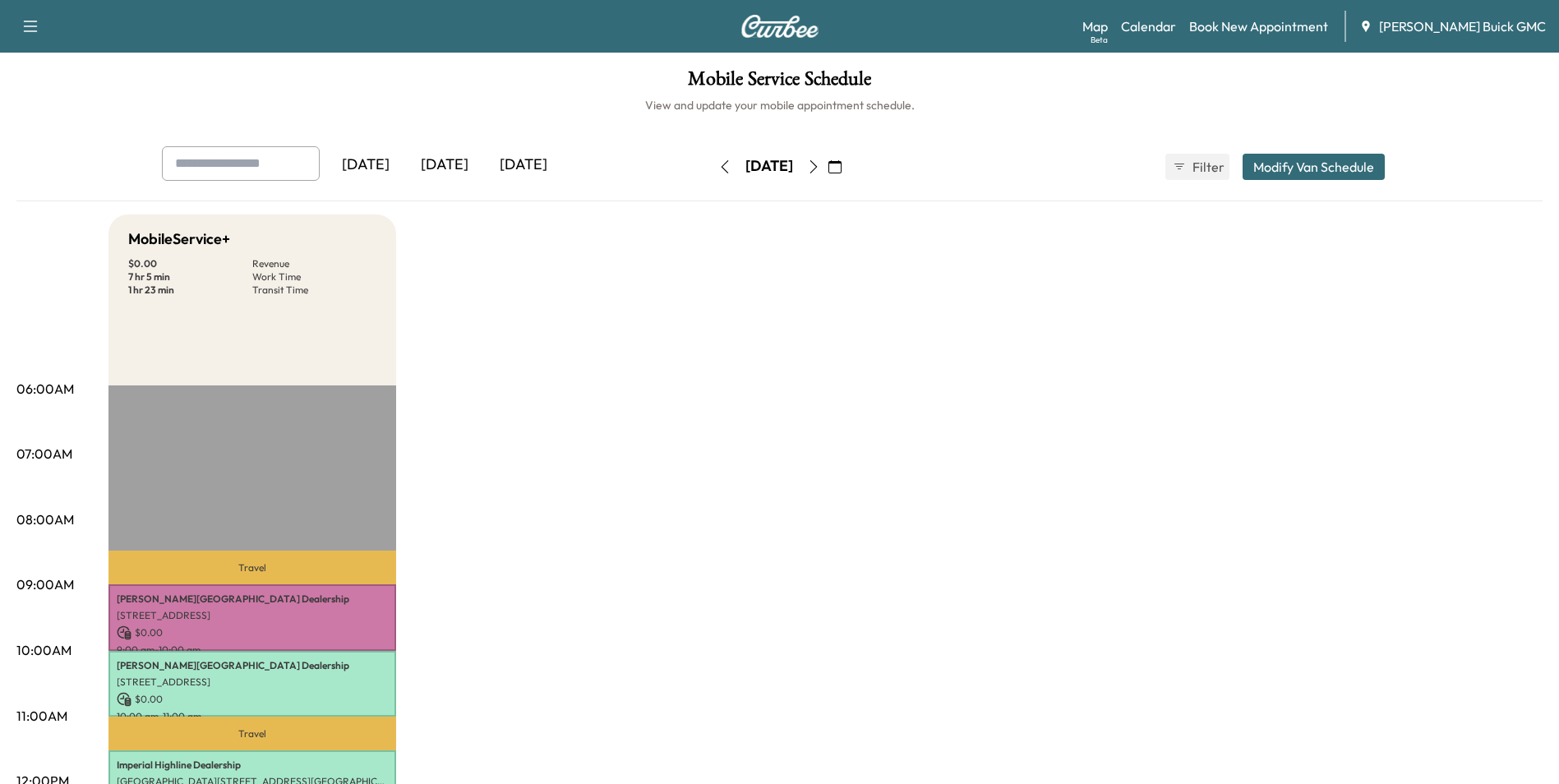
click at [1289, 23] on link "Book New Appointment" at bounding box center [1259, 26] width 139 height 20
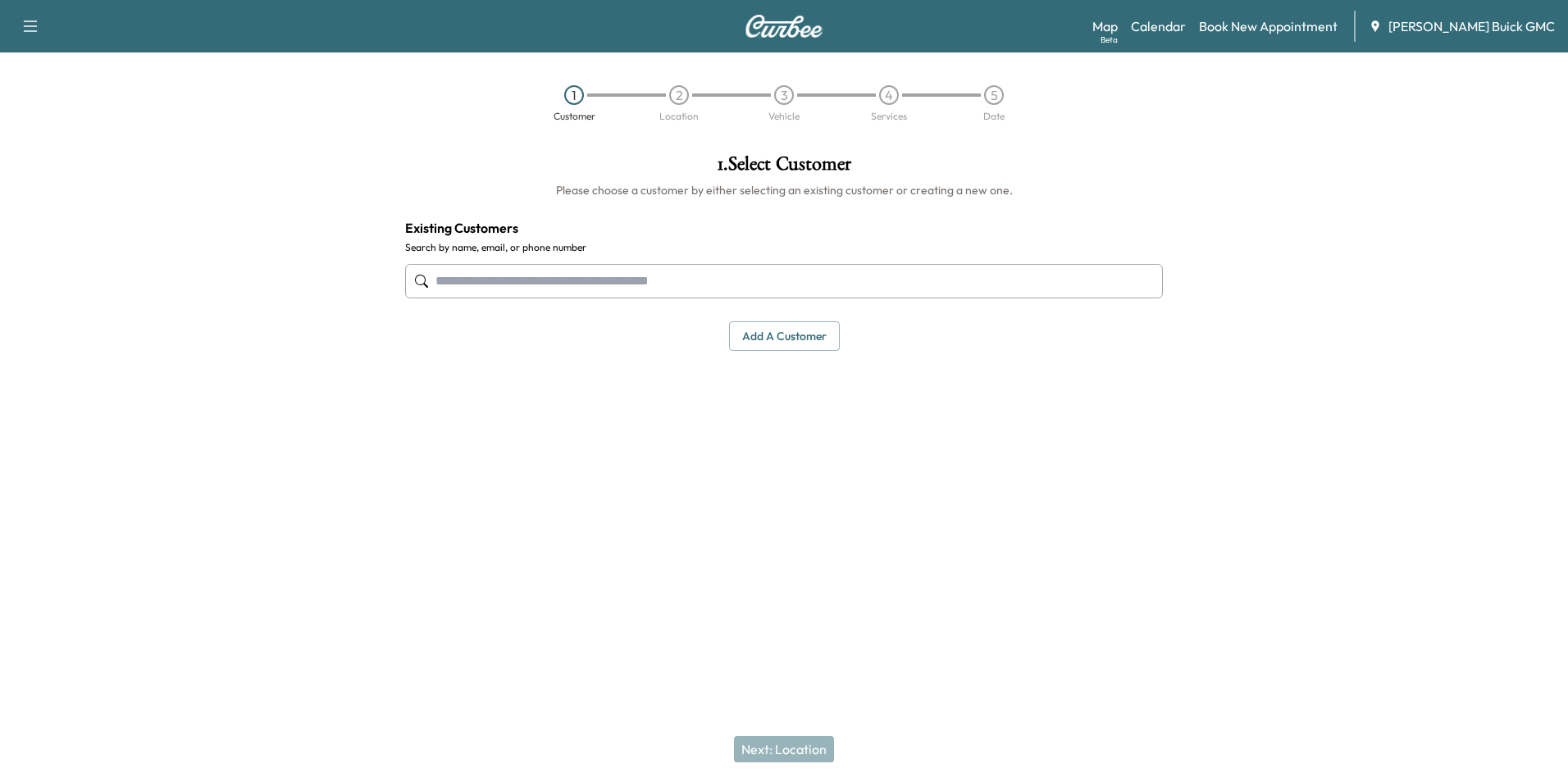
click at [1116, 433] on div "1 . Select Customer Please choose a customer by either selecting an existing cu…" at bounding box center [784, 337] width 784 height 391
click at [525, 279] on input "text" at bounding box center [784, 281] width 758 height 34
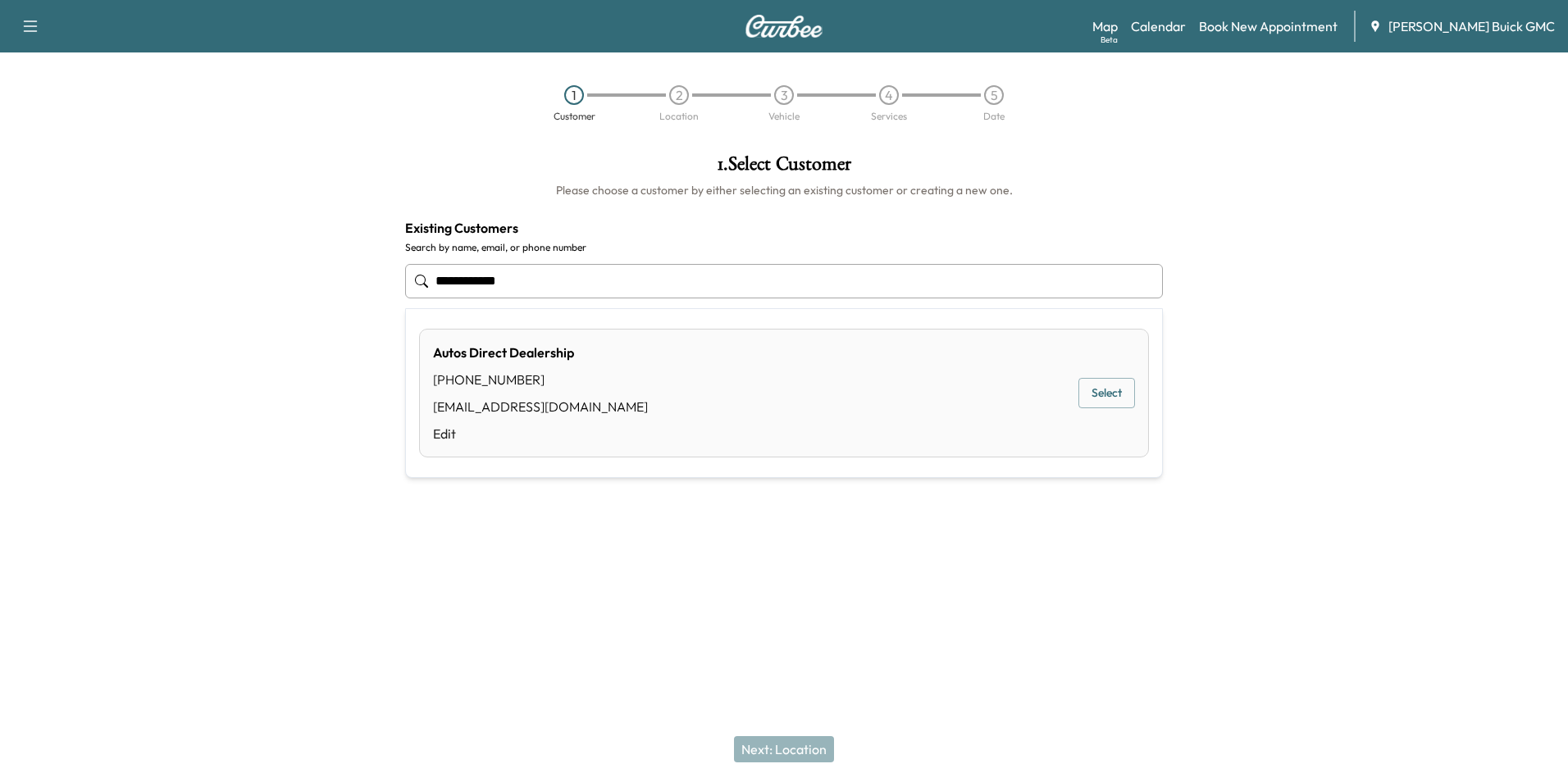
click at [1094, 393] on button "Select" at bounding box center [1107, 393] width 57 height 31
type input "**********"
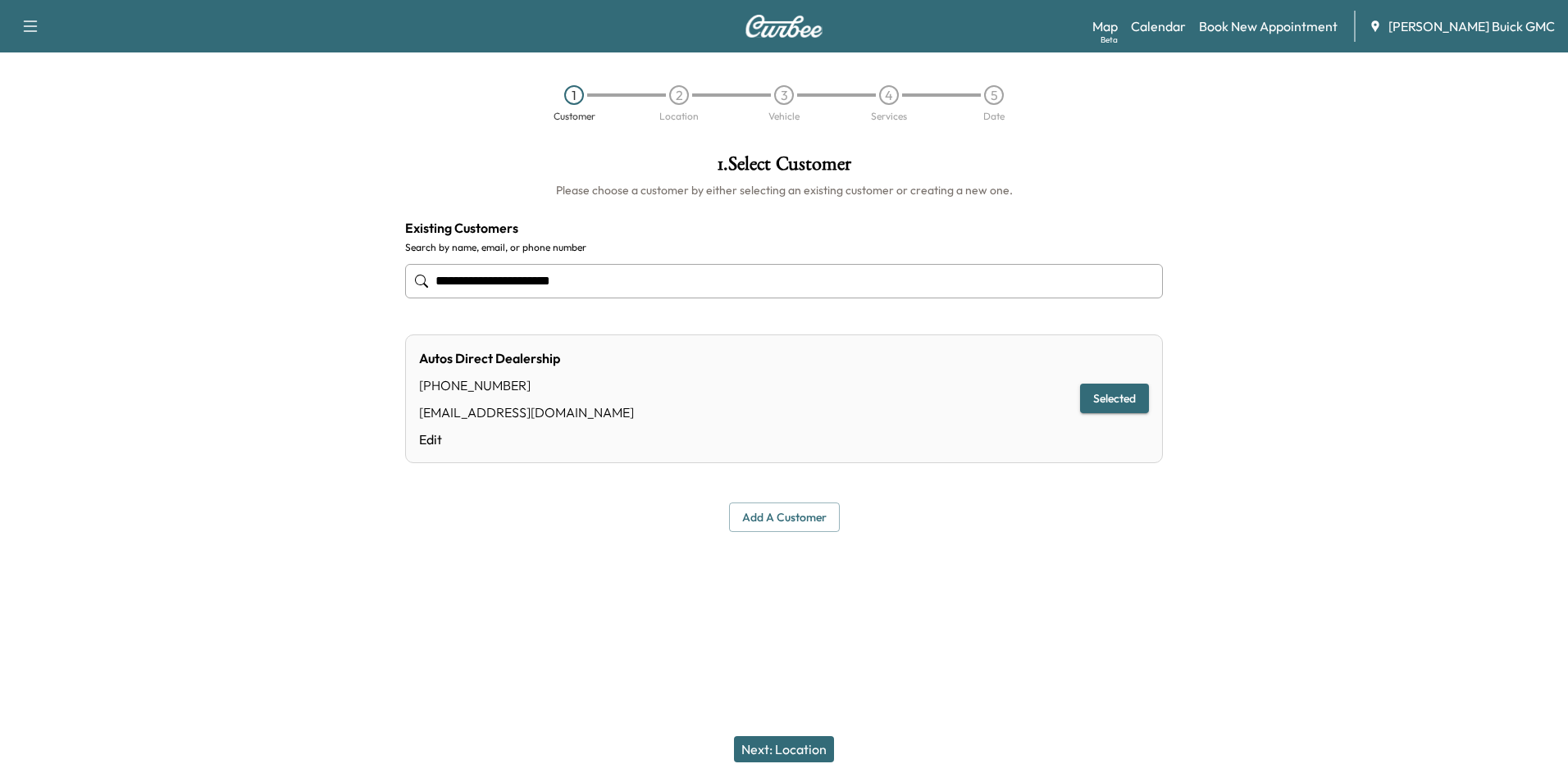
click at [795, 750] on button "Next: Location" at bounding box center [783, 749] width 100 height 26
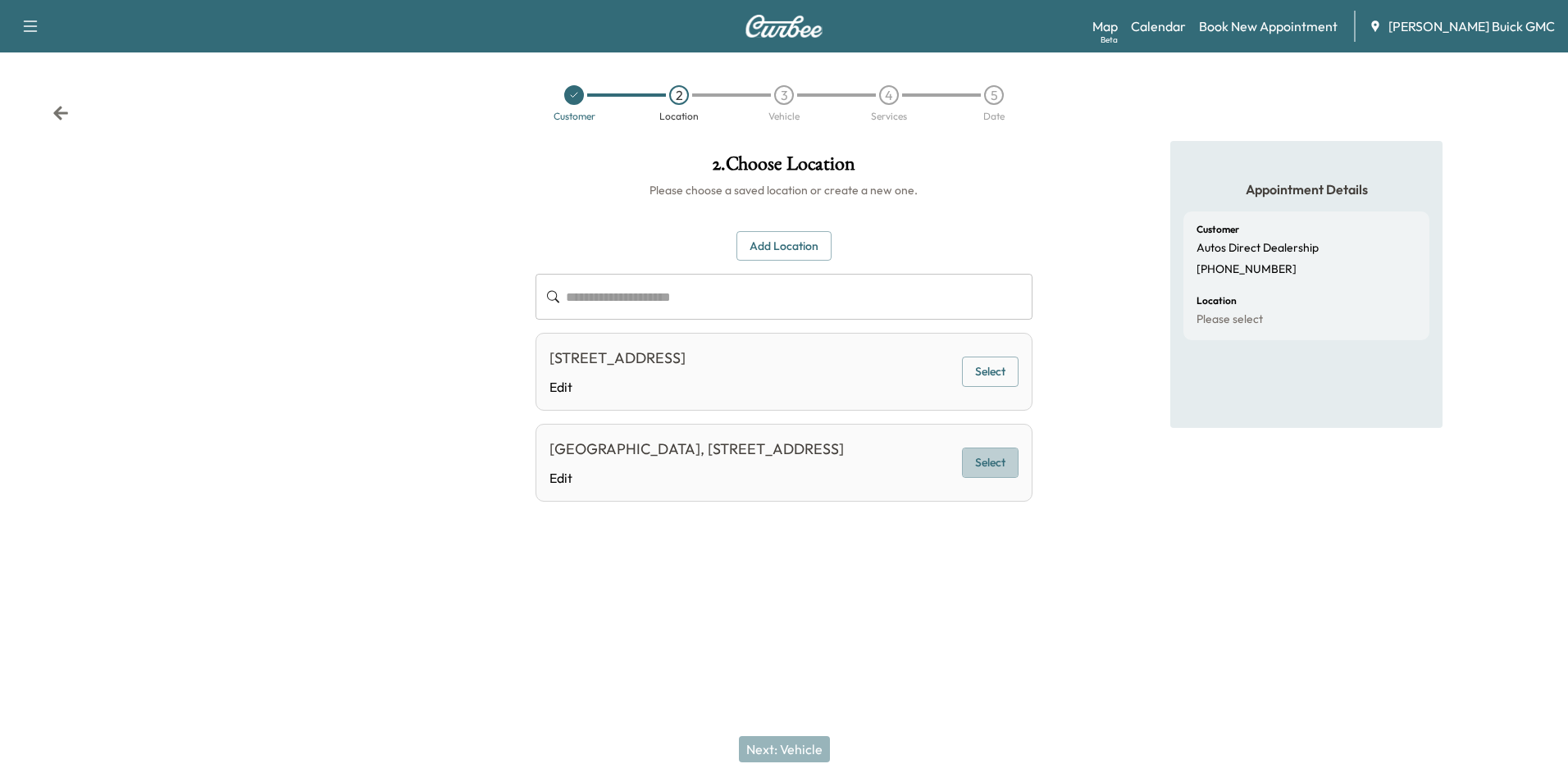
click at [979, 468] on button "Select" at bounding box center [989, 463] width 57 height 31
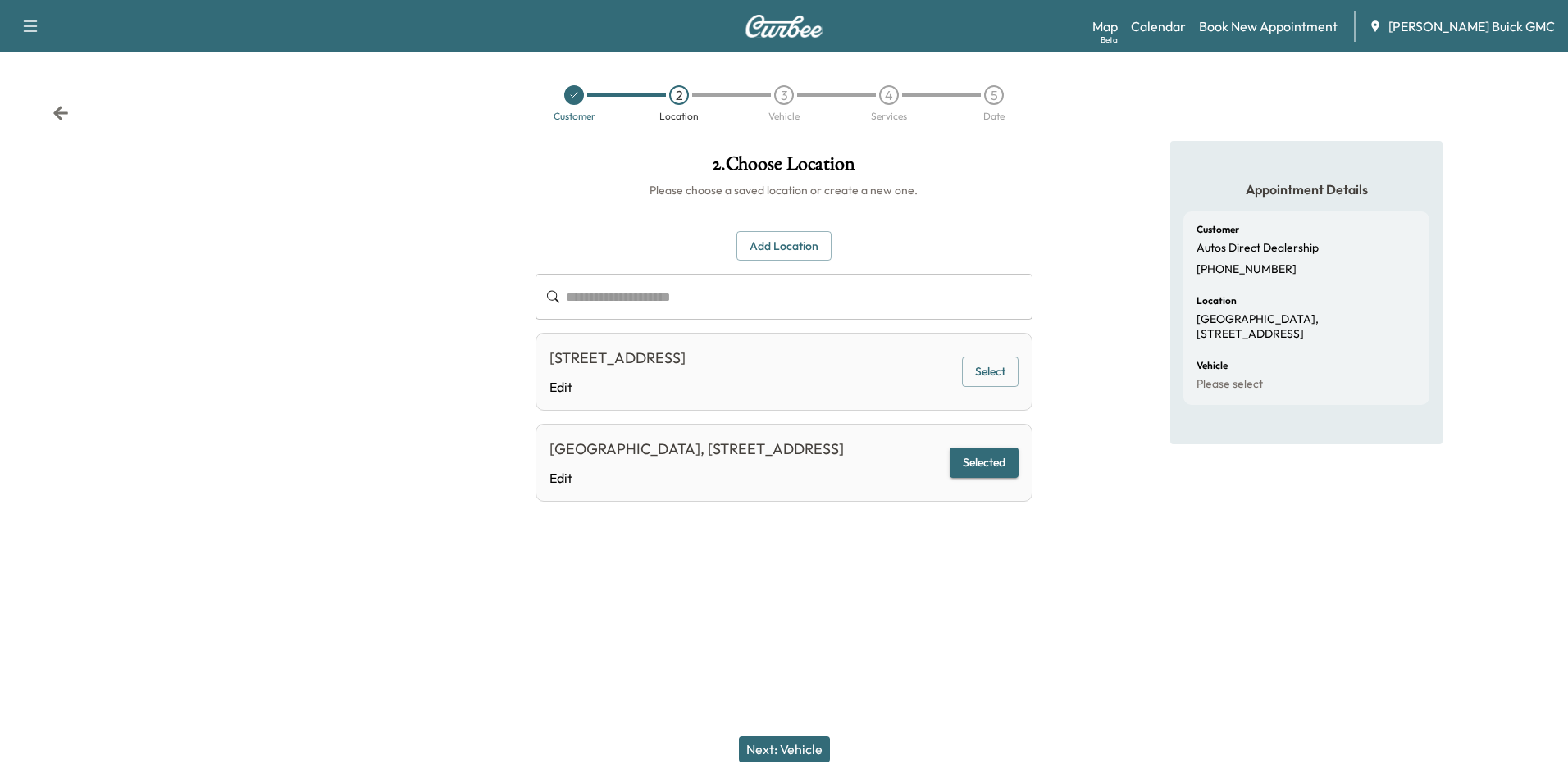
click at [798, 748] on button "Next: Vehicle" at bounding box center [784, 749] width 91 height 26
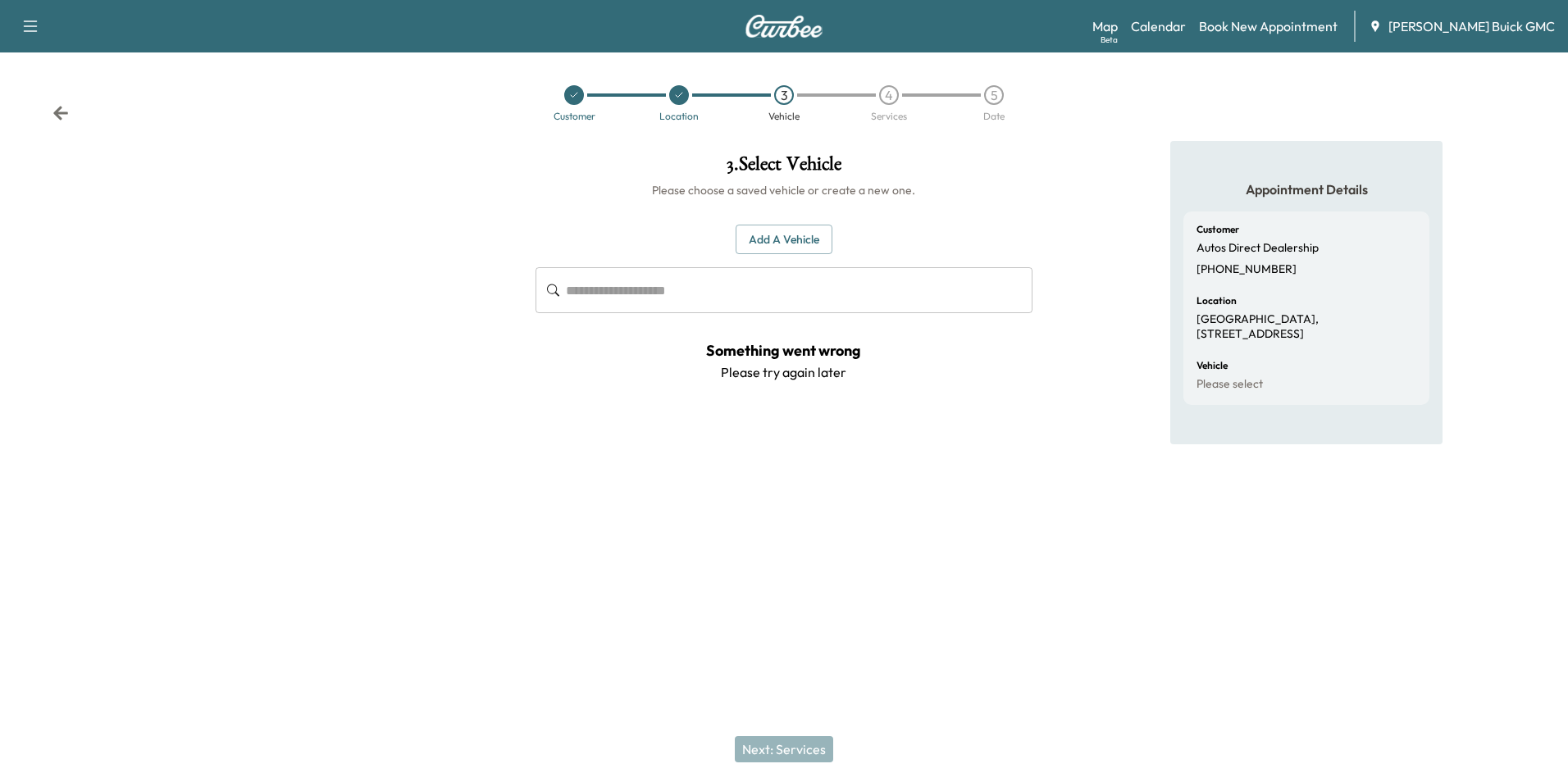
click at [804, 237] on button "Add a Vehicle" at bounding box center [783, 240] width 96 height 31
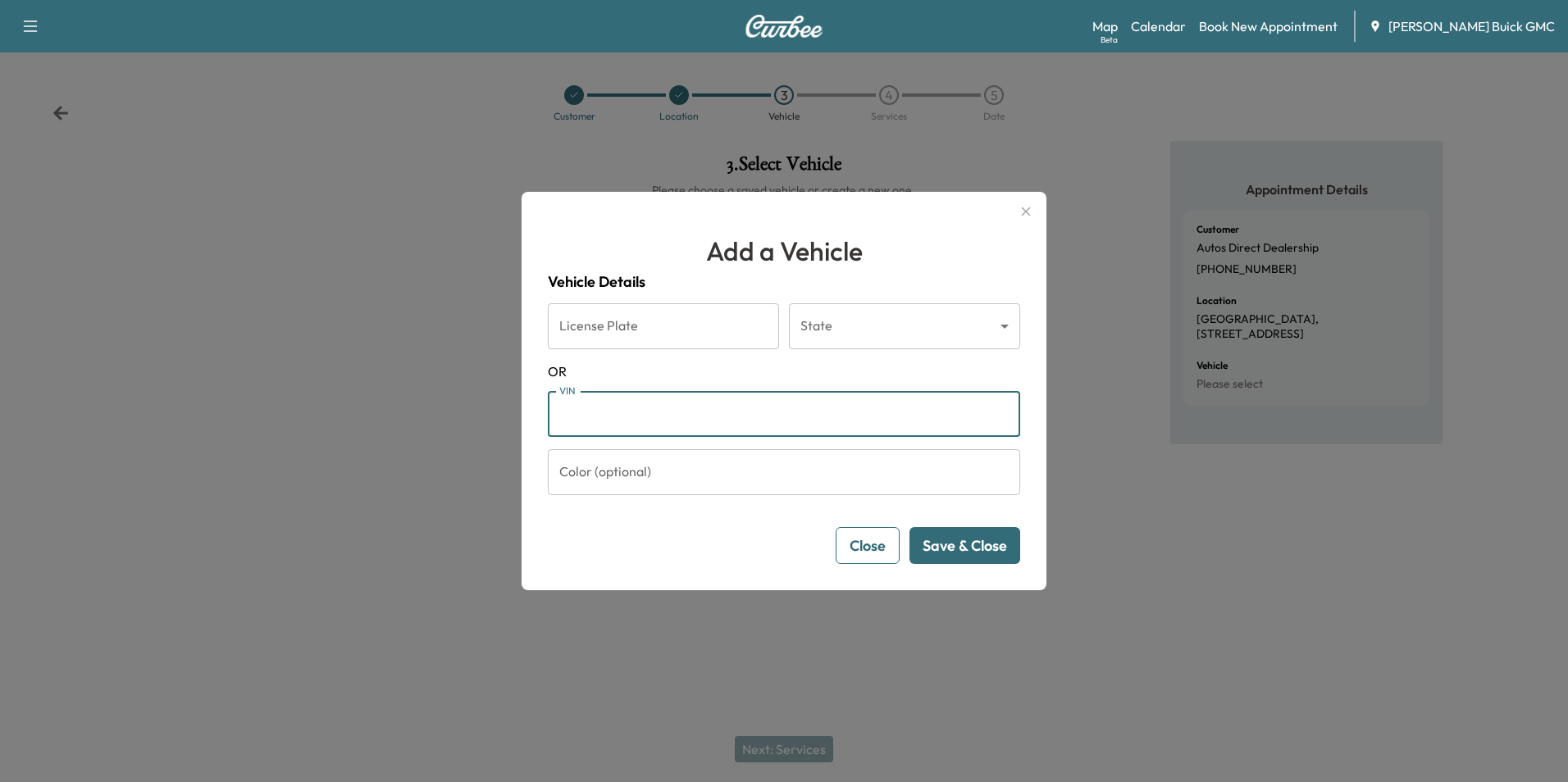
click at [644, 423] on input "VIN" at bounding box center [784, 414] width 472 height 46
click at [657, 415] on input "VIN" at bounding box center [784, 414] width 472 height 46
type input "**********"
click at [725, 415] on input "**********" at bounding box center [784, 414] width 472 height 46
click at [734, 413] on input "**********" at bounding box center [784, 414] width 472 height 46
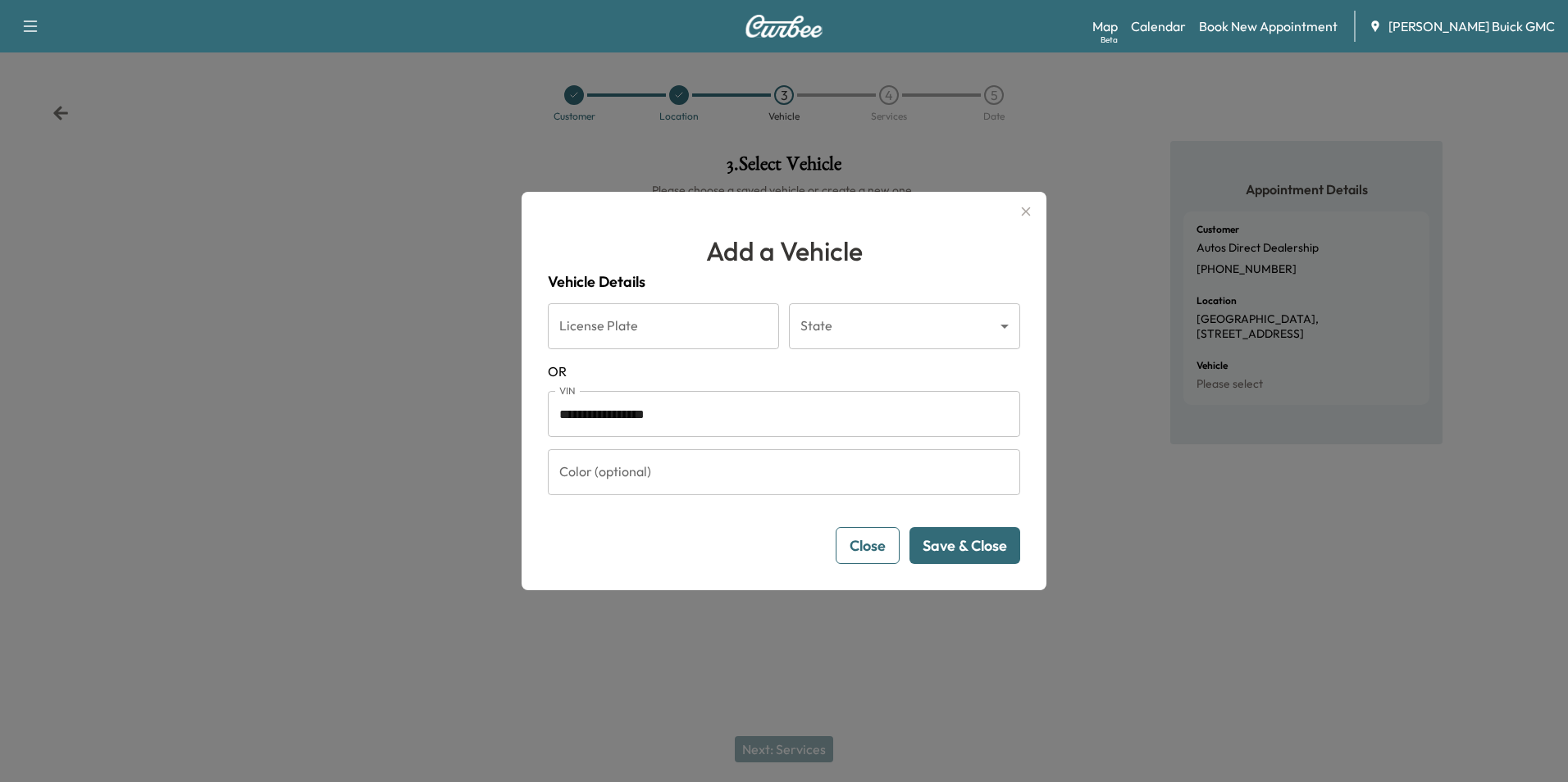
click at [953, 544] on button "Save & Close" at bounding box center [964, 545] width 111 height 37
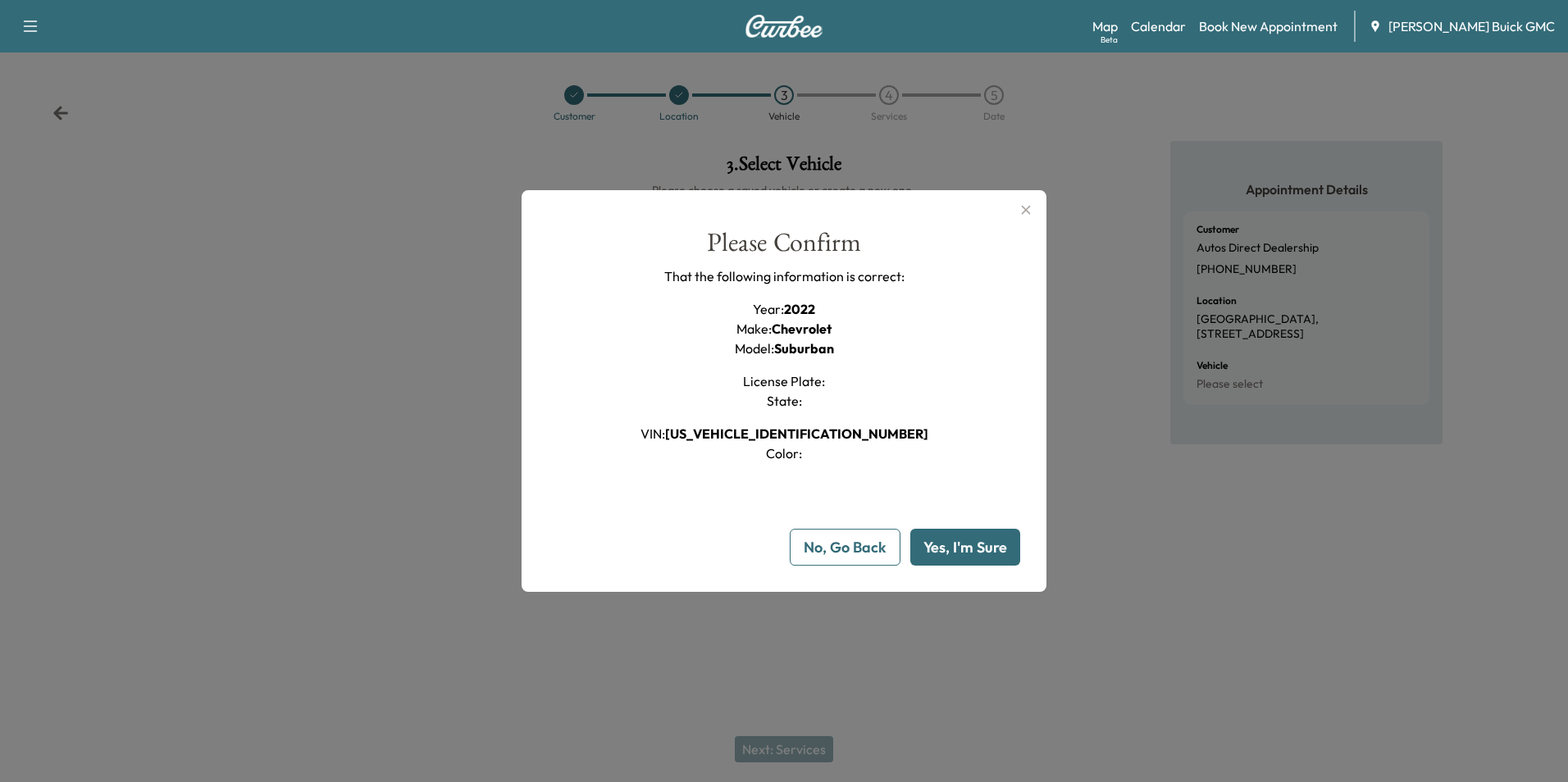
click at [953, 544] on button "Yes, I'm Sure" at bounding box center [965, 547] width 110 height 37
click at [1025, 207] on icon "button" at bounding box center [1026, 210] width 20 height 20
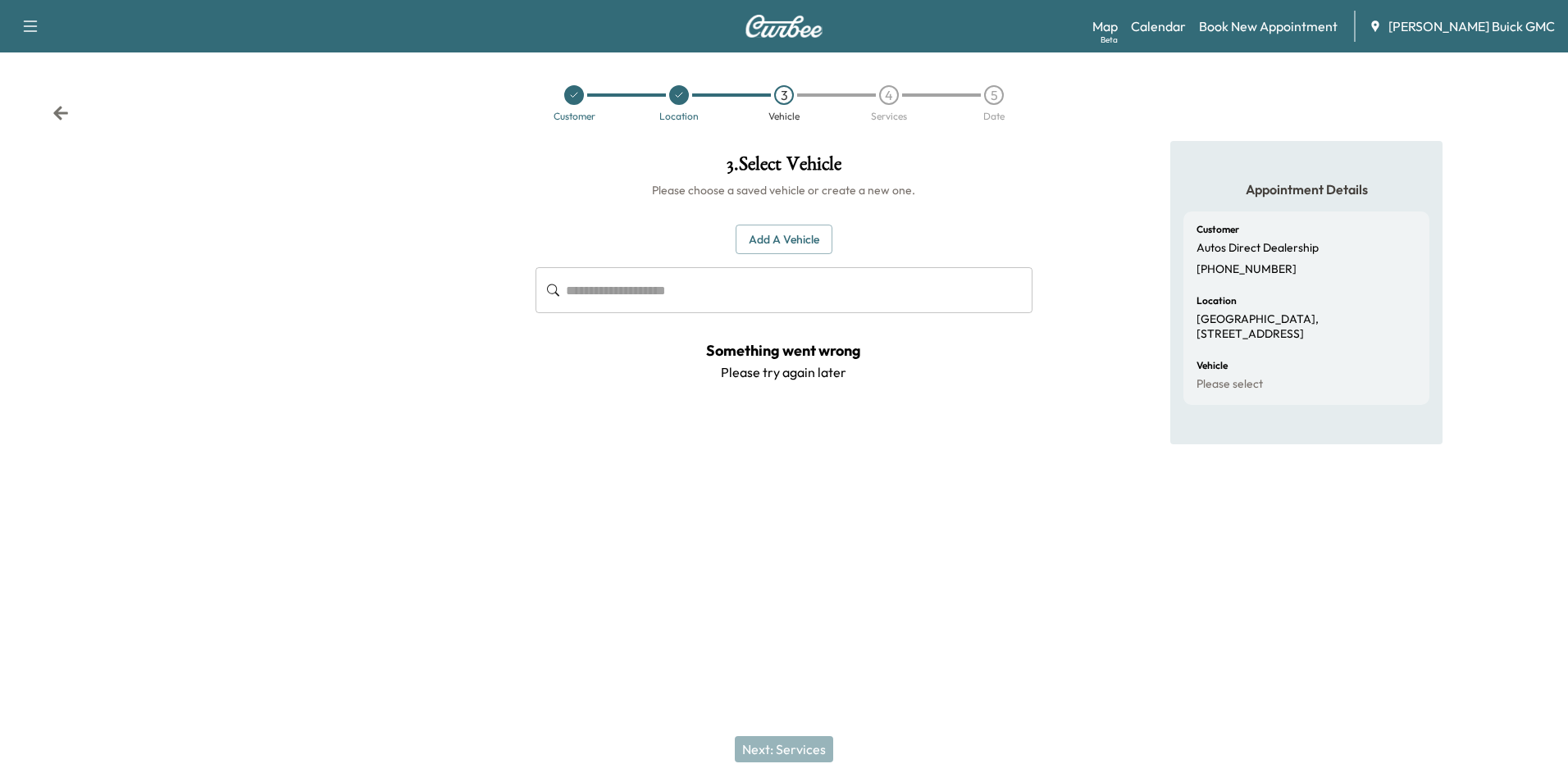
click at [1091, 165] on div "Appointment Details Customer Autos Direct Dealership [PHONE_NUMBER] Location [G…" at bounding box center [1307, 337] width 523 height 391
click at [1107, 120] on div "Customer Location 3 Vehicle 4 Services 5 Date" at bounding box center [784, 104] width 1568 height 76
click at [1098, 131] on div "Customer Location 3 Vehicle 4 Services 5 Date" at bounding box center [784, 104] width 1568 height 76
click at [1101, 131] on div "Customer Location 3 Vehicle 4 Services 5 Date" at bounding box center [784, 104] width 1568 height 76
click at [1100, 131] on div "Customer Location 3 Vehicle 4 Services 5 Date" at bounding box center [784, 104] width 1568 height 76
